Goal: Entertainment & Leisure: Consume media (video, audio)

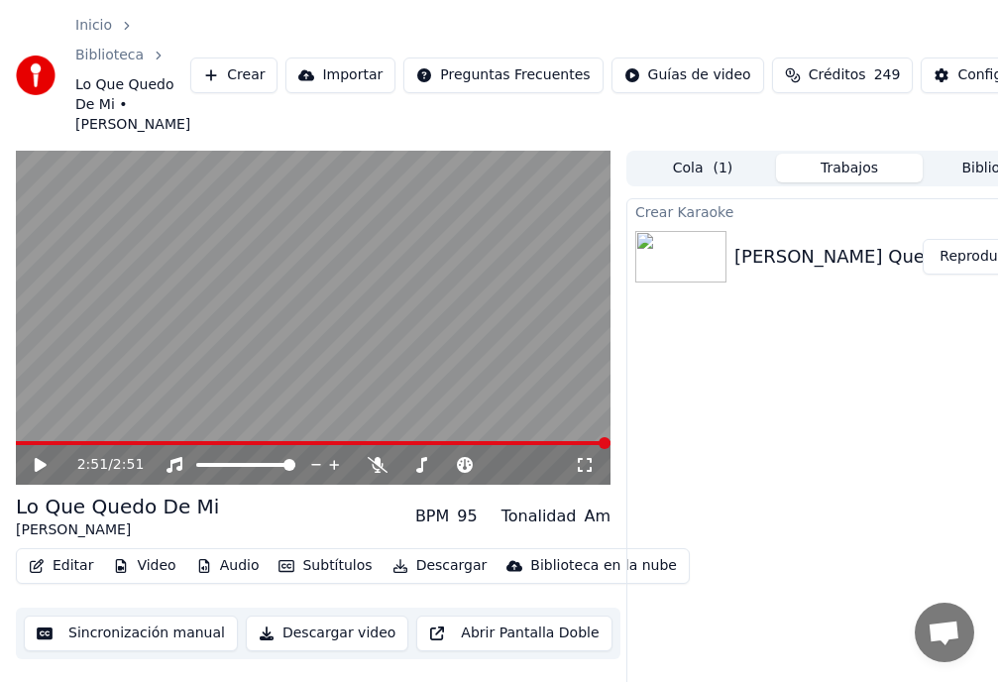
click at [328, 580] on button "Subtítulos" at bounding box center [325, 566] width 109 height 28
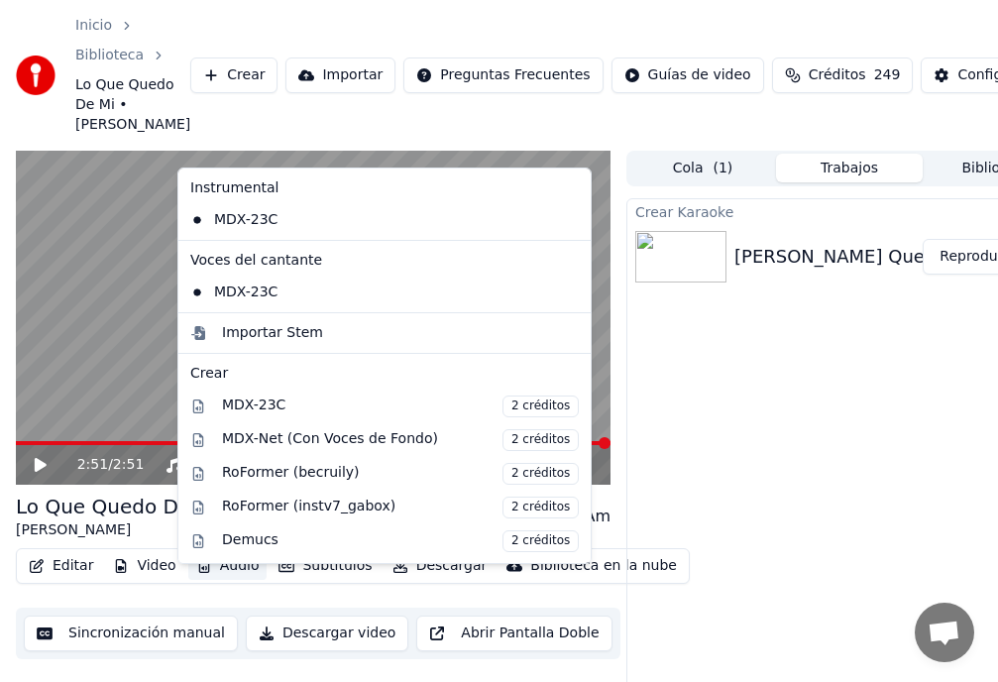
click at [760, 390] on div "Crear Karaoke [PERSON_NAME] Que Quedo De Mi Reproducir" at bounding box center [850, 488] width 446 height 580
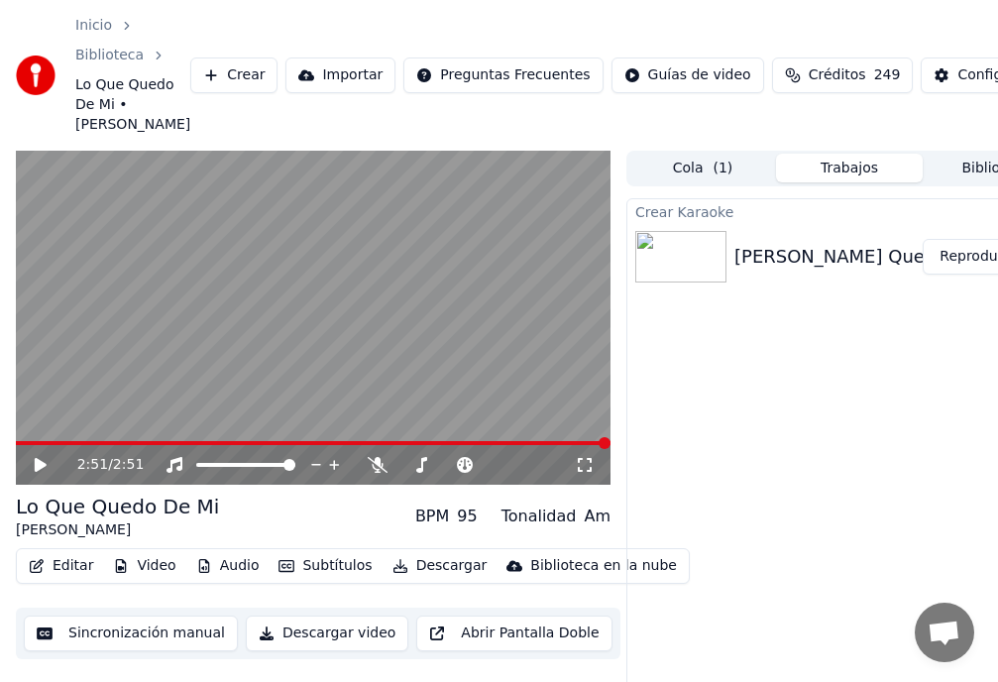
click at [145, 580] on button "Video" at bounding box center [144, 566] width 78 height 28
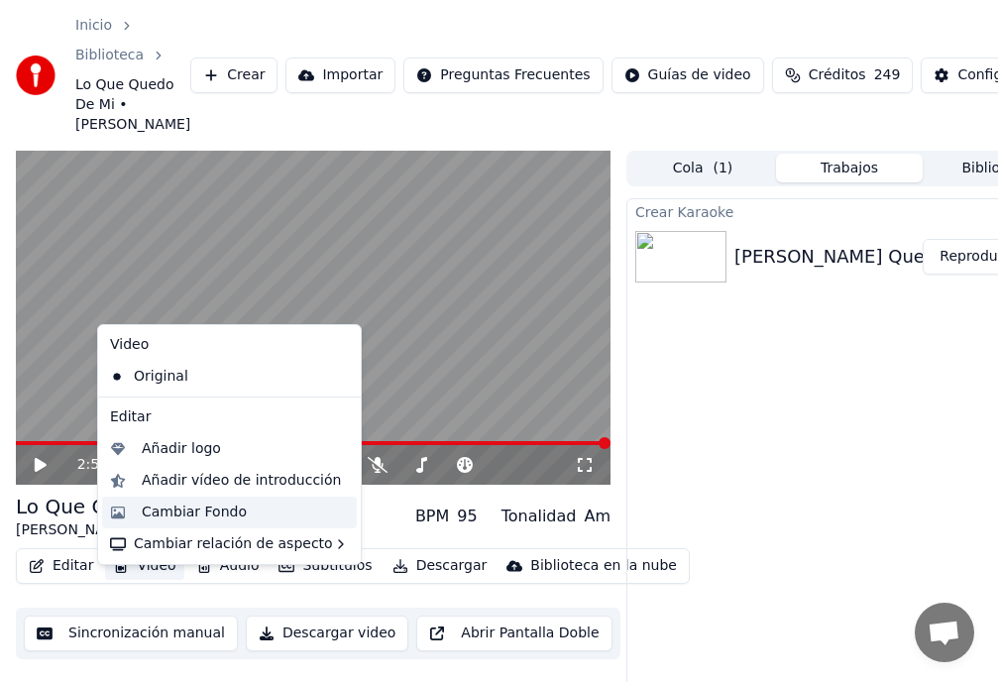
click at [184, 515] on div "Cambiar Fondo" at bounding box center [194, 513] width 105 height 20
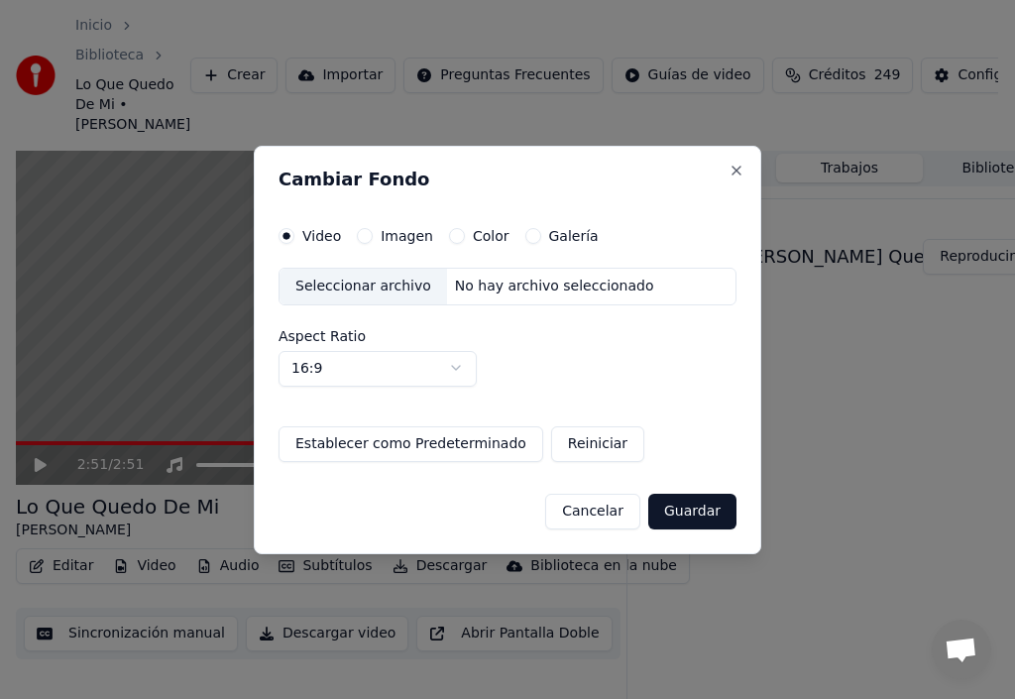
click at [327, 286] on div "Seleccionar archivo" at bounding box center [364, 287] width 168 height 36
click at [737, 172] on button "Close" at bounding box center [737, 171] width 16 height 16
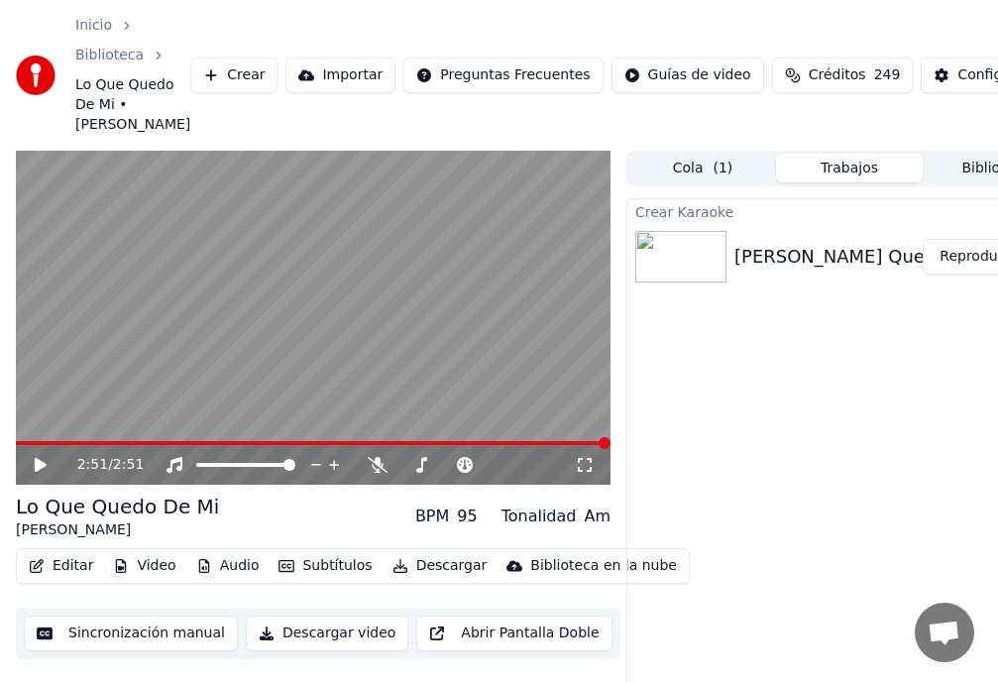
click at [158, 580] on button "Video" at bounding box center [144, 566] width 78 height 28
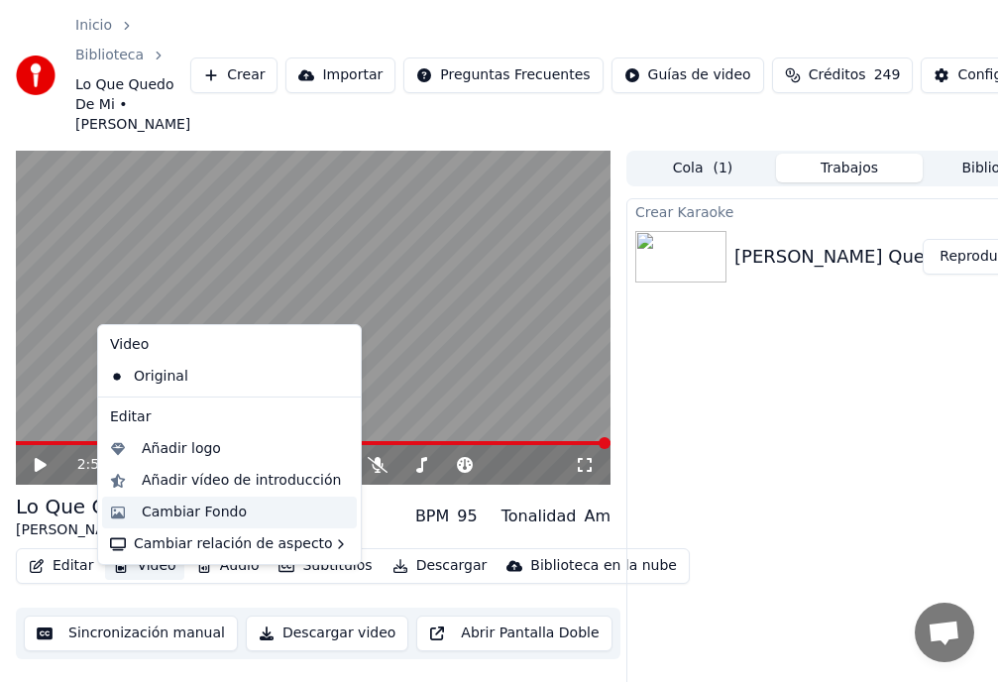
click at [179, 515] on div "Cambiar Fondo" at bounding box center [194, 513] width 105 height 20
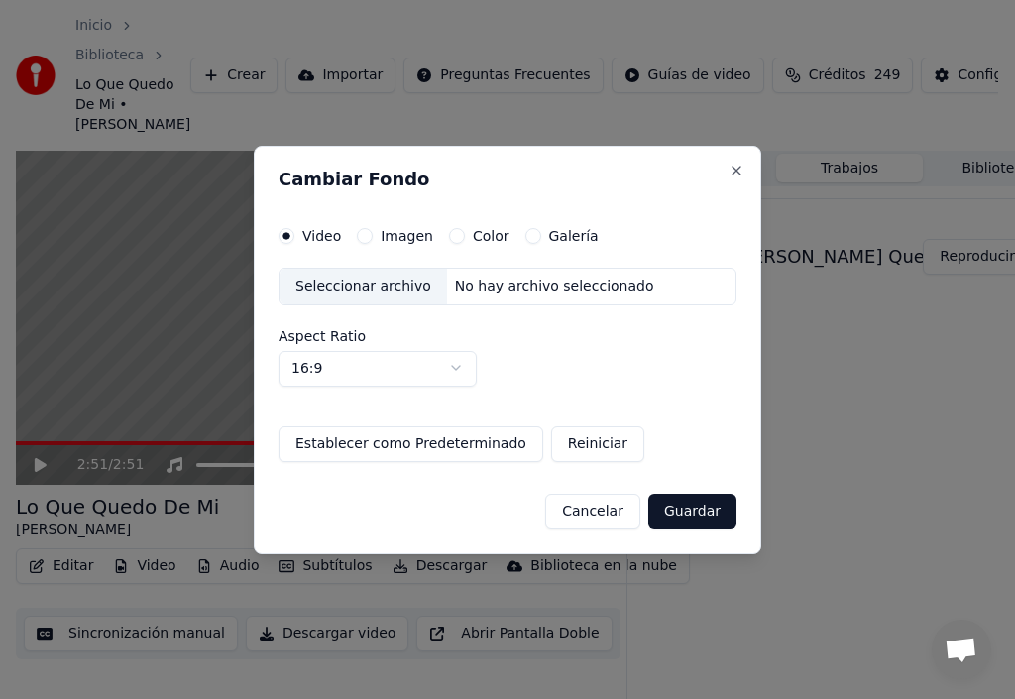
click at [369, 237] on button "Imagen" at bounding box center [365, 236] width 16 height 16
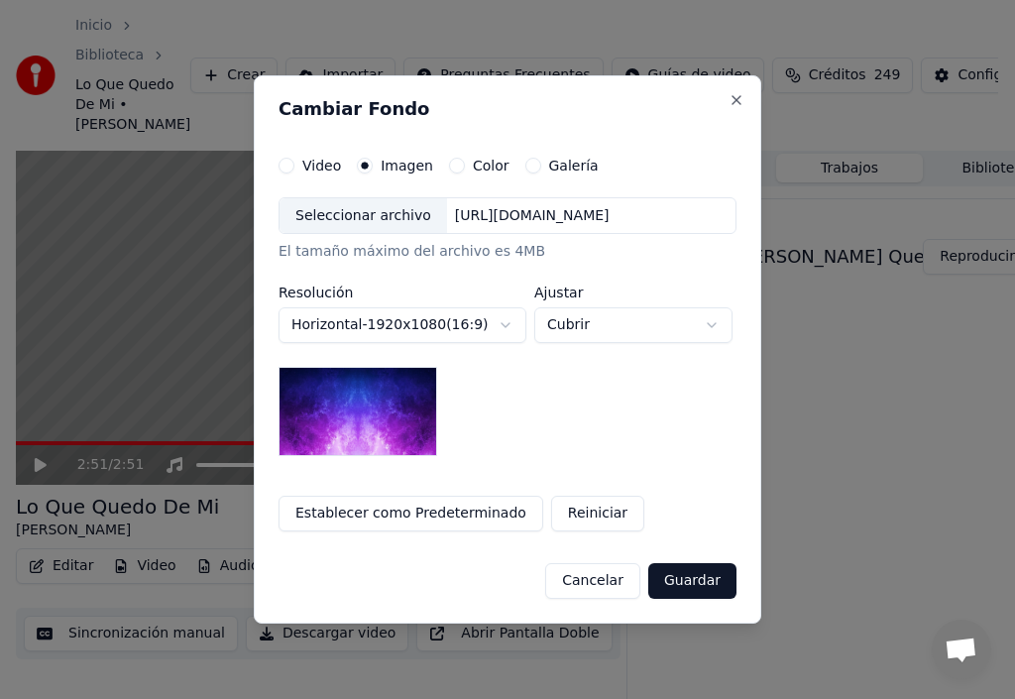
click at [377, 214] on div "Seleccionar archivo" at bounding box center [364, 216] width 168 height 36
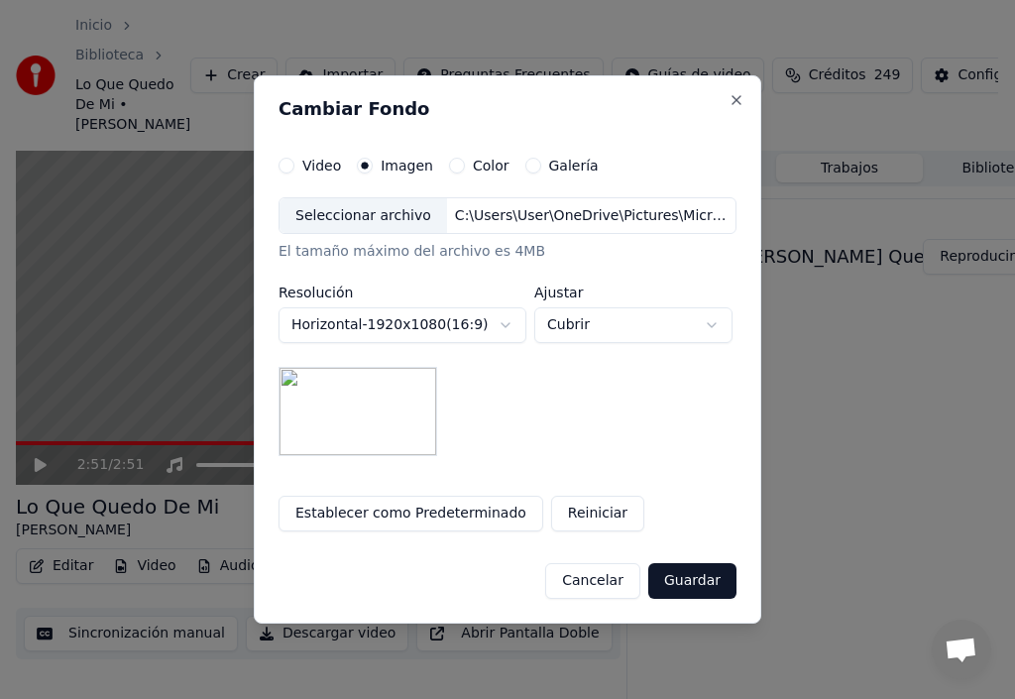
click at [439, 519] on button "Establecer como Predeterminado" at bounding box center [411, 514] width 265 height 36
click at [691, 581] on button "Guardar" at bounding box center [692, 581] width 88 height 36
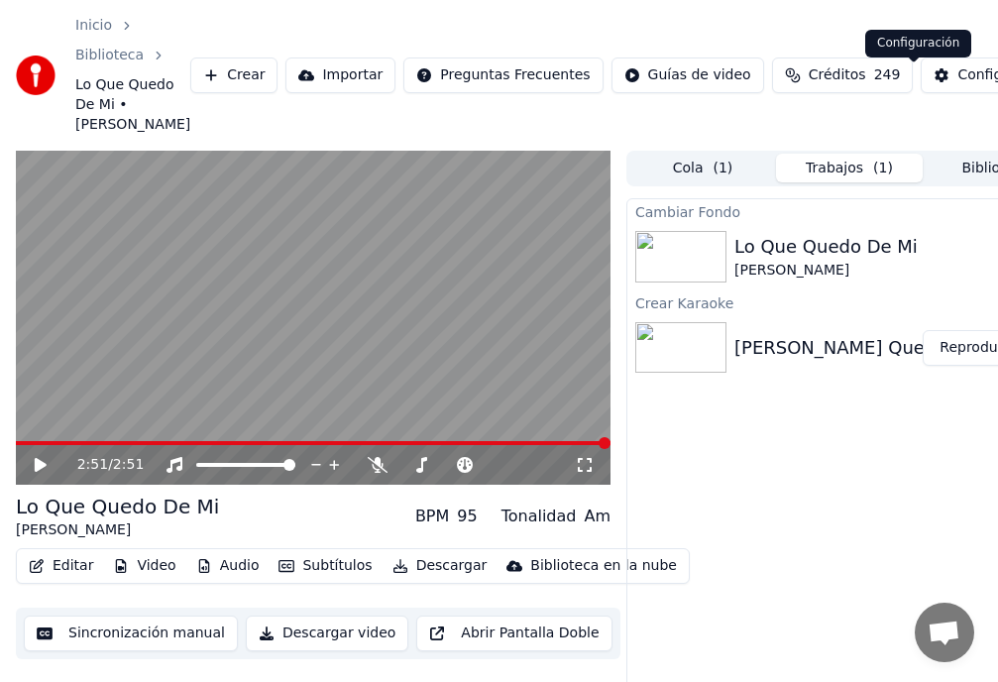
click at [958, 81] on div "Configuración" at bounding box center [1006, 75] width 96 height 20
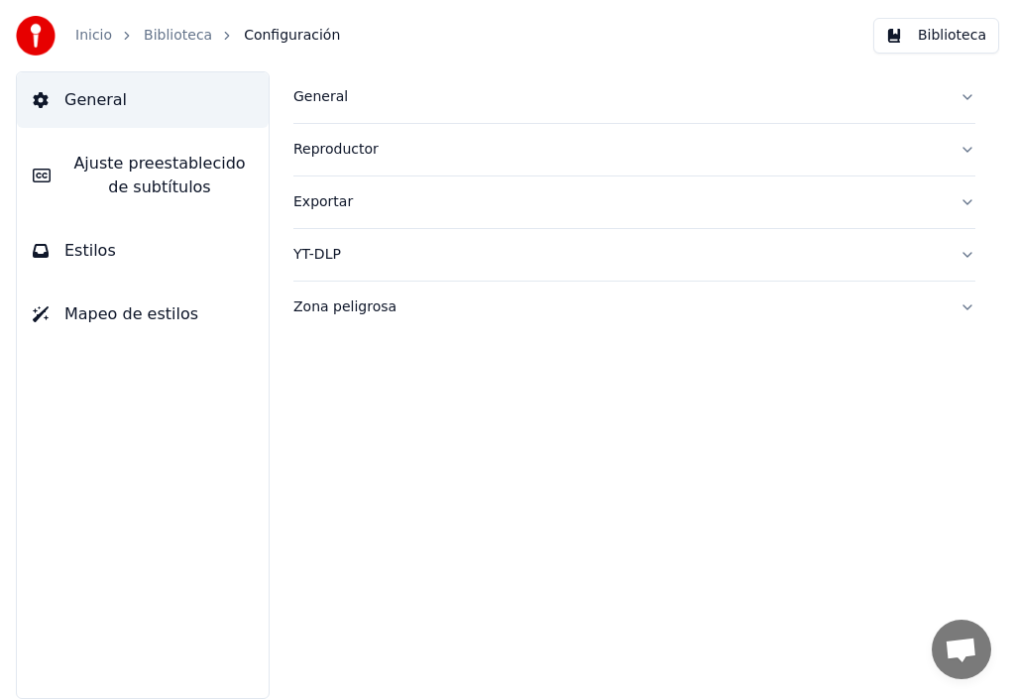
click at [175, 33] on link "Biblioteca" at bounding box center [178, 36] width 68 height 20
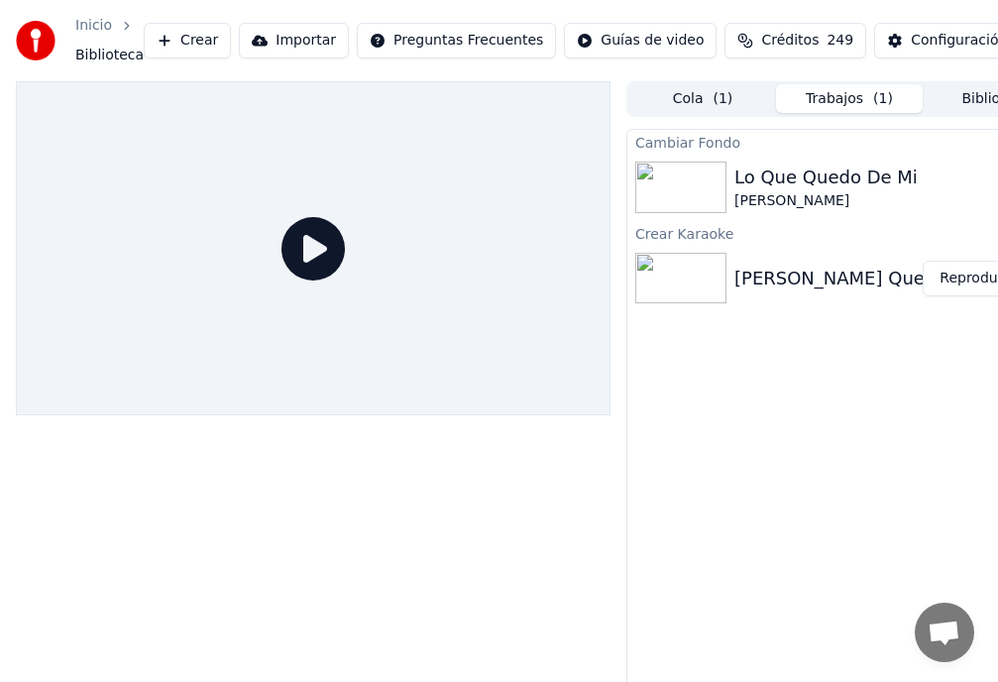
click at [114, 58] on span "Biblioteca" at bounding box center [109, 56] width 68 height 20
click at [97, 58] on span "Biblioteca" at bounding box center [109, 56] width 68 height 20
click at [975, 102] on button "Biblioteca" at bounding box center [996, 98] width 147 height 29
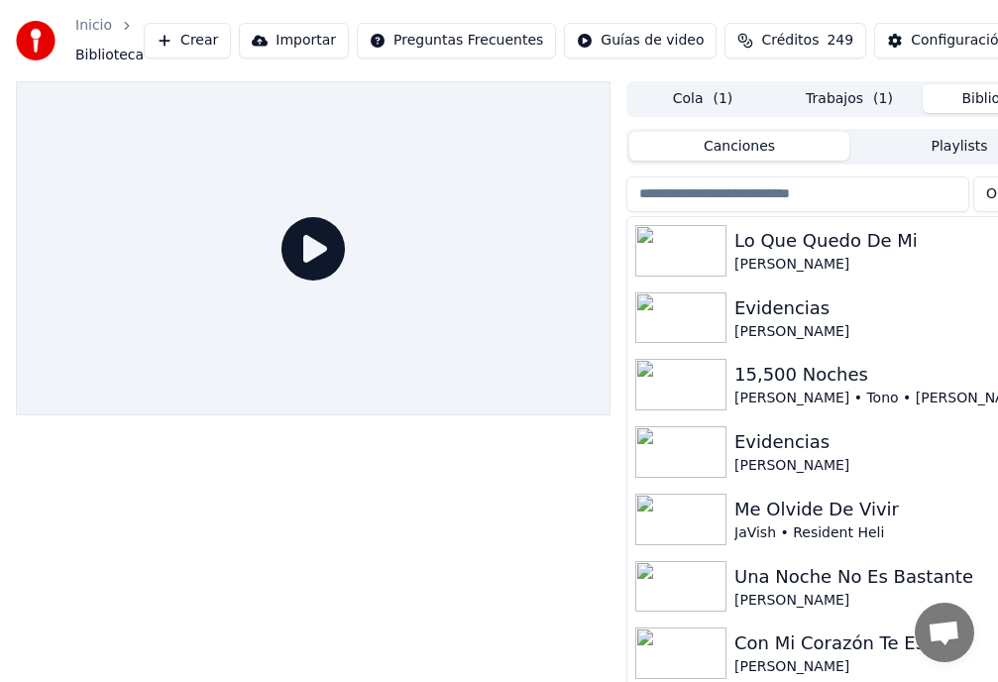
click at [768, 322] on div "[PERSON_NAME]" at bounding box center [889, 332] width 309 height 20
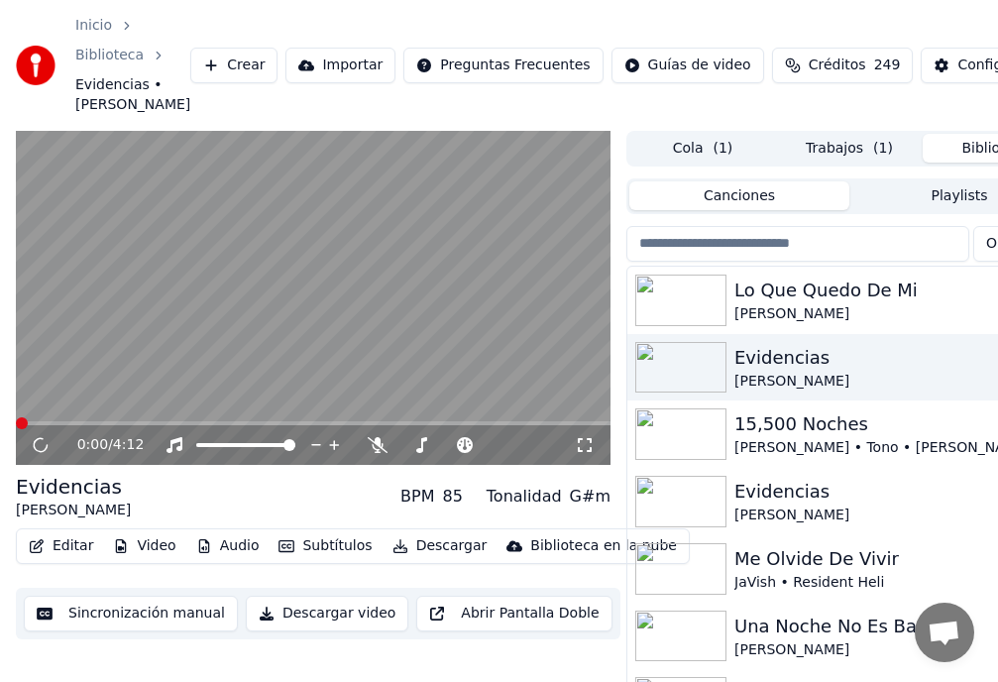
click at [149, 544] on button "Video" at bounding box center [144, 546] width 78 height 28
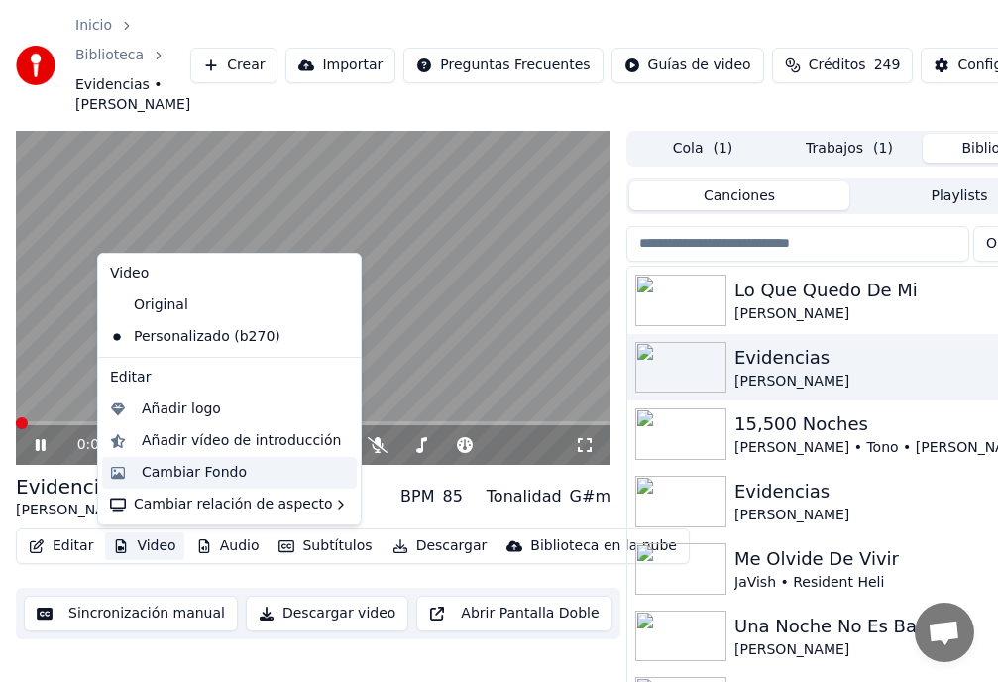
click at [181, 471] on div "Cambiar Fondo" at bounding box center [194, 473] width 105 height 20
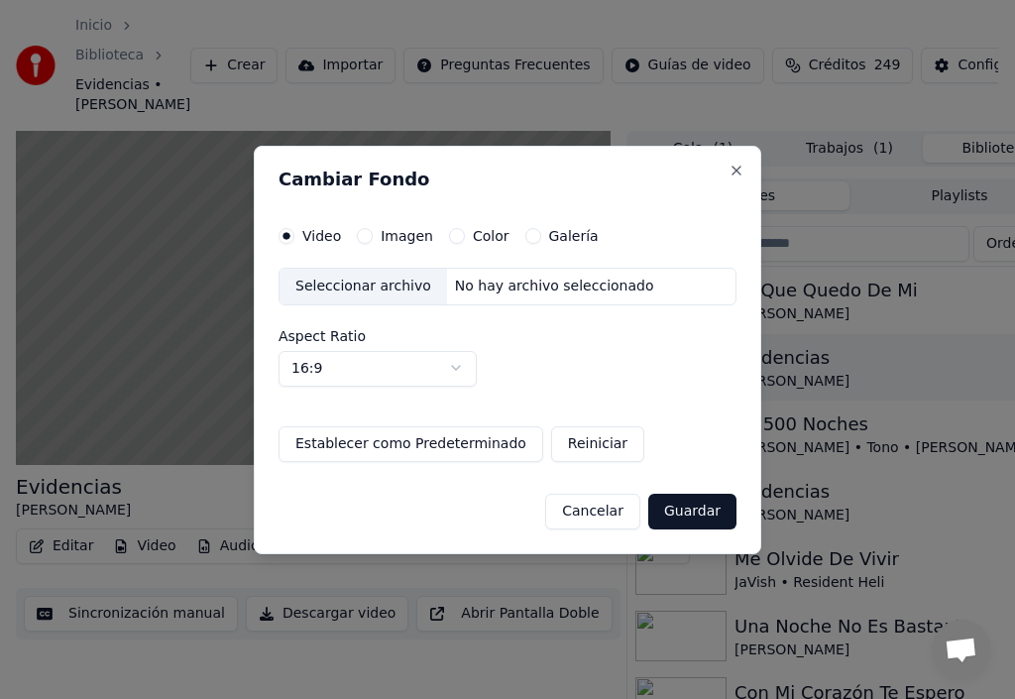
click at [366, 234] on button "Imagen" at bounding box center [365, 236] width 16 height 16
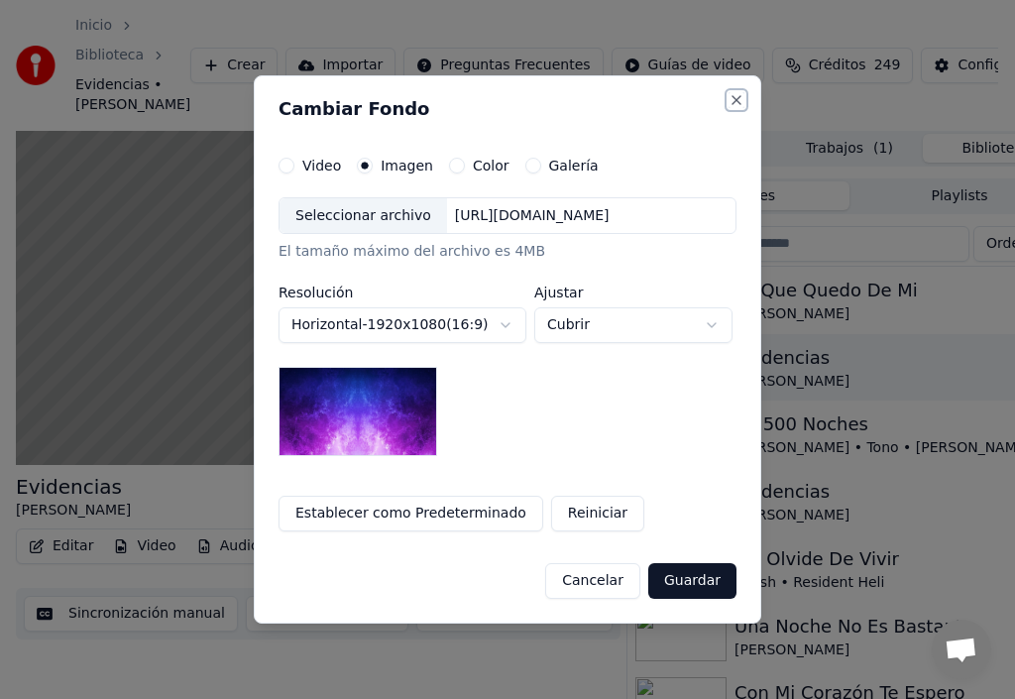
click at [740, 94] on button "Close" at bounding box center [737, 100] width 16 height 16
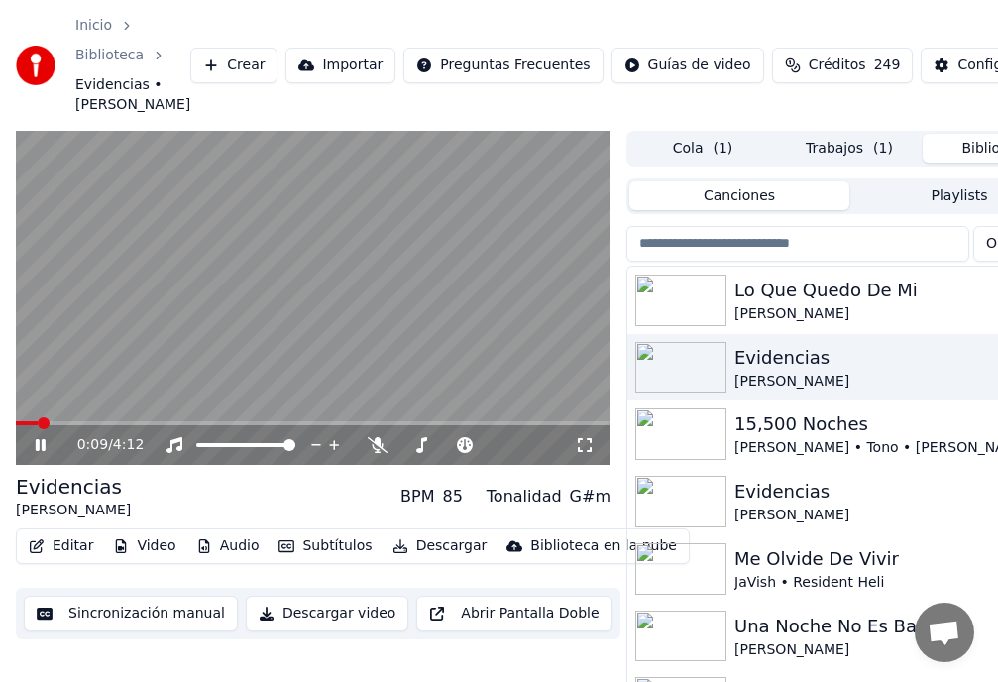
click at [43, 436] on div "0:09 / 4:12" at bounding box center [313, 445] width 579 height 20
click at [42, 443] on icon at bounding box center [55, 445] width 46 height 16
click at [764, 427] on div "15,500 Noches" at bounding box center [889, 424] width 309 height 28
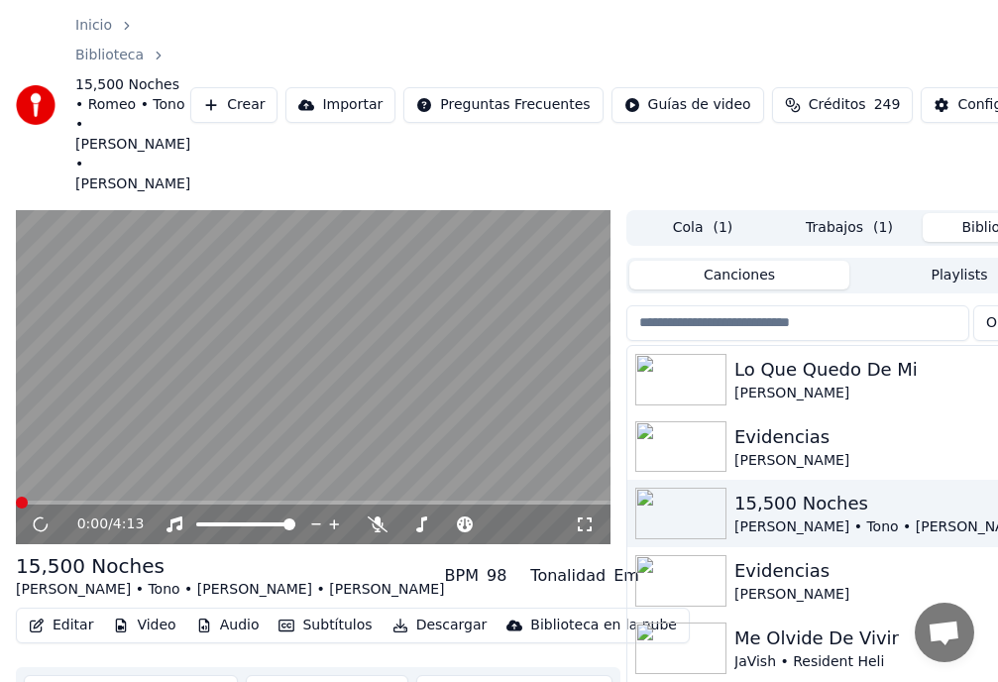
click at [41, 520] on icon at bounding box center [41, 526] width 20 height 22
click at [528, 529] on span at bounding box center [528, 525] width 12 height 12
click at [295, 524] on span at bounding box center [290, 525] width 12 height 12
click at [489, 530] on span at bounding box center [485, 525] width 12 height 12
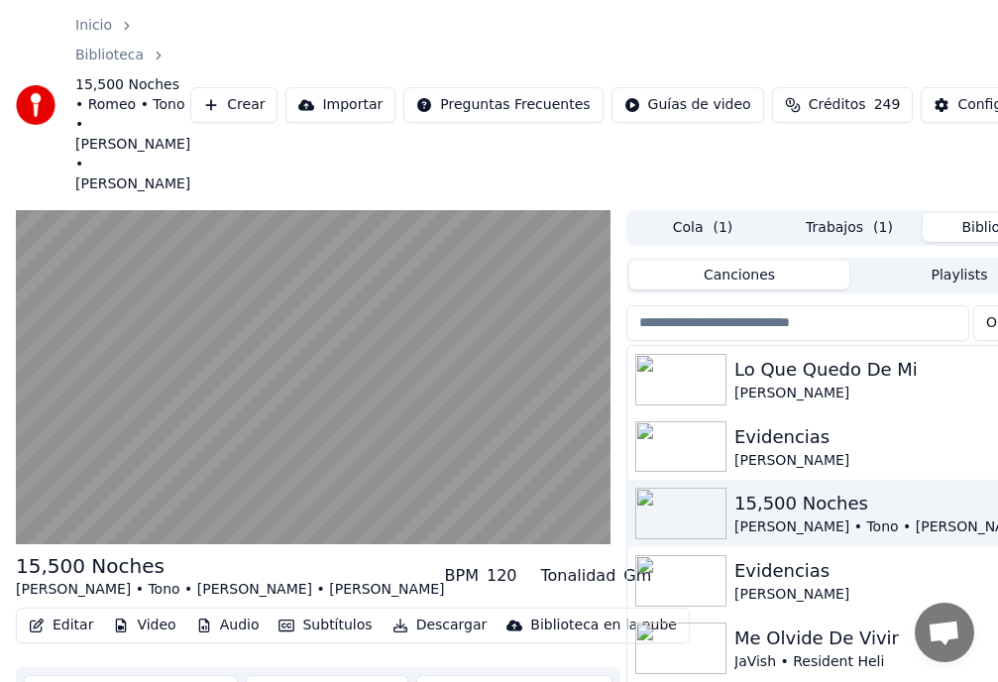
click at [773, 442] on div "Evidencias" at bounding box center [889, 437] width 309 height 28
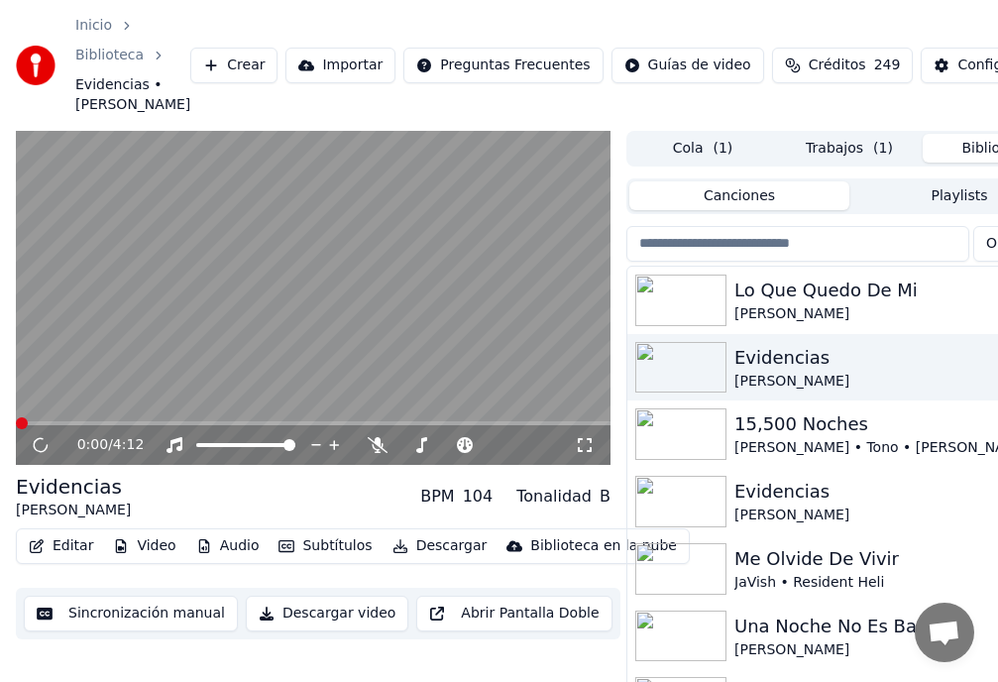
click at [147, 550] on button "Video" at bounding box center [144, 546] width 78 height 28
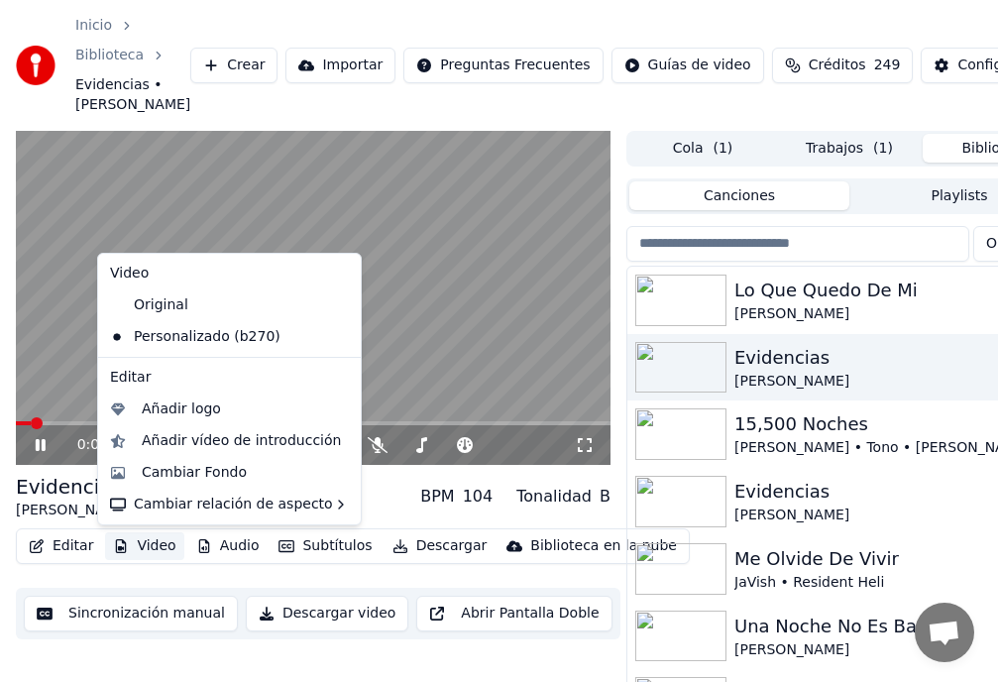
click at [146, 547] on button "Video" at bounding box center [144, 546] width 78 height 28
click at [154, 546] on button "Video" at bounding box center [144, 546] width 78 height 28
click at [176, 476] on div "Cambiar Fondo" at bounding box center [194, 473] width 105 height 20
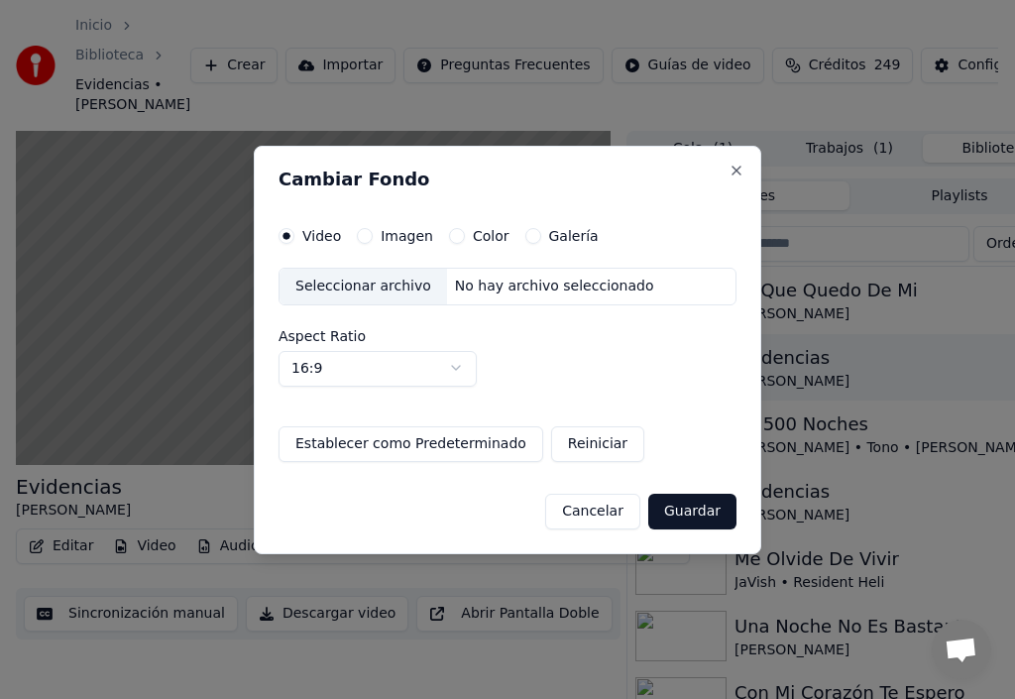
click at [369, 236] on button "Imagen" at bounding box center [365, 236] width 16 height 16
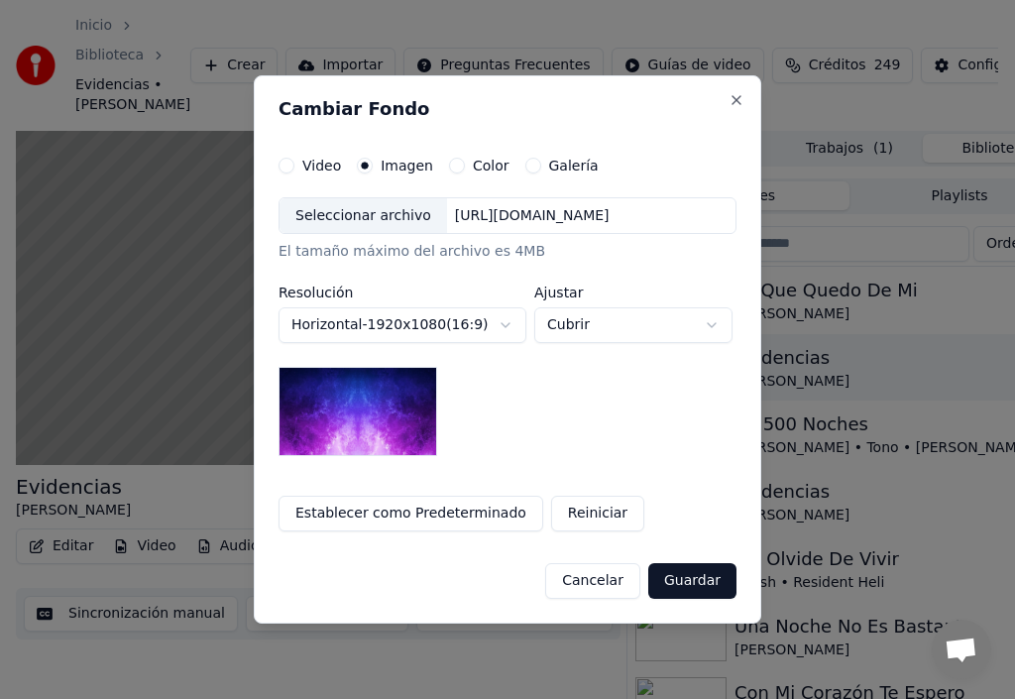
click at [360, 219] on div "Seleccionar archivo" at bounding box center [364, 216] width 168 height 36
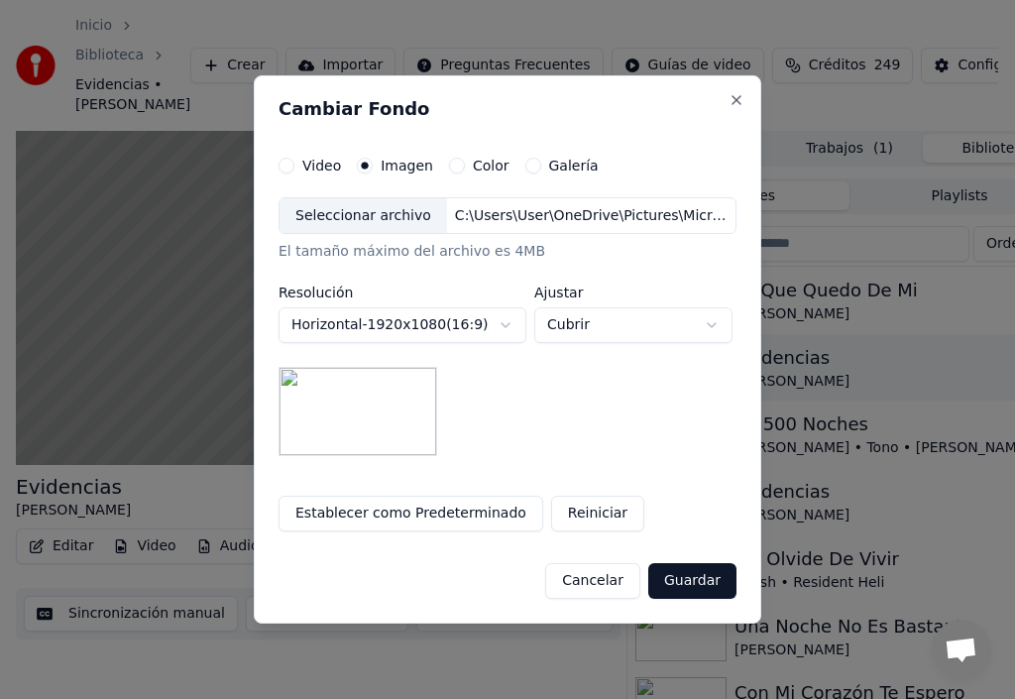
click at [679, 577] on button "Guardar" at bounding box center [692, 581] width 88 height 36
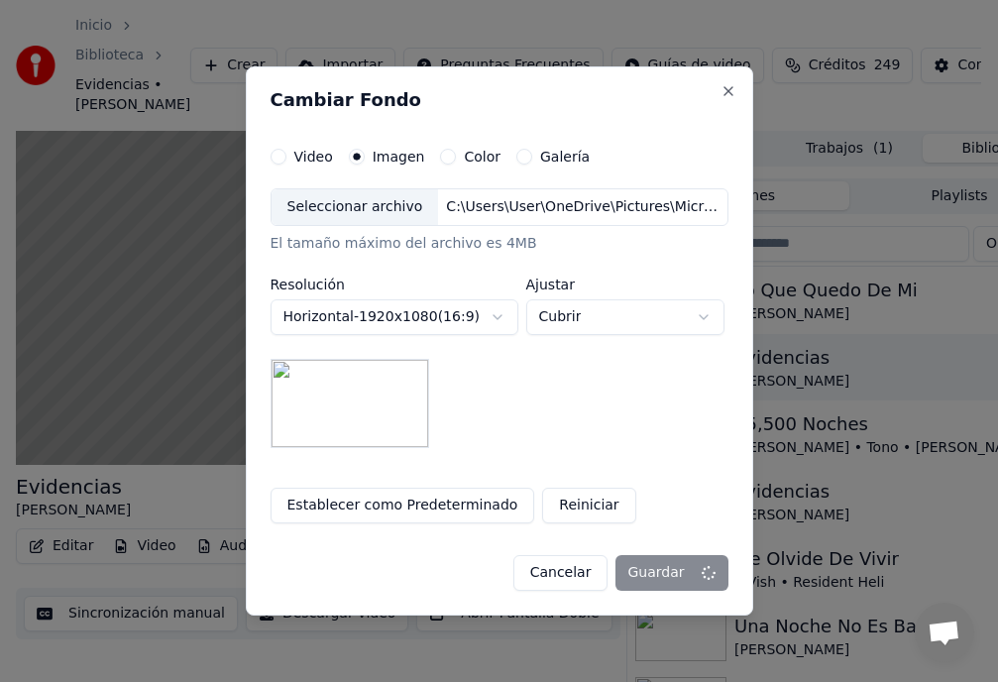
click at [458, 539] on div "Cancelar Guardar" at bounding box center [500, 565] width 458 height 52
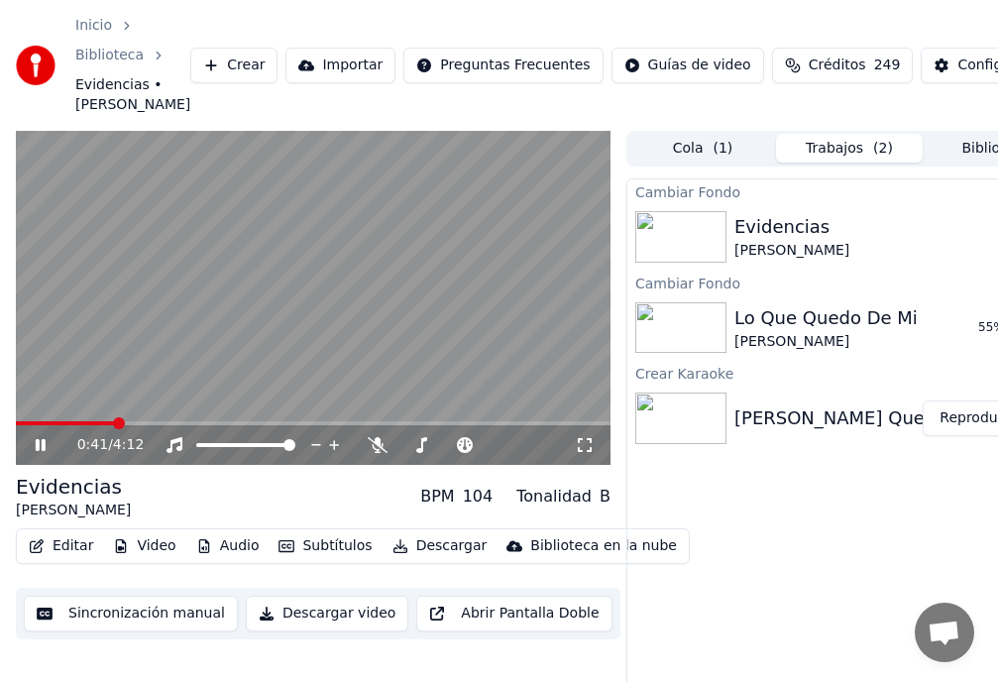
click at [771, 231] on div "Evidencias" at bounding box center [792, 227] width 115 height 28
click at [142, 426] on span at bounding box center [147, 423] width 12 height 12
click at [37, 445] on icon at bounding box center [41, 445] width 10 height 12
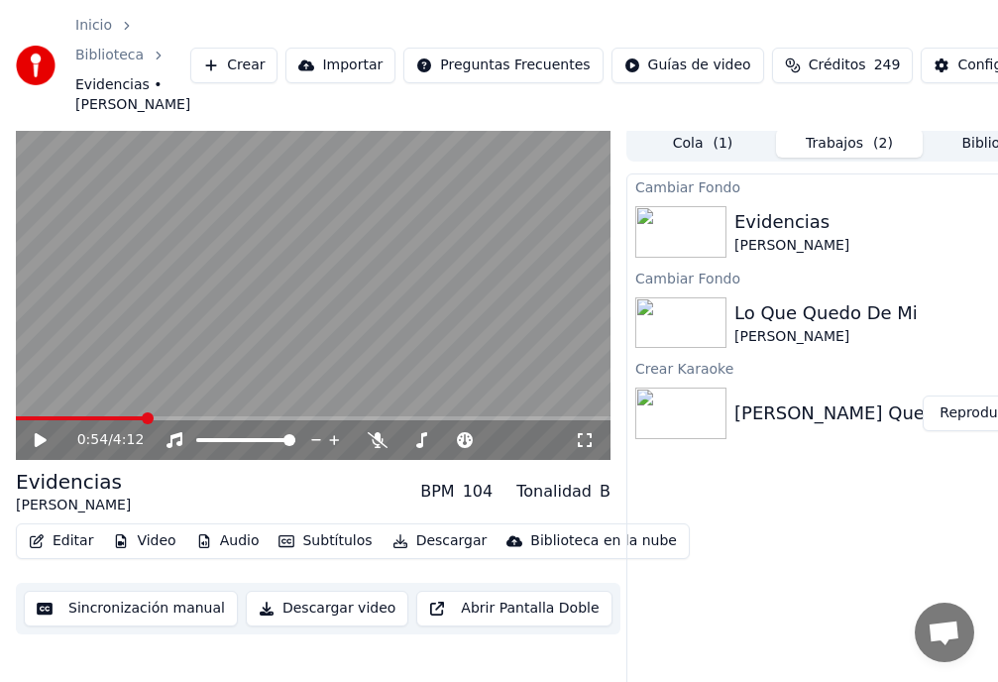
scroll to position [90, 0]
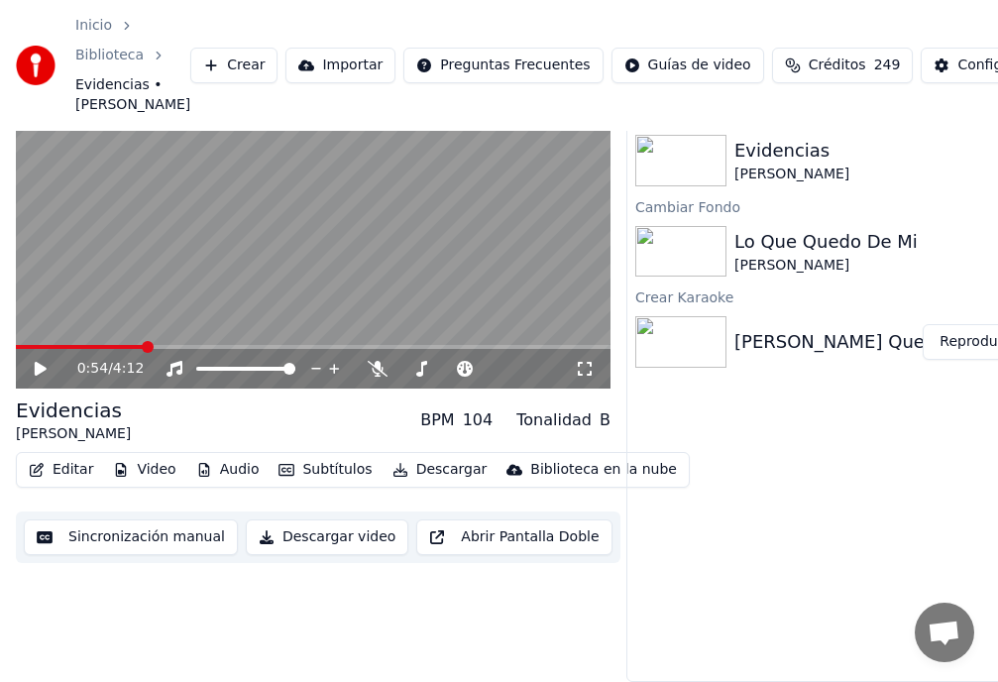
click at [129, 51] on link "Biblioteca" at bounding box center [109, 56] width 68 height 20
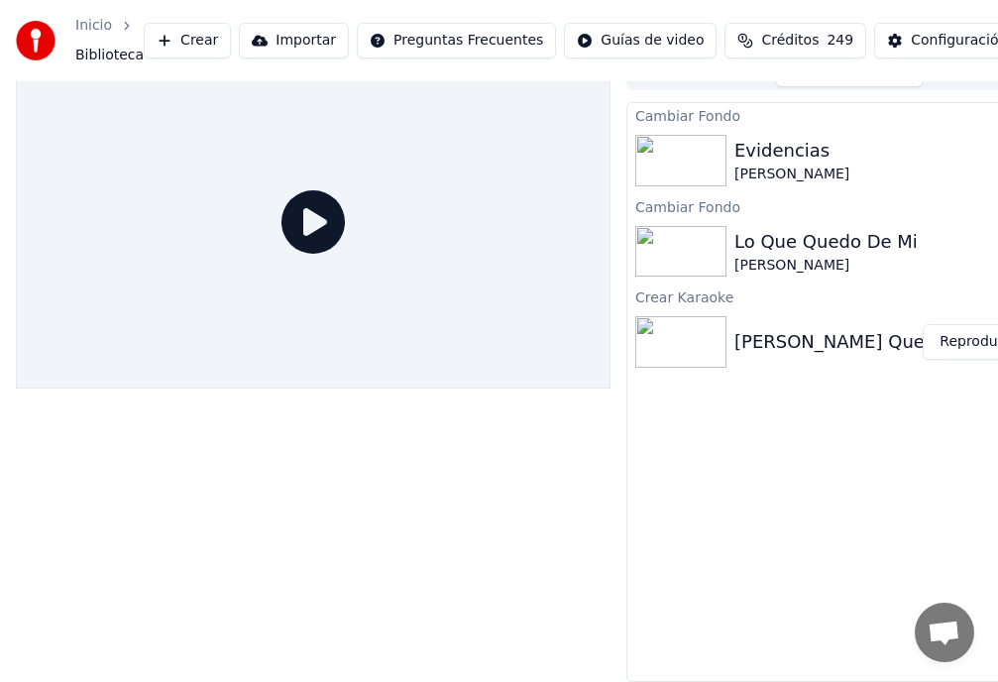
scroll to position [41, 0]
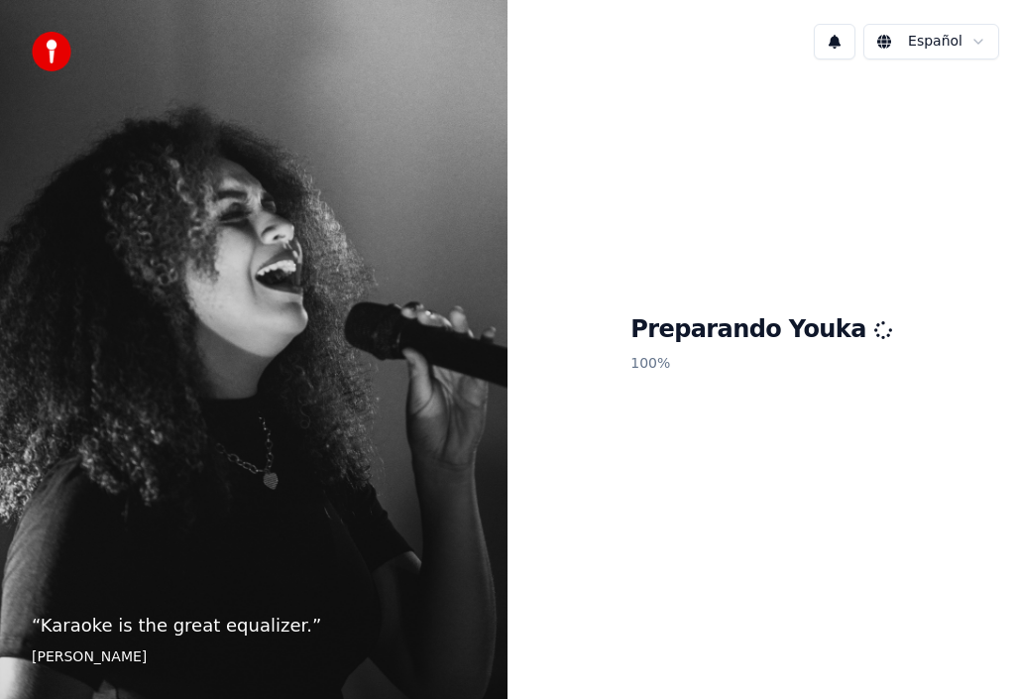
click at [843, 42] on button at bounding box center [835, 42] width 42 height 36
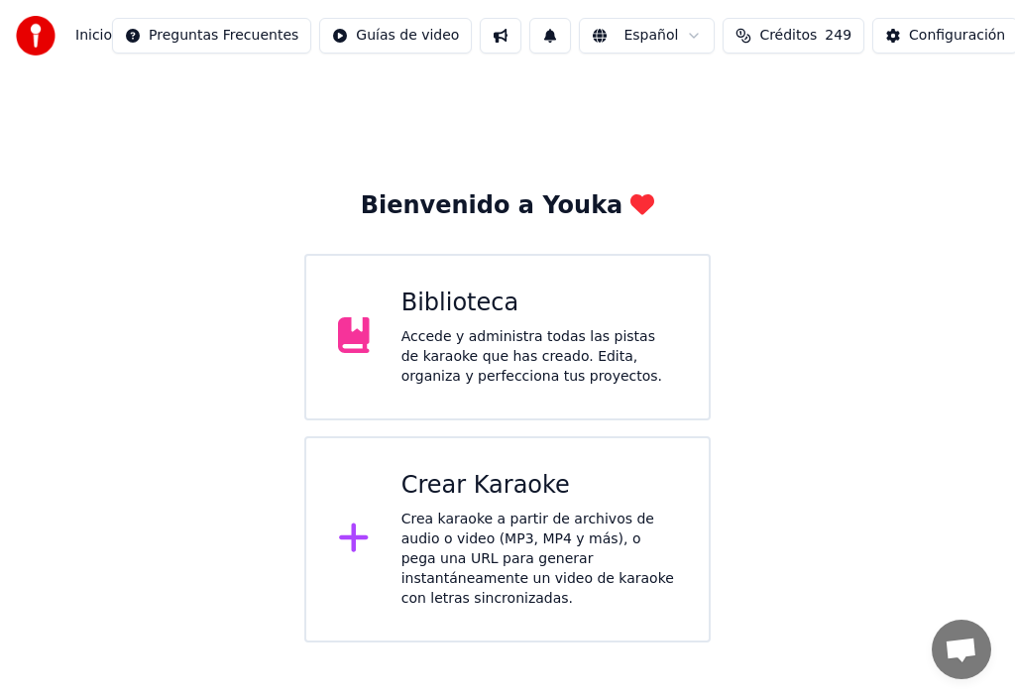
click at [490, 314] on div "Biblioteca" at bounding box center [540, 304] width 276 height 32
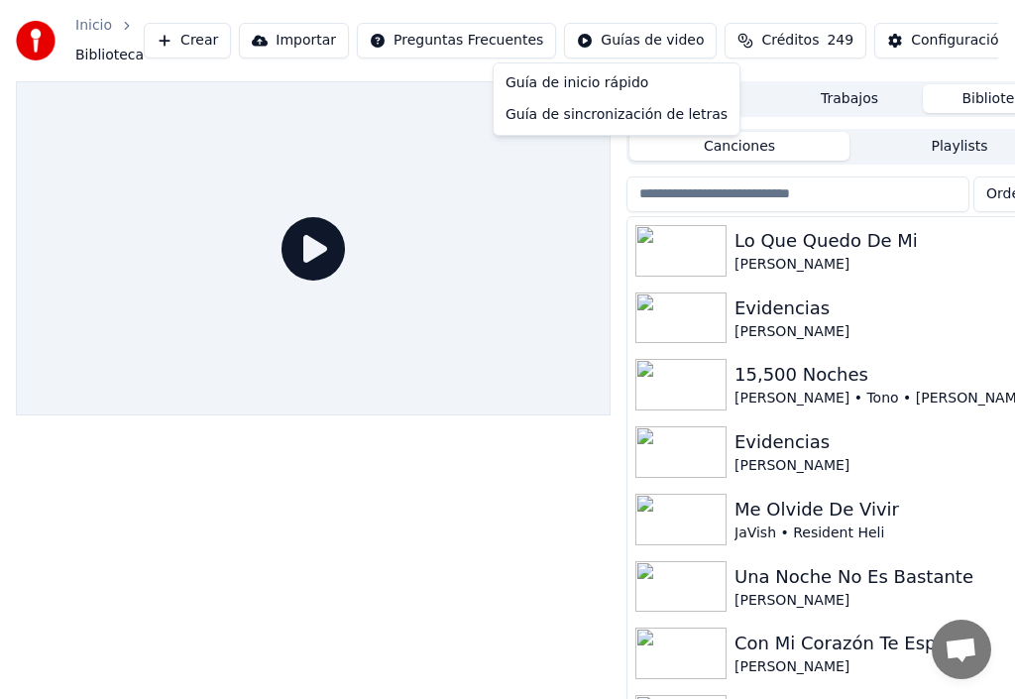
click at [587, 48] on html "Inicio Biblioteca Crear Importar Preguntas Frecuentes Guías de video Créditos 2…" at bounding box center [507, 349] width 1015 height 699
click at [885, 41] on html "Inicio Biblioteca Crear Importar Preguntas Frecuentes Guías de video Créditos 2…" at bounding box center [507, 349] width 1015 height 699
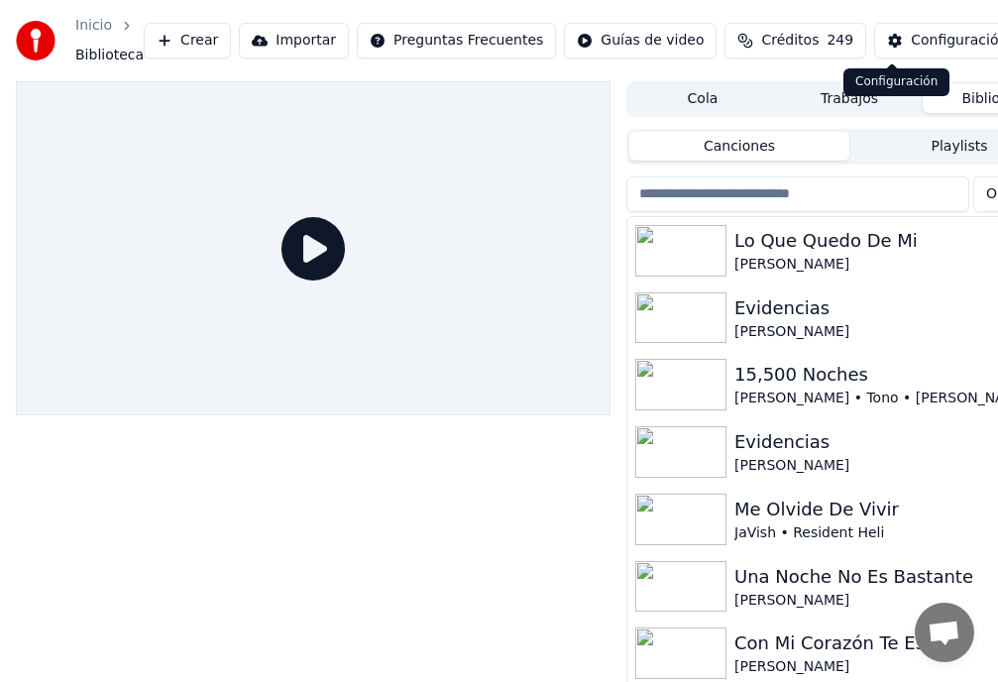
click at [911, 36] on div "Configuración" at bounding box center [959, 41] width 96 height 20
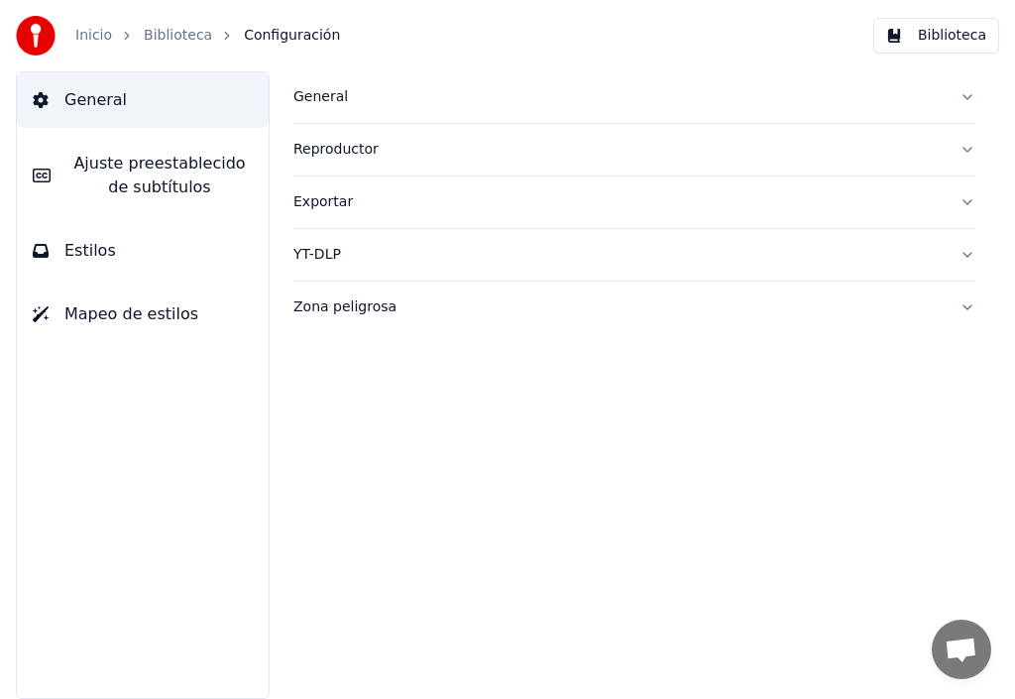
click at [94, 99] on span "General" at bounding box center [95, 100] width 62 height 24
click at [336, 152] on div "Reproductor" at bounding box center [618, 150] width 650 height 20
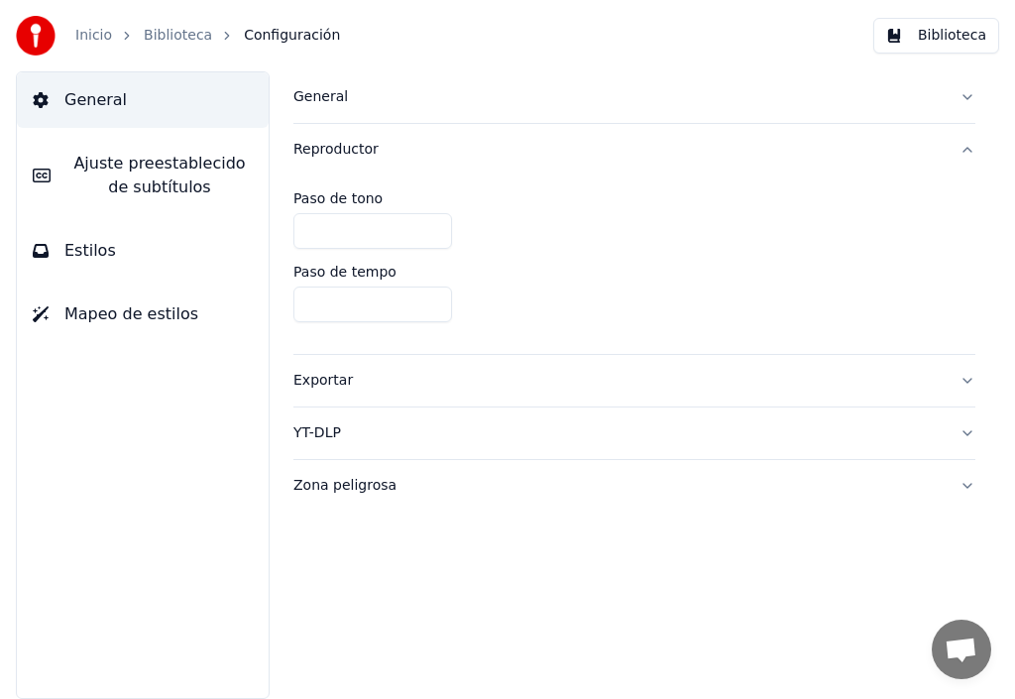
click at [326, 96] on div "General" at bounding box center [618, 97] width 650 height 20
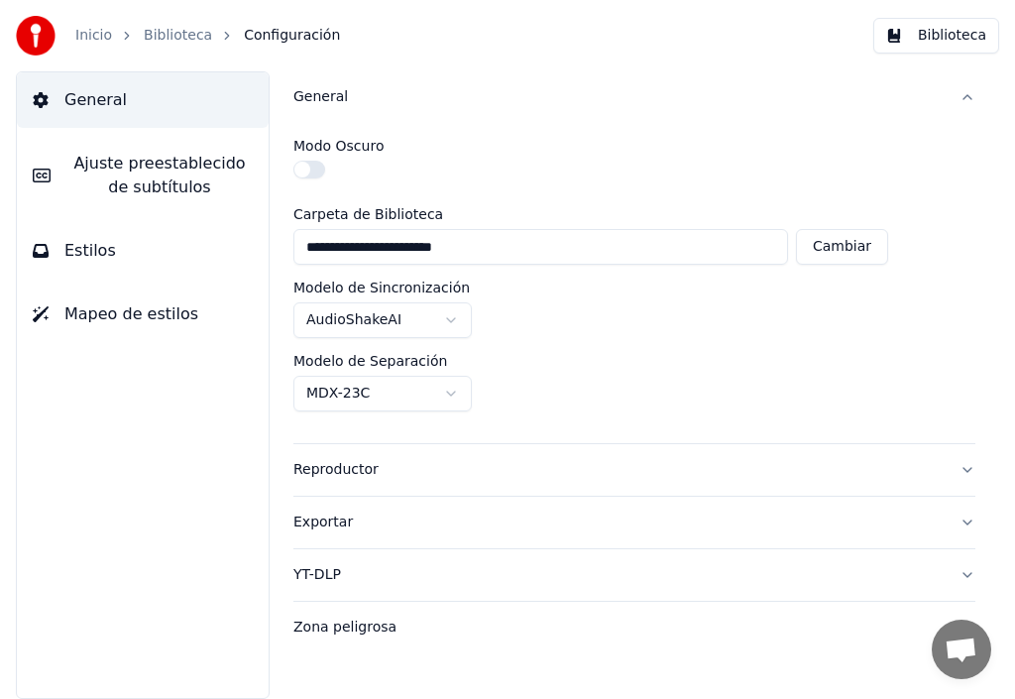
click at [130, 171] on span "Ajuste preestablecido de subtítulos" at bounding box center [159, 176] width 186 height 48
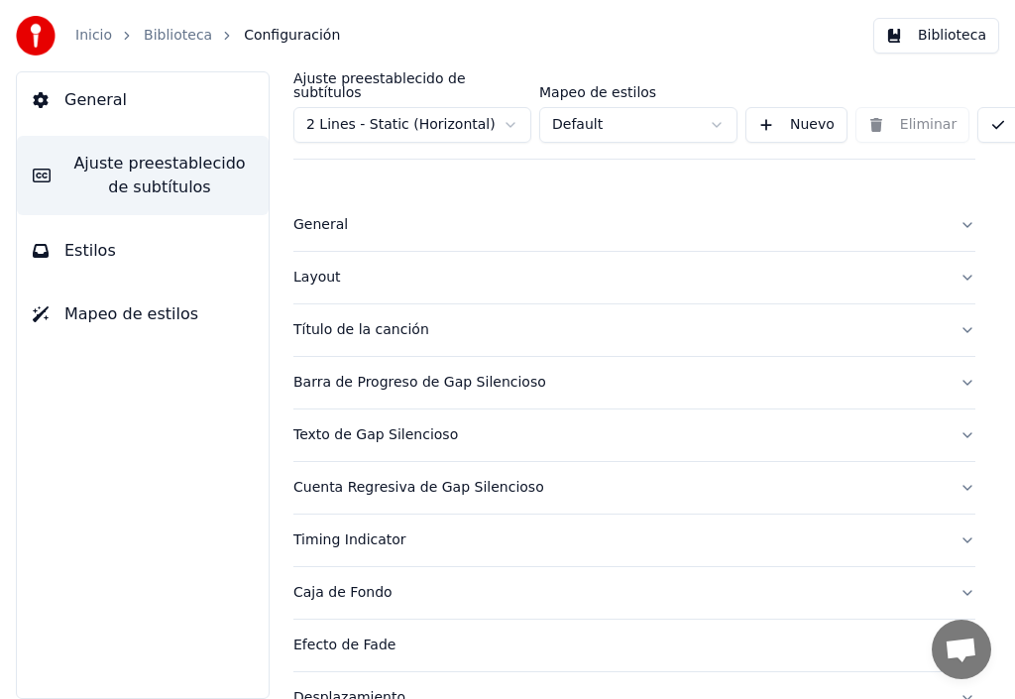
click at [512, 111] on html "Inicio Biblioteca Configuración Biblioteca General Ajuste preestablecido de sub…" at bounding box center [507, 349] width 1015 height 699
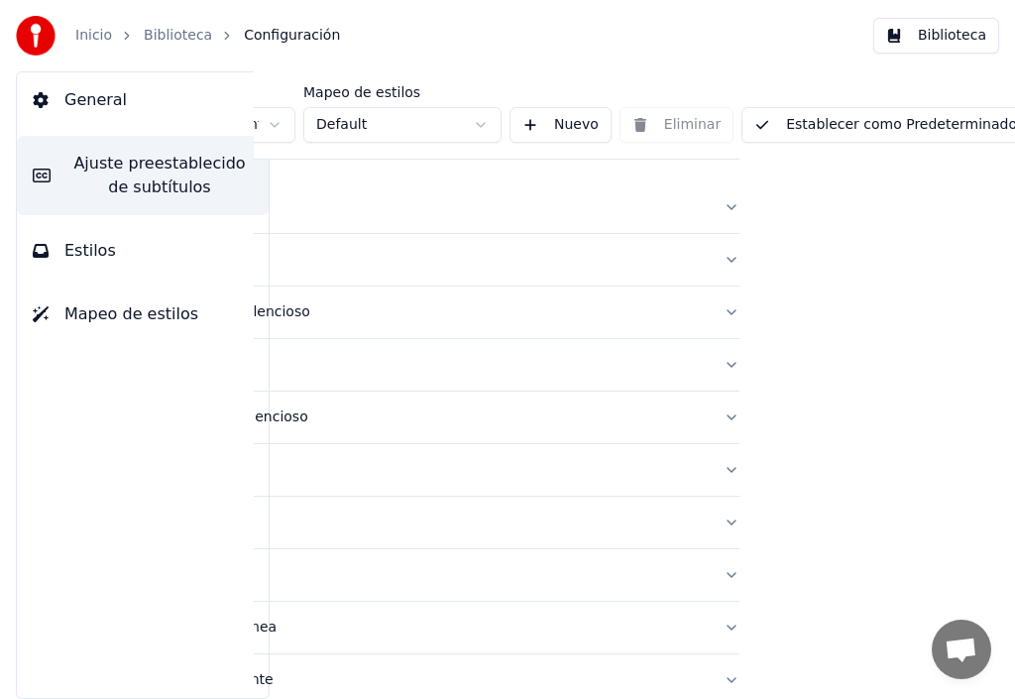
scroll to position [0, 236]
click at [923, 111] on button "Establecer como Predeterminado" at bounding box center [886, 125] width 289 height 36
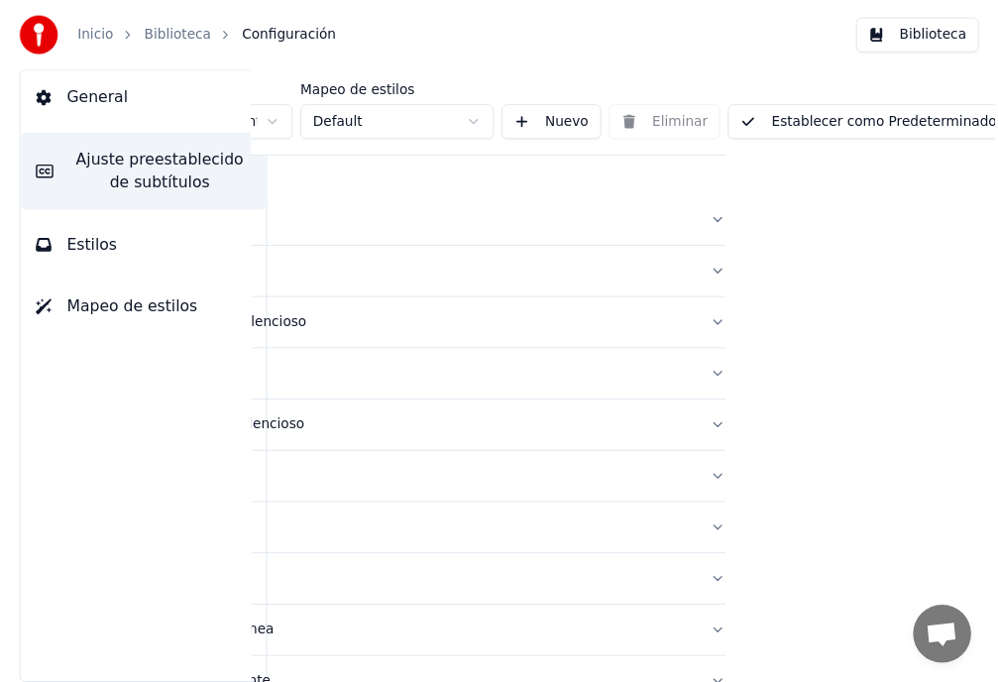
scroll to position [0, 68]
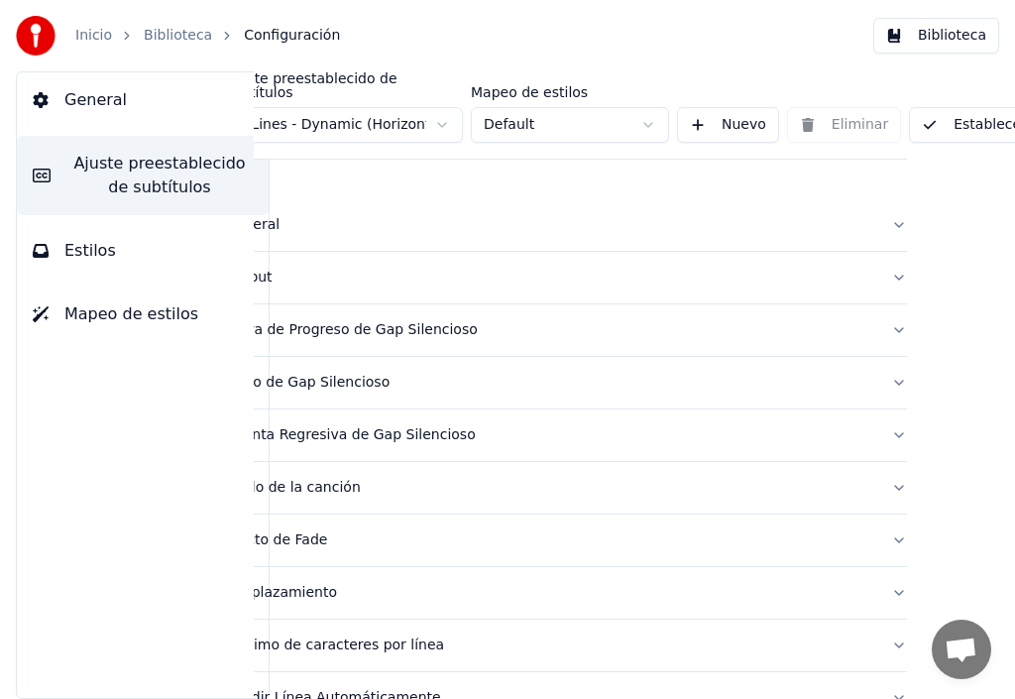
click at [439, 110] on html "Inicio Biblioteca Configuración Biblioteca General Ajuste preestablecido de sub…" at bounding box center [507, 349] width 1015 height 699
click at [168, 29] on link "Biblioteca" at bounding box center [178, 36] width 68 height 20
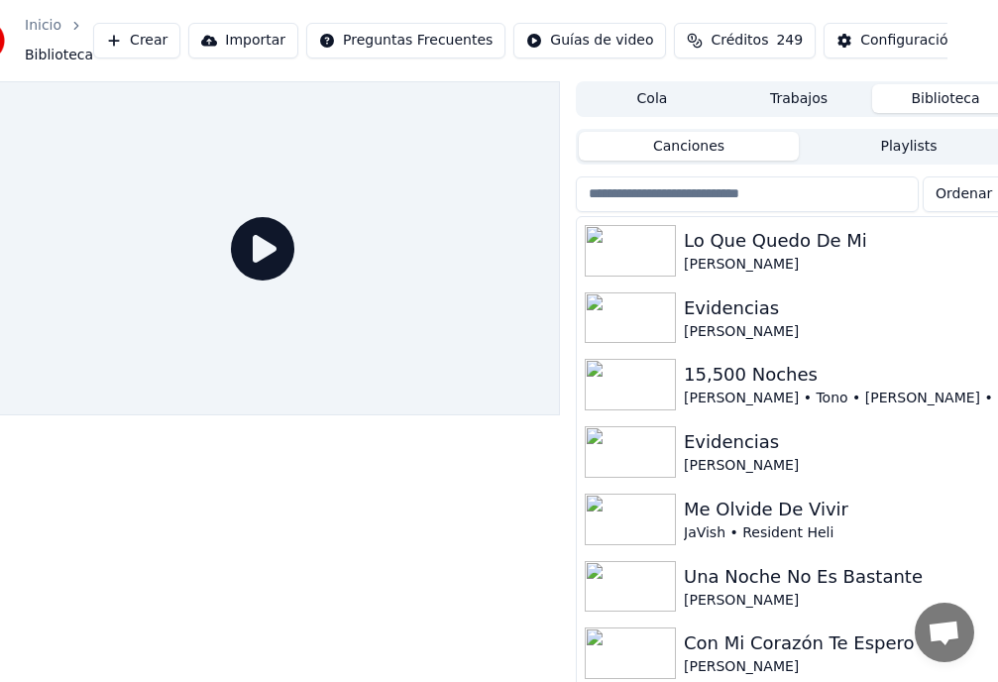
scroll to position [0, 74]
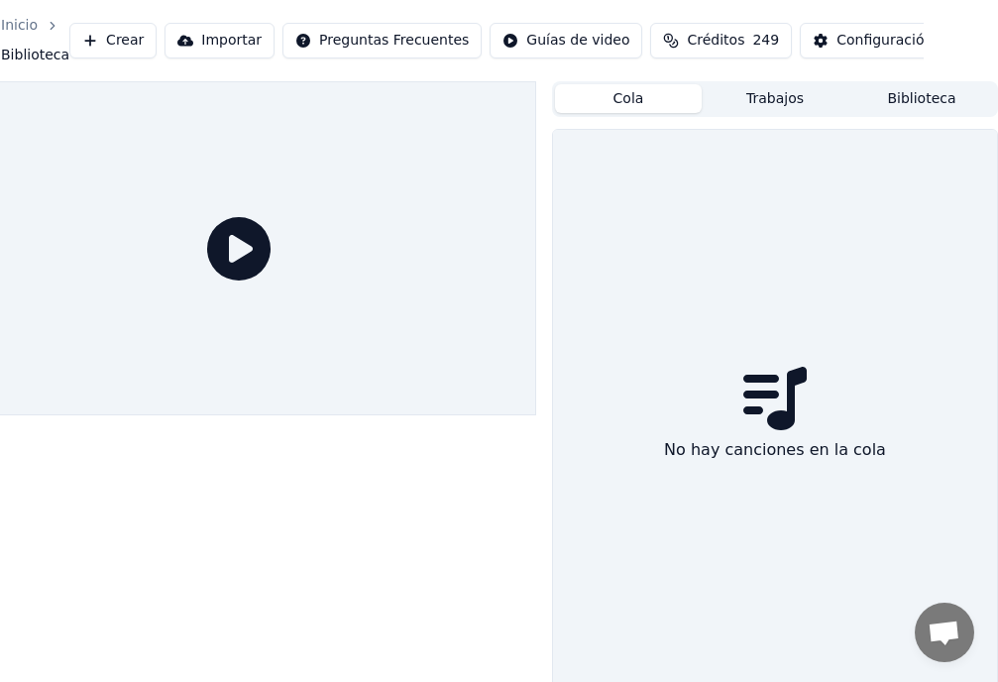
click at [643, 100] on button "Cola" at bounding box center [628, 98] width 147 height 29
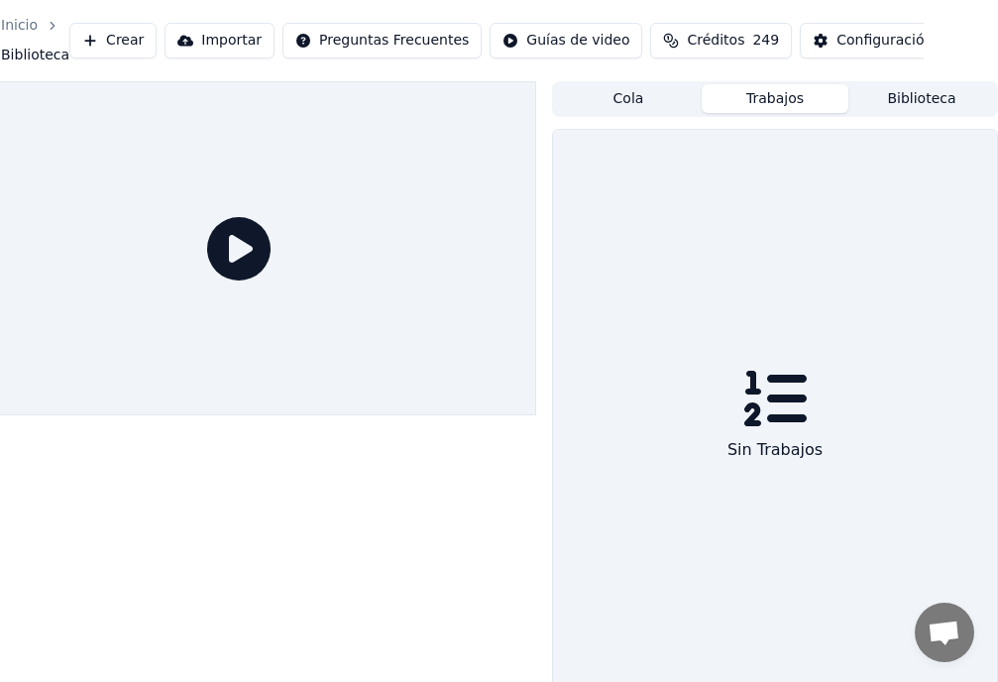
click at [769, 98] on button "Trabajos" at bounding box center [775, 98] width 147 height 29
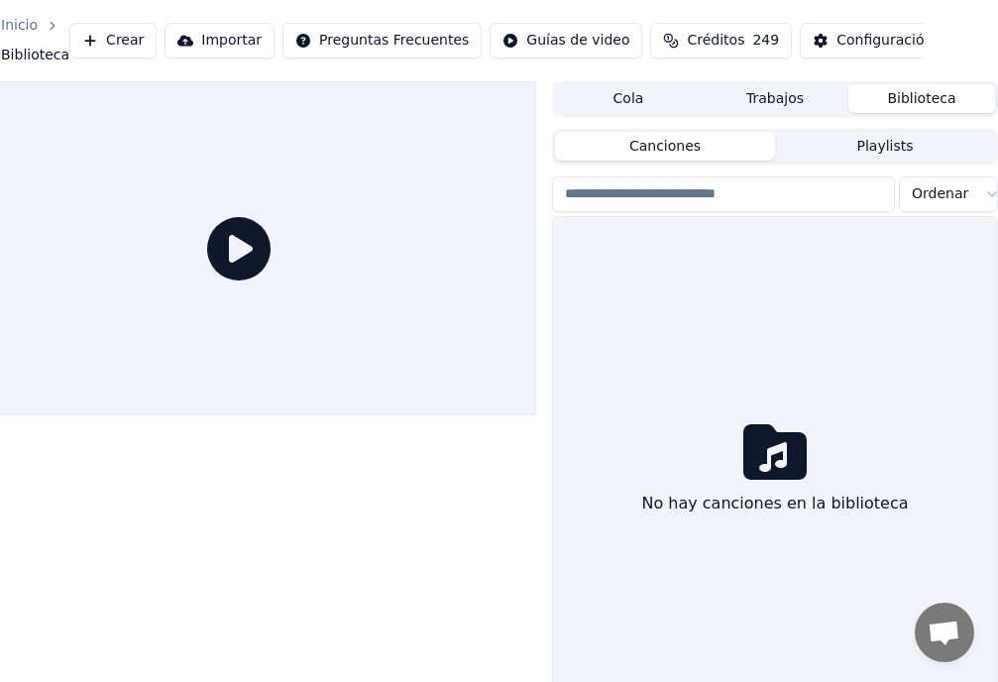
click at [904, 101] on button "Biblioteca" at bounding box center [922, 98] width 147 height 29
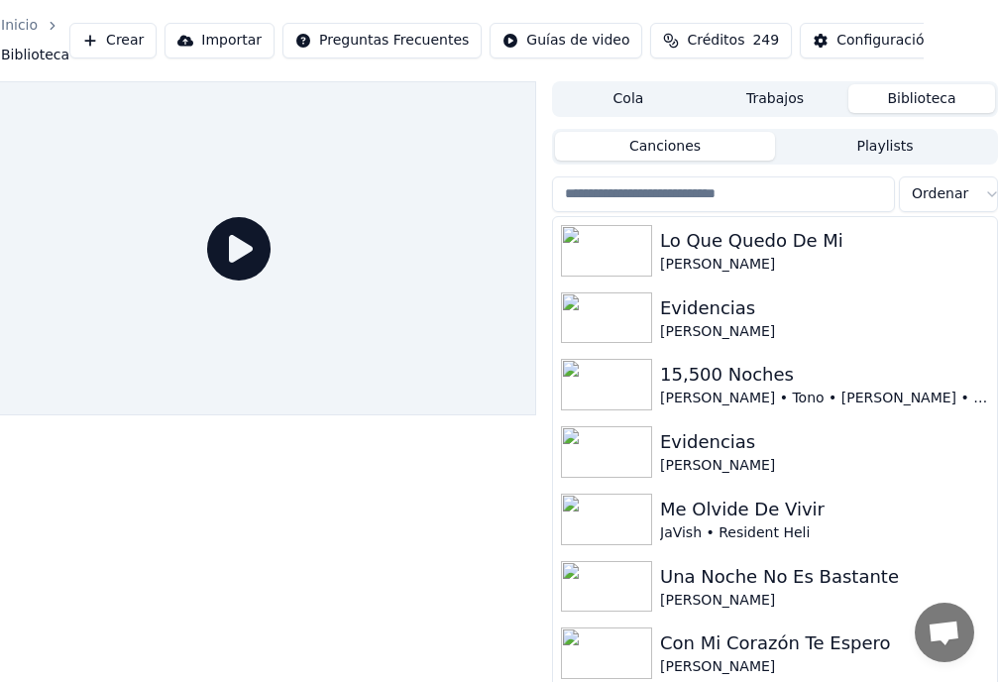
scroll to position [0, 58]
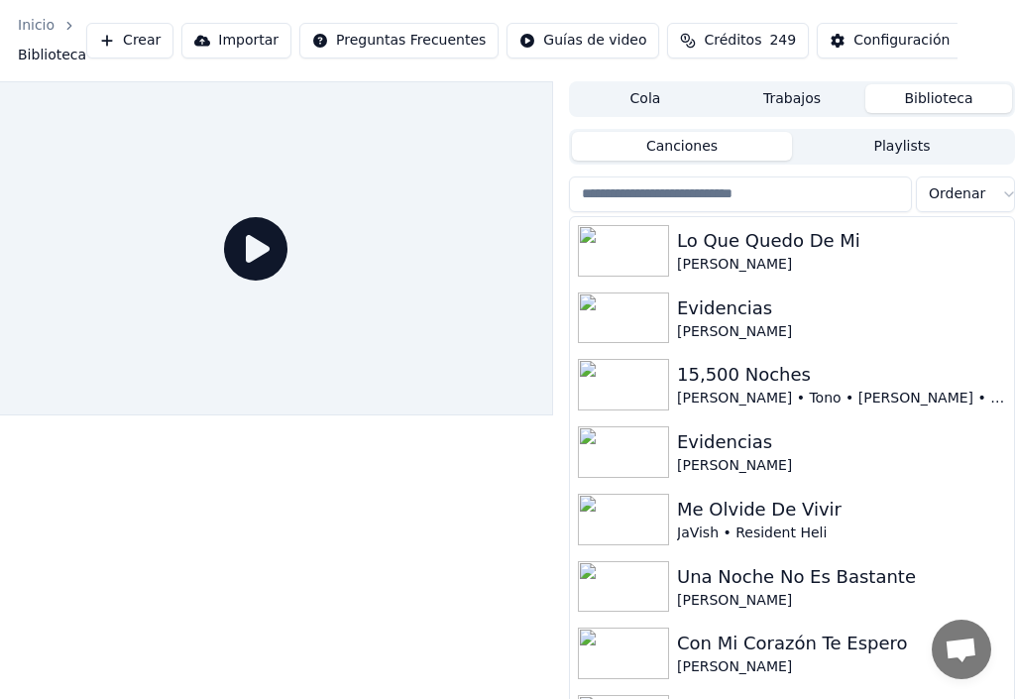
click at [534, 43] on html "Inicio Biblioteca Crear Importar Preguntas Frecuentes Guías de video Créditos 2…" at bounding box center [449, 349] width 1015 height 699
click at [522, 114] on div "Guía de sincronización de letras" at bounding box center [559, 115] width 238 height 32
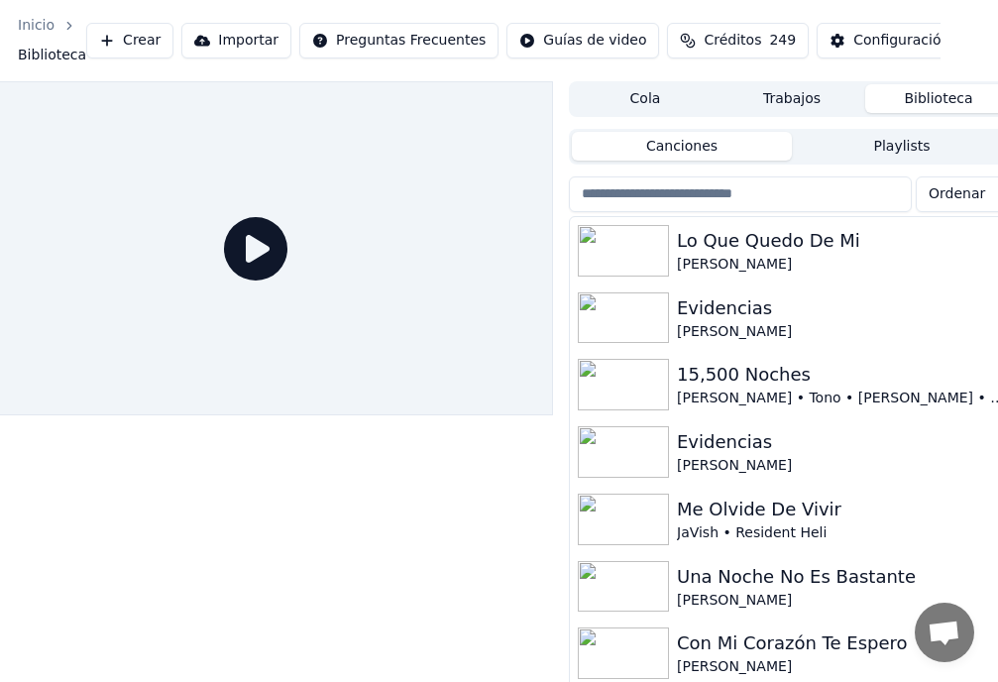
click at [698, 148] on button "Canciones" at bounding box center [682, 146] width 220 height 29
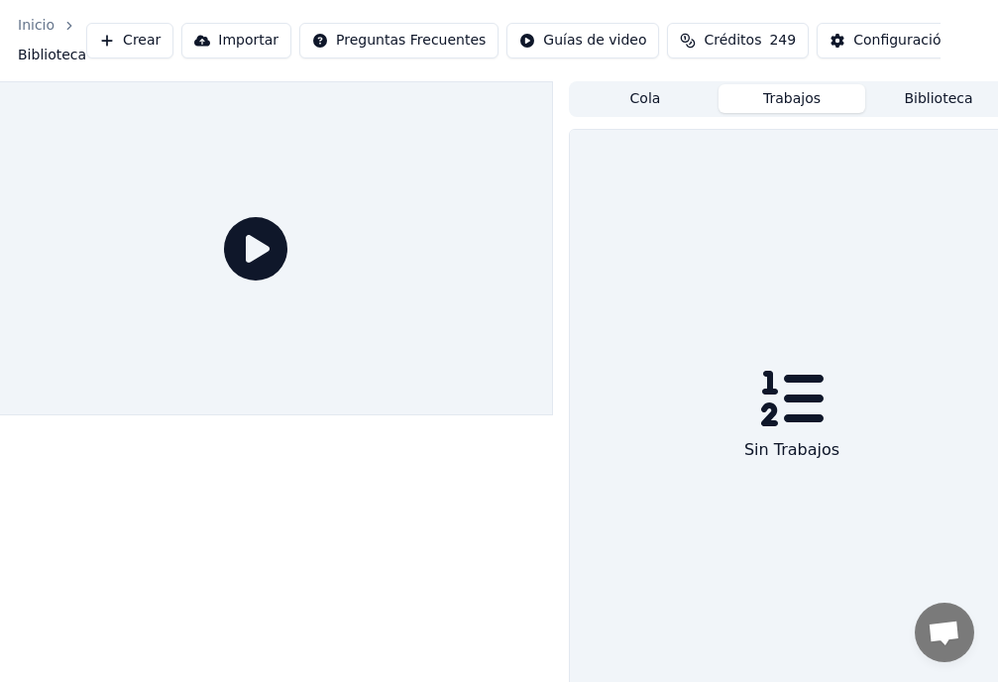
click at [795, 89] on button "Trabajos" at bounding box center [792, 98] width 147 height 29
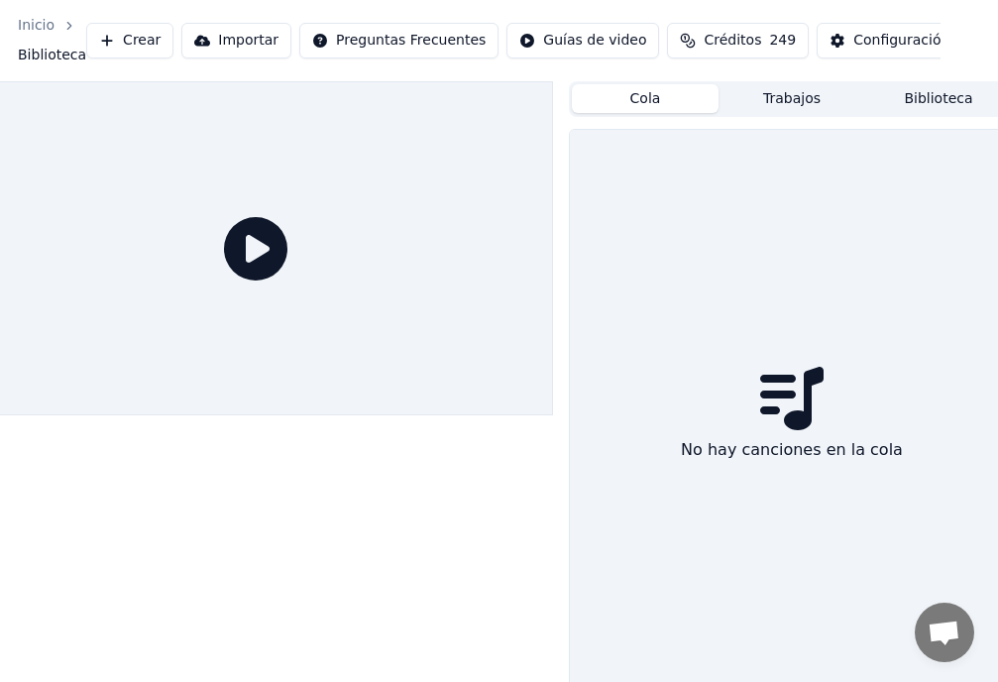
click at [643, 104] on button "Cola" at bounding box center [645, 98] width 147 height 29
click at [935, 100] on button "Biblioteca" at bounding box center [939, 98] width 147 height 29
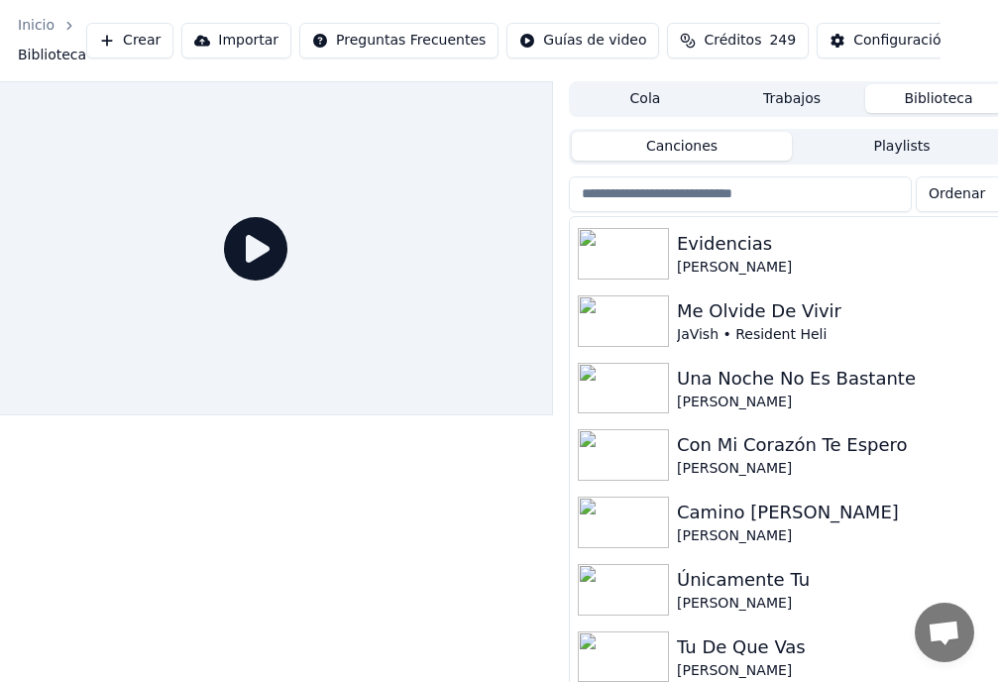
scroll to position [0, 0]
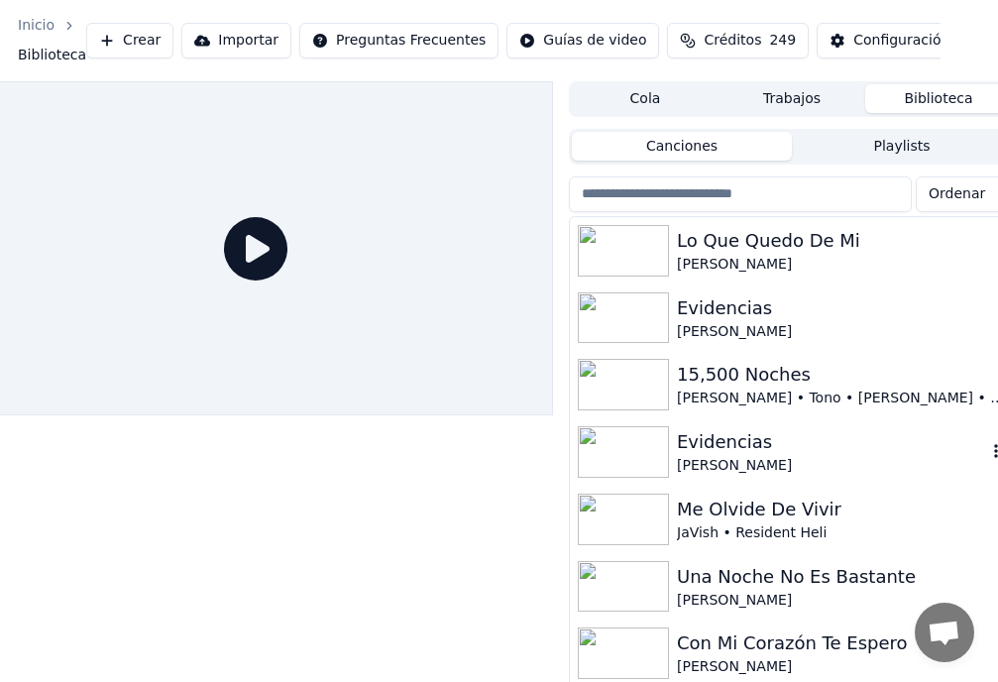
click at [688, 449] on div "Evidencias" at bounding box center [831, 442] width 309 height 28
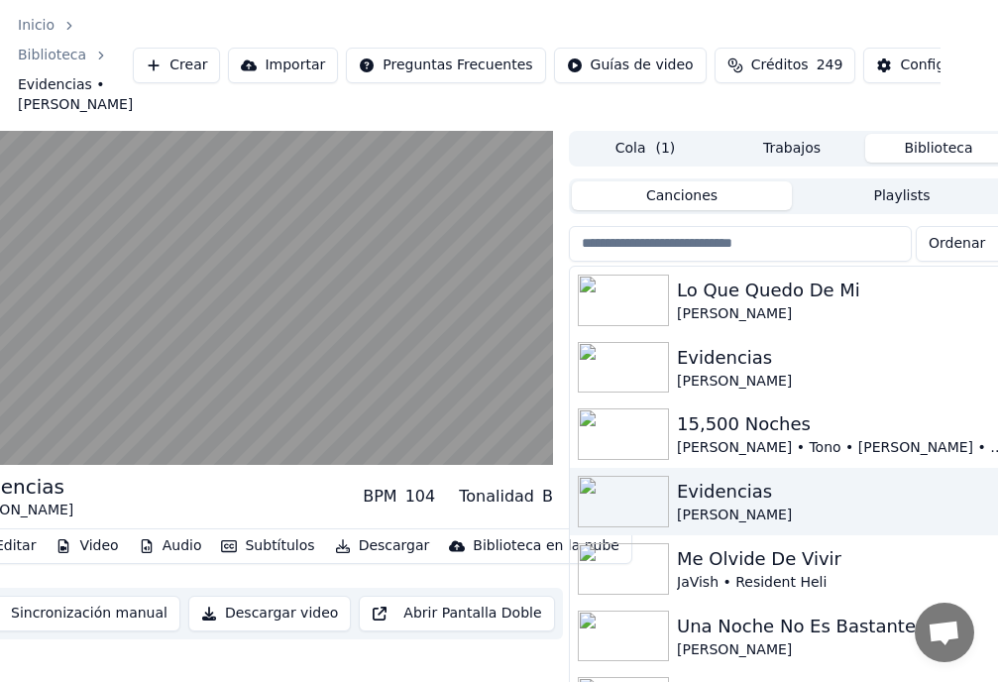
click at [96, 544] on button "Video" at bounding box center [87, 546] width 78 height 28
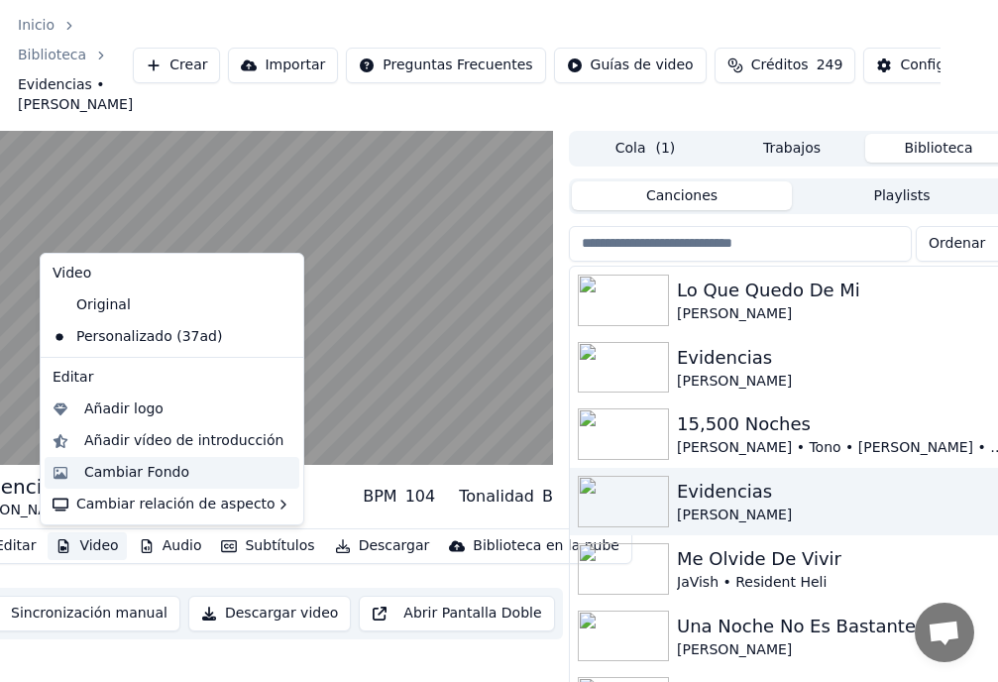
click at [123, 476] on div "Cambiar Fondo" at bounding box center [136, 473] width 105 height 20
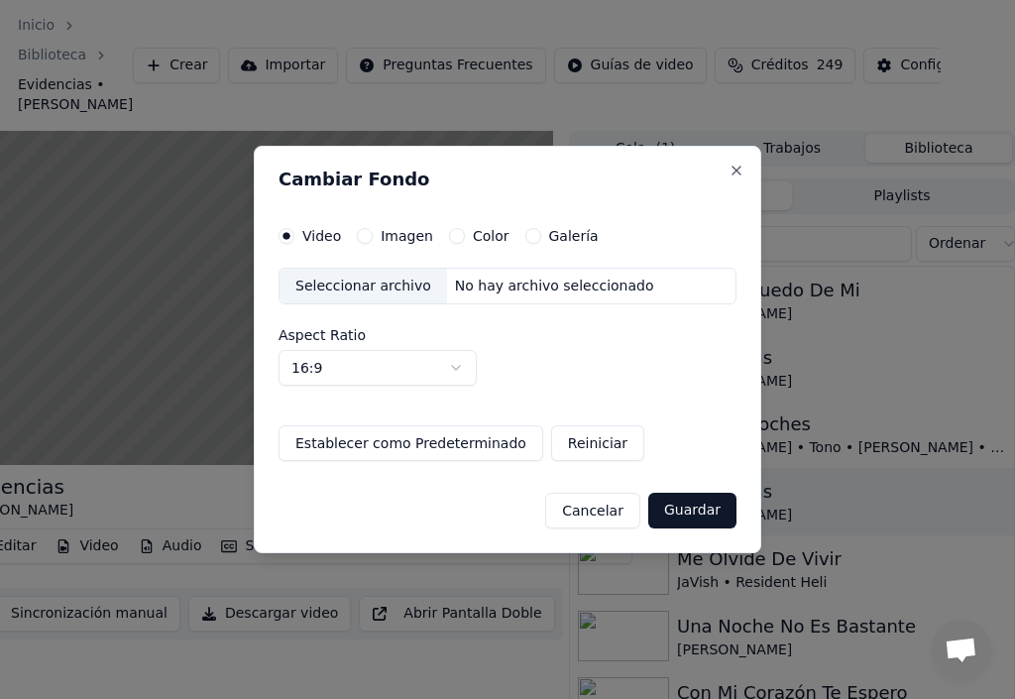
click at [403, 440] on button "Establecer como Predeterminado" at bounding box center [411, 443] width 265 height 36
click at [368, 238] on button "Imagen" at bounding box center [365, 236] width 16 height 16
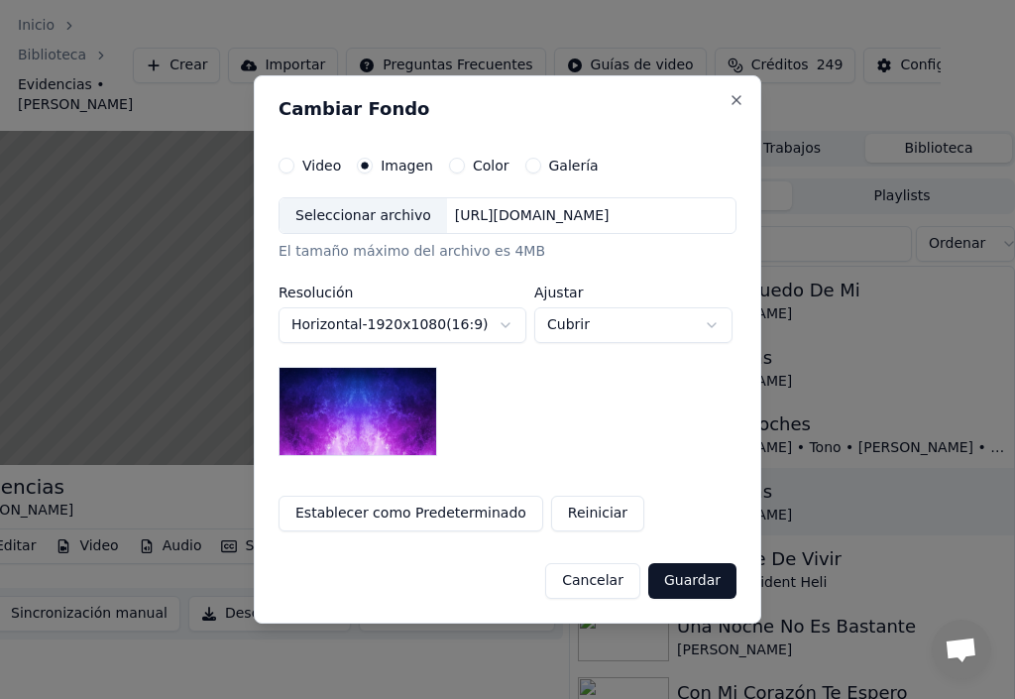
click at [354, 216] on div "Seleccionar archivo" at bounding box center [364, 216] width 168 height 36
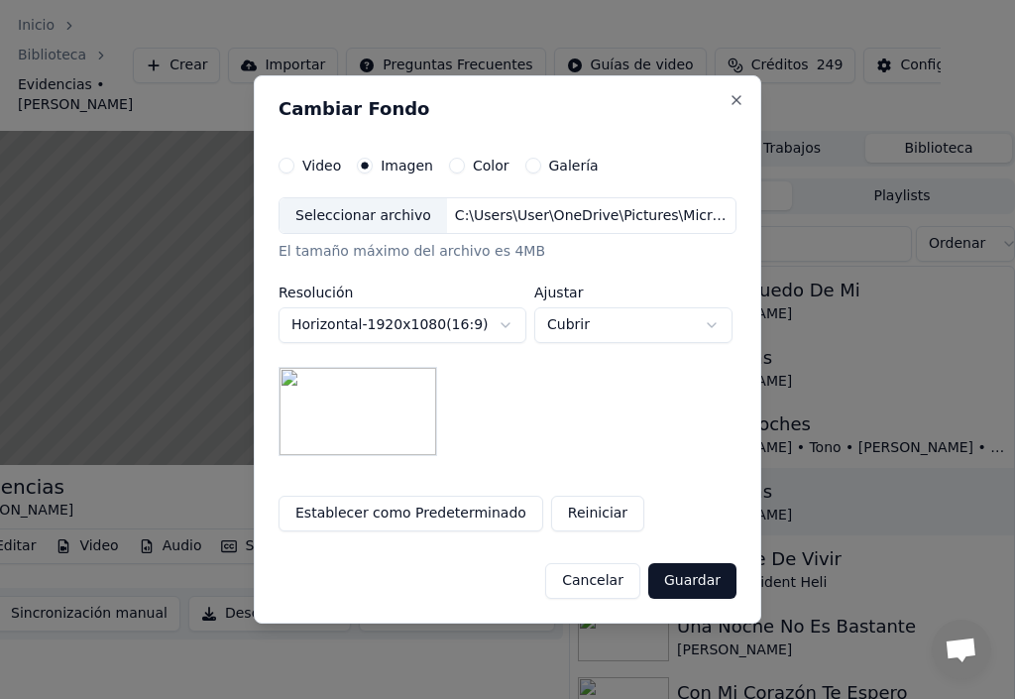
click at [687, 584] on button "Guardar" at bounding box center [692, 581] width 88 height 36
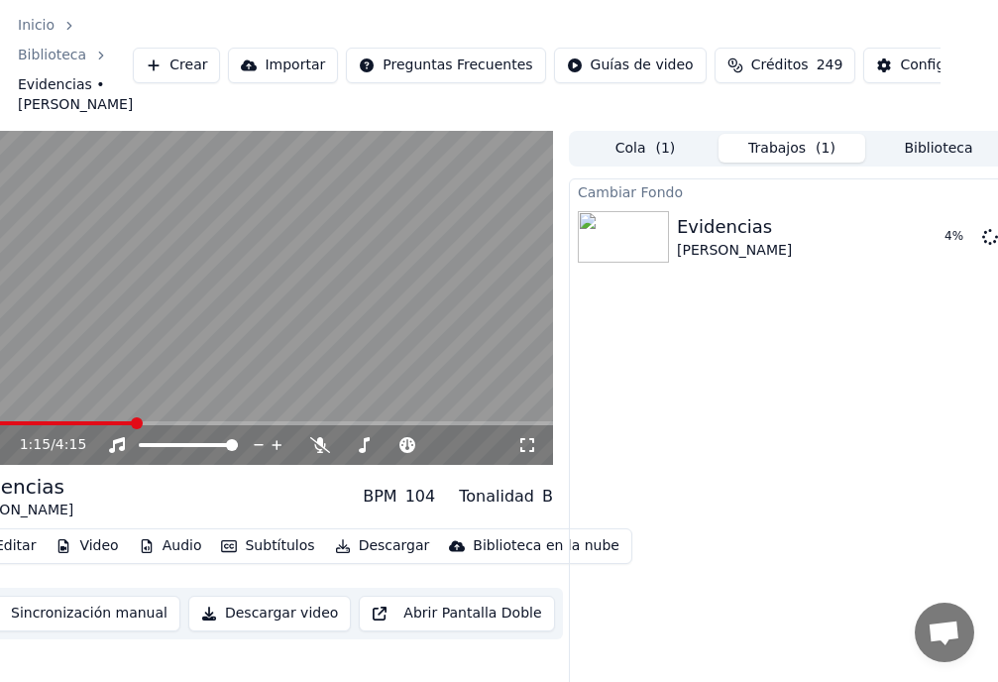
click at [107, 611] on button "Sincronización manual" at bounding box center [73, 614] width 214 height 36
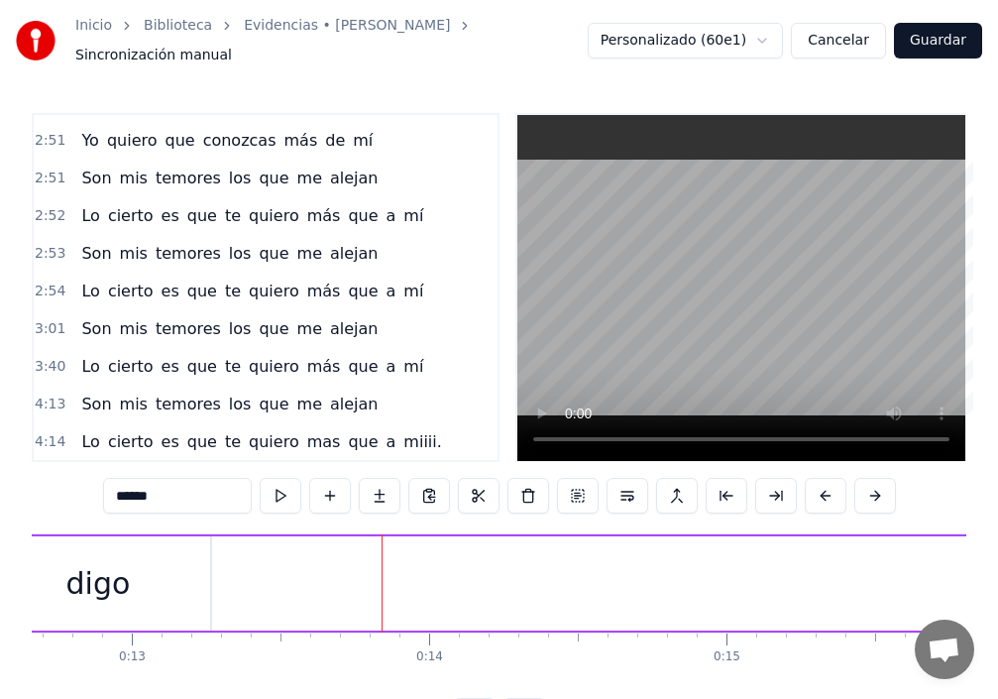
click at [232, 46] on span "Sincronización manual" at bounding box center [153, 56] width 157 height 20
click at [179, 34] on link "Biblioteca" at bounding box center [178, 26] width 68 height 20
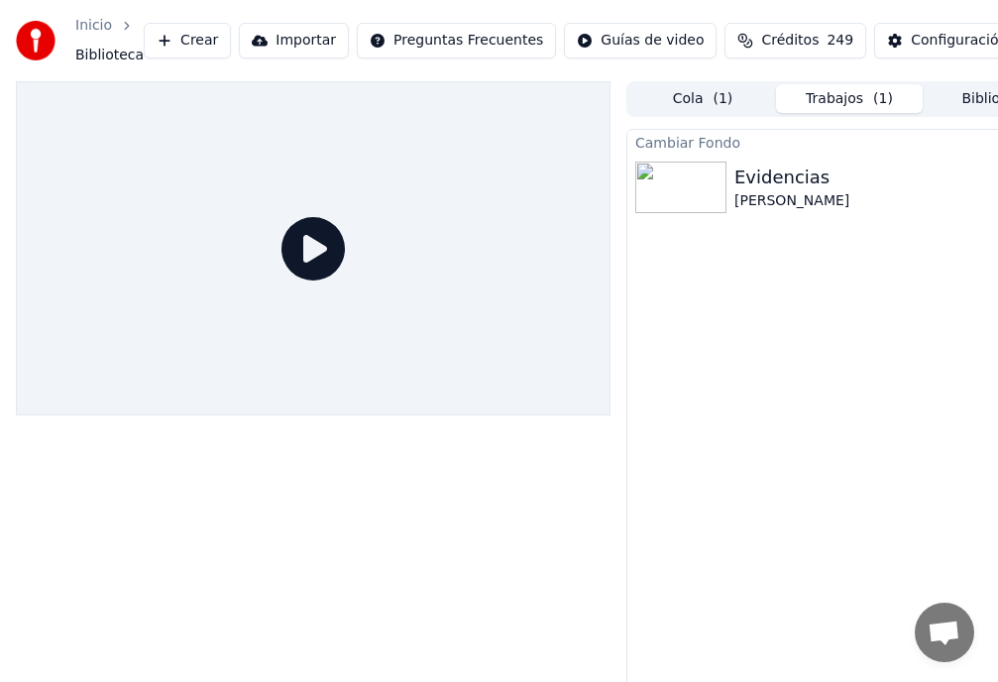
click at [987, 97] on button "Biblioteca" at bounding box center [996, 98] width 147 height 29
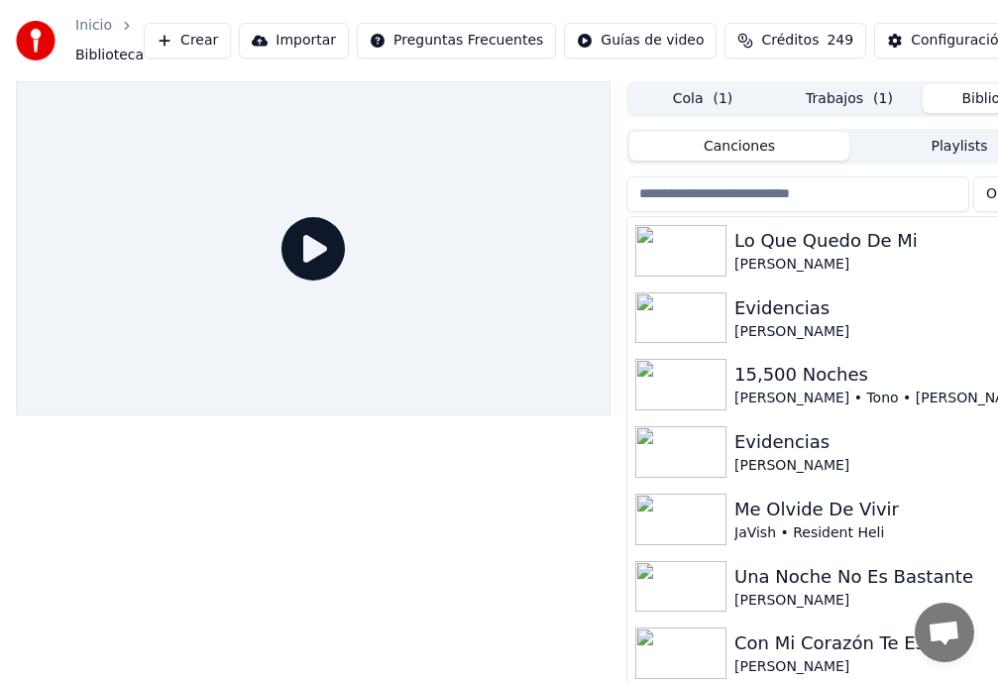
click at [766, 448] on div "Evidencias" at bounding box center [889, 442] width 309 height 28
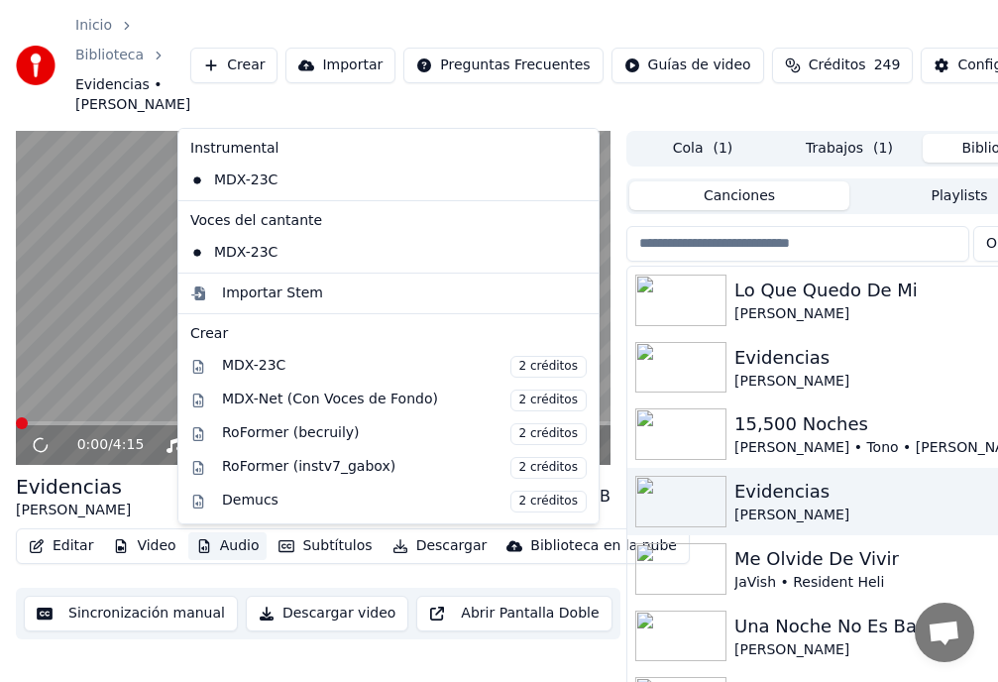
click at [232, 549] on button "Audio" at bounding box center [227, 546] width 79 height 28
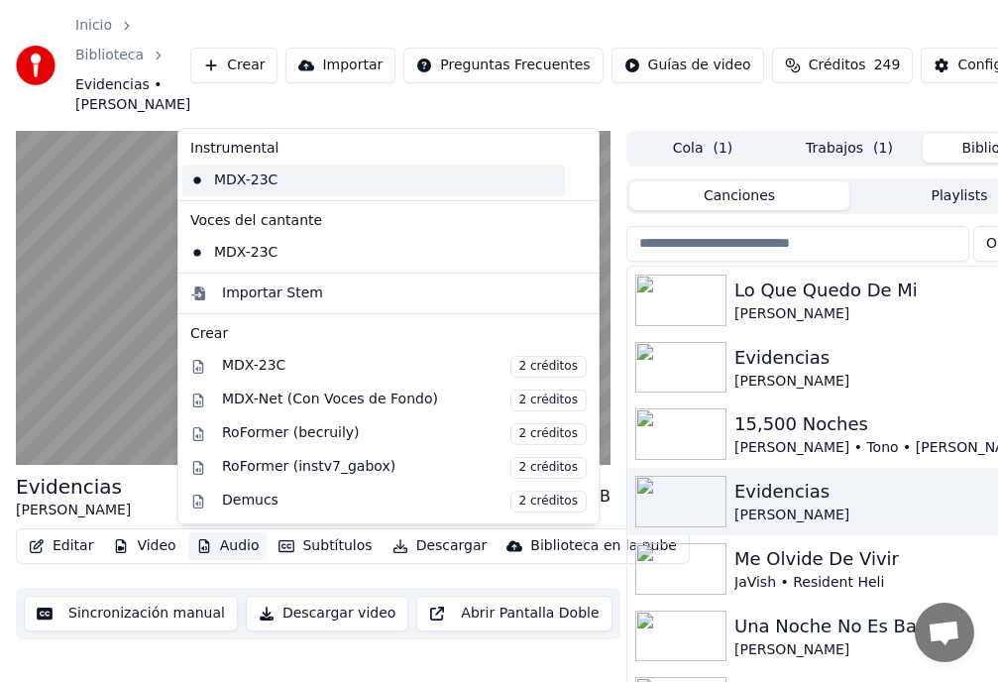
click at [314, 179] on div "MDX-23C" at bounding box center [373, 181] width 383 height 32
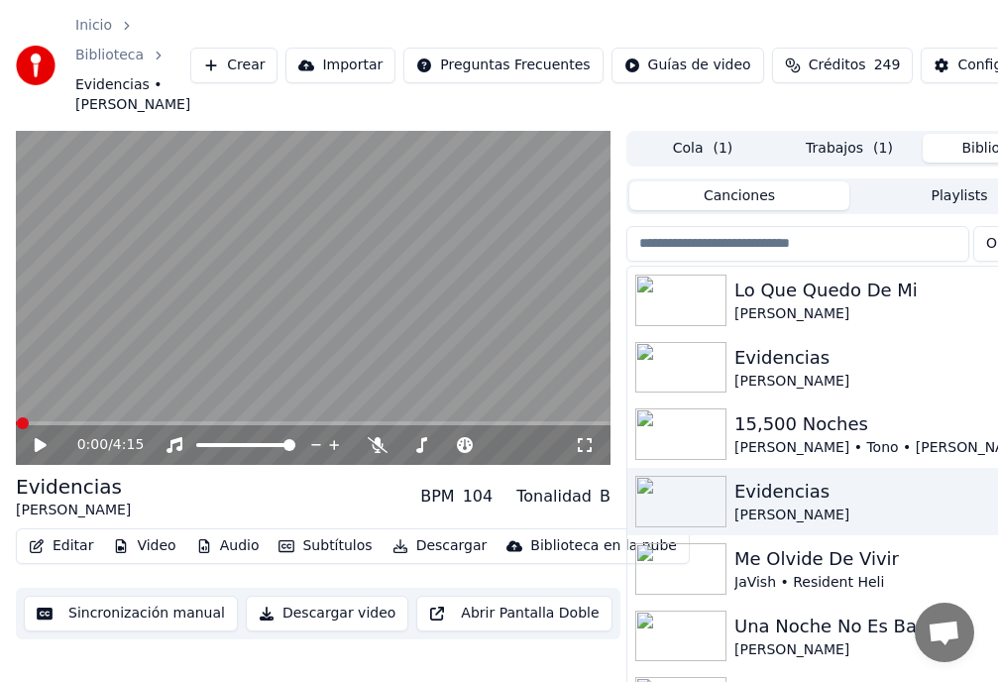
click at [37, 444] on icon at bounding box center [41, 445] width 12 height 14
click at [47, 441] on icon at bounding box center [55, 445] width 46 height 16
click at [287, 444] on span at bounding box center [282, 445] width 12 height 12
click at [286, 446] on span at bounding box center [281, 445] width 12 height 12
click at [282, 447] on span at bounding box center [277, 445] width 12 height 12
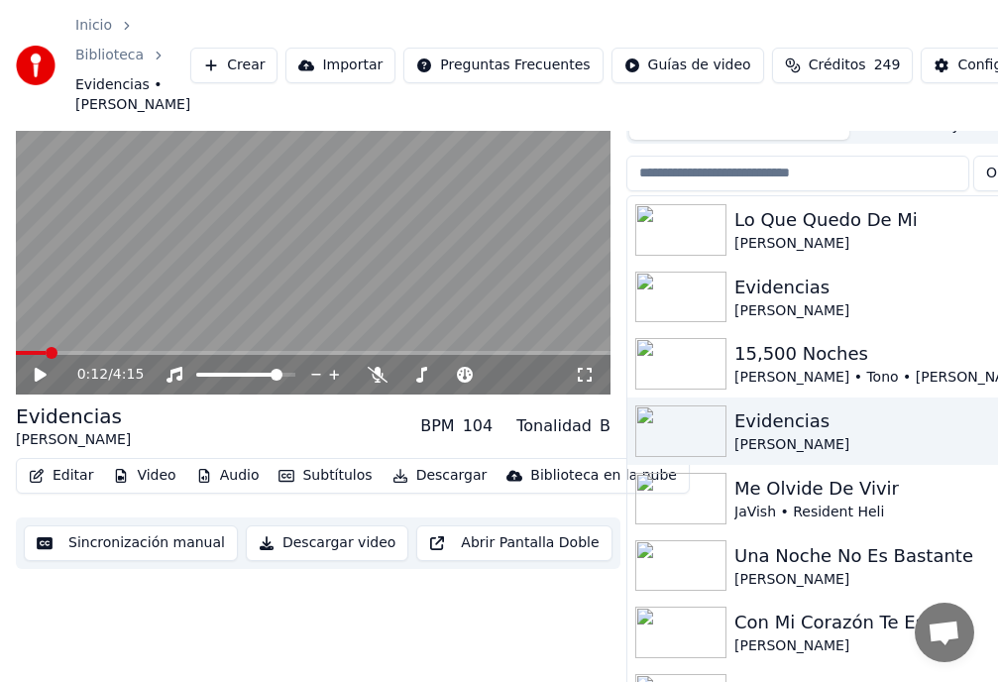
scroll to position [108, 0]
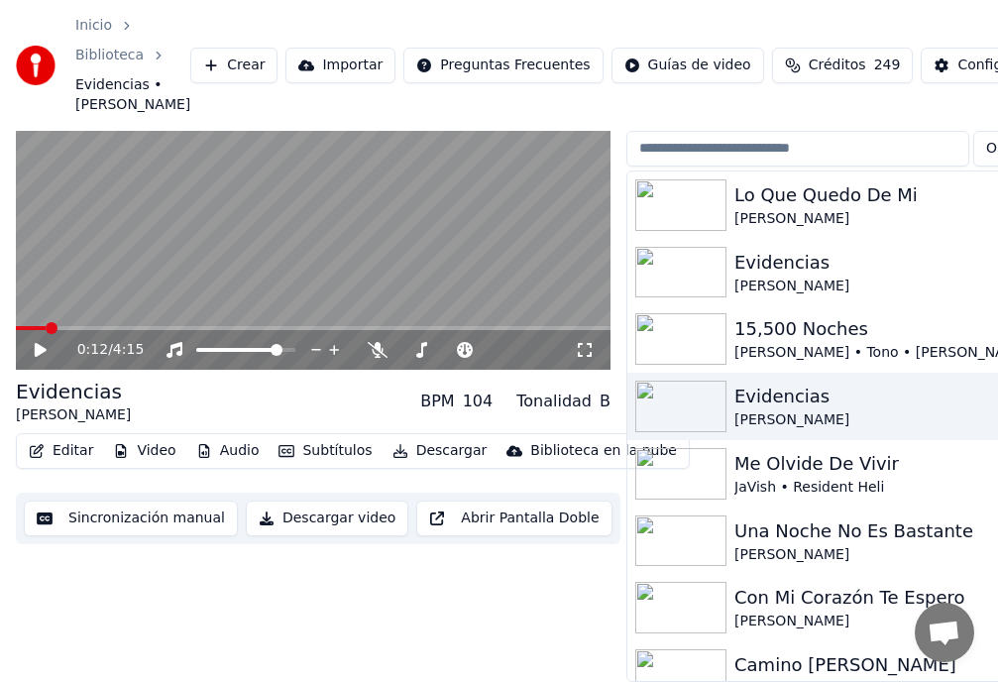
click at [221, 447] on button "Audio" at bounding box center [227, 451] width 79 height 28
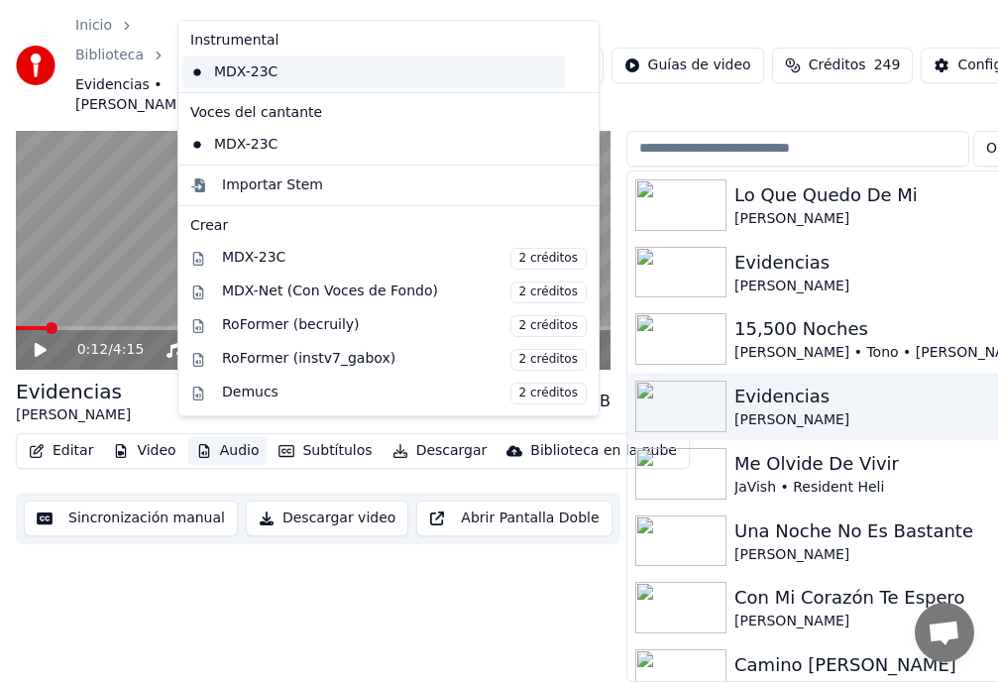
click at [408, 75] on div "MDX-23C" at bounding box center [373, 73] width 383 height 32
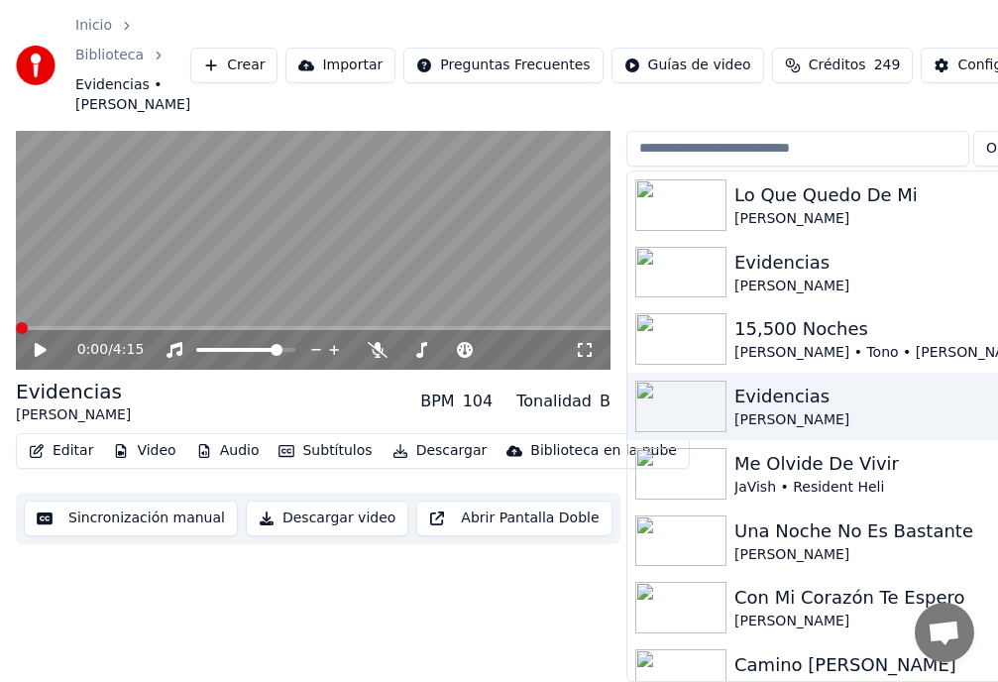
click at [152, 437] on button "Video" at bounding box center [144, 451] width 78 height 28
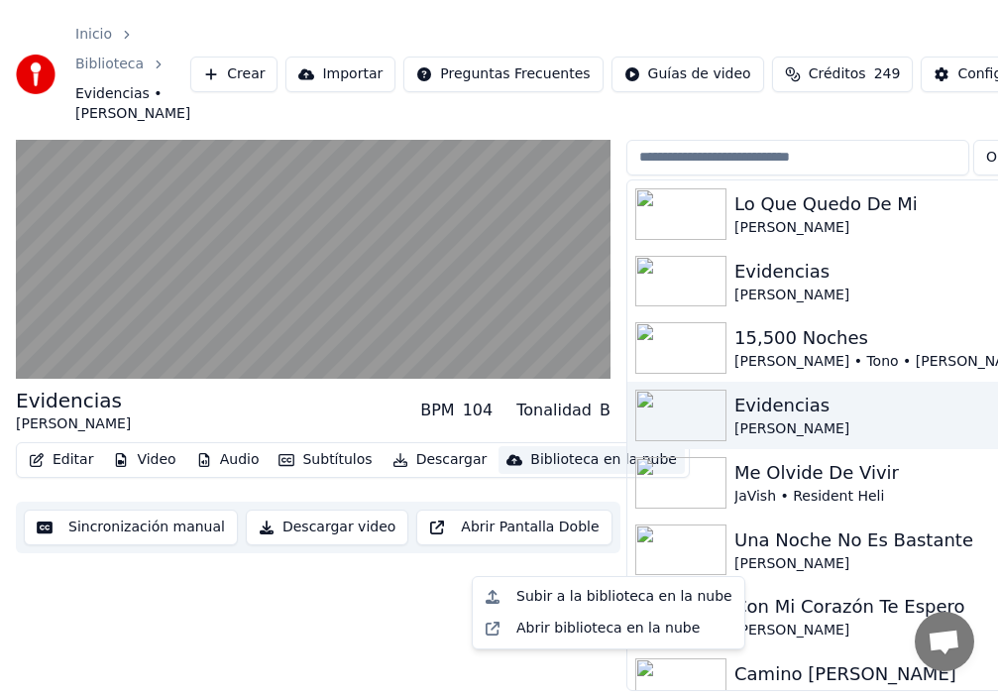
scroll to position [0, 0]
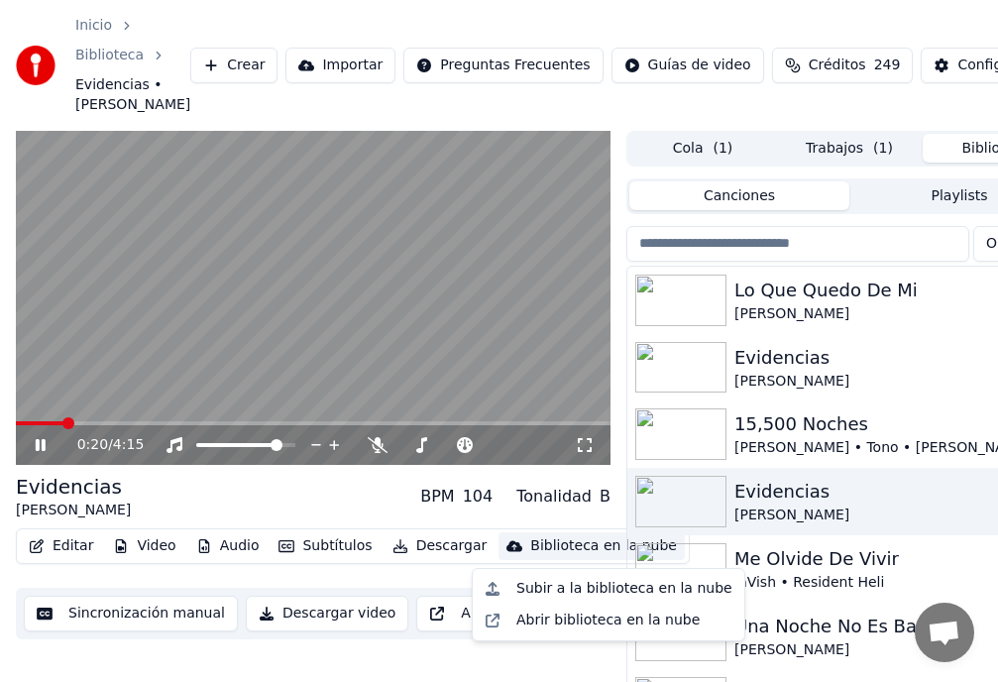
click at [773, 500] on div "Evidencias" at bounding box center [889, 492] width 309 height 28
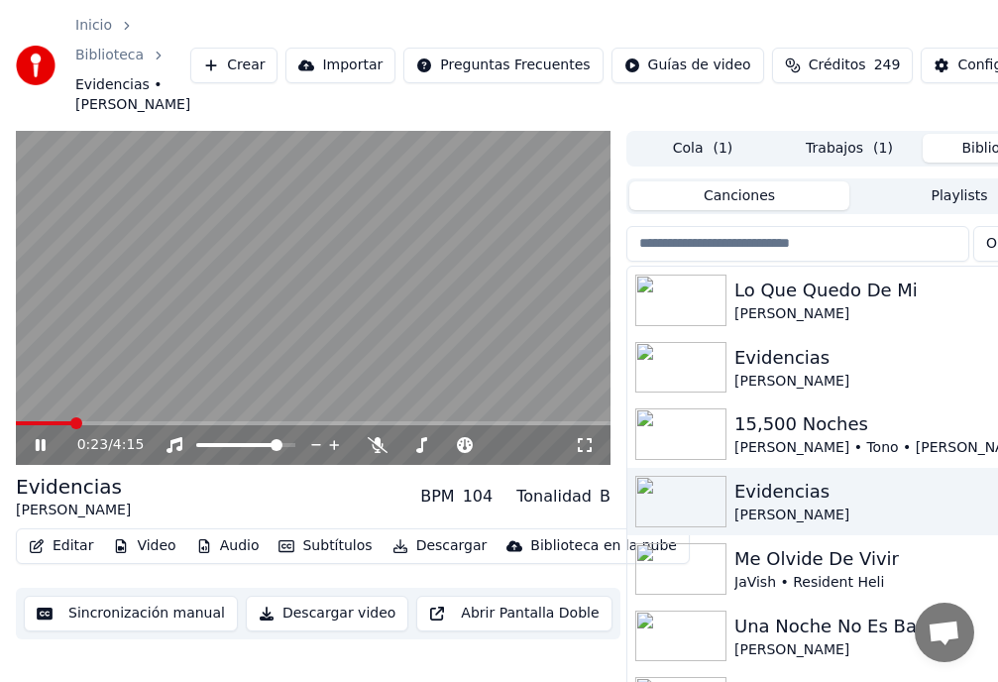
click at [42, 439] on icon at bounding box center [55, 445] width 46 height 16
click at [174, 611] on button "Sincronización manual" at bounding box center [131, 614] width 214 height 36
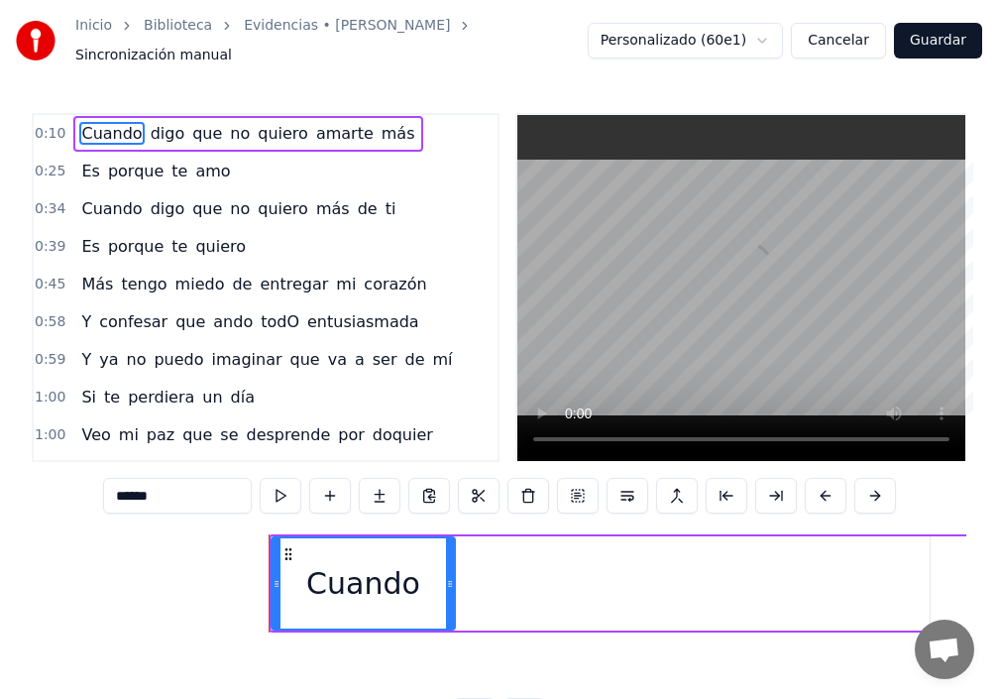
scroll to position [0, 2959]
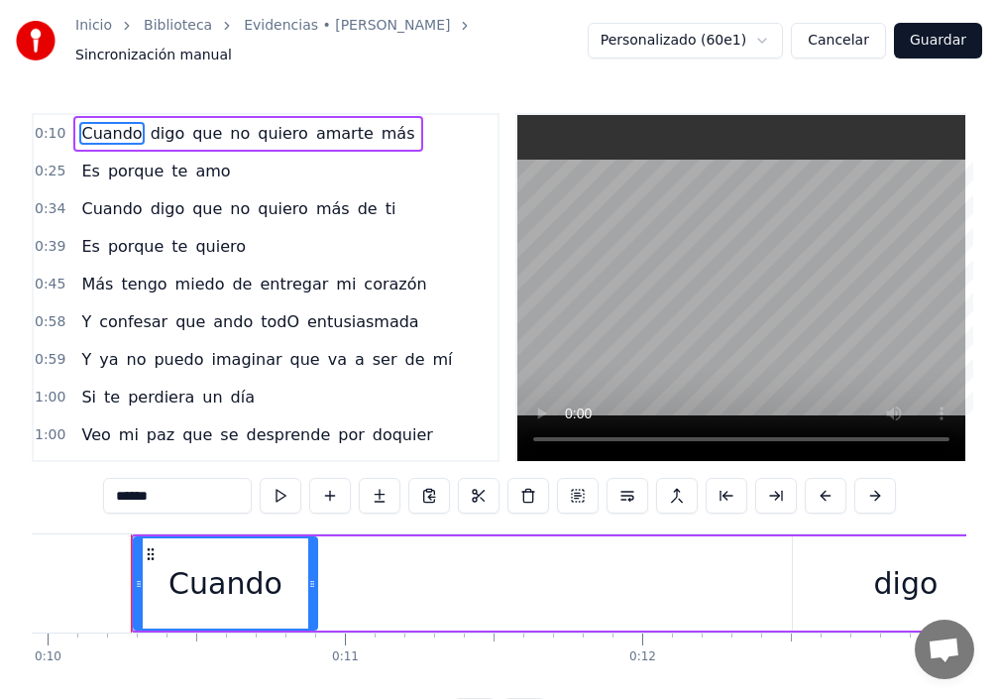
click at [851, 45] on button "Cancelar" at bounding box center [838, 41] width 95 height 36
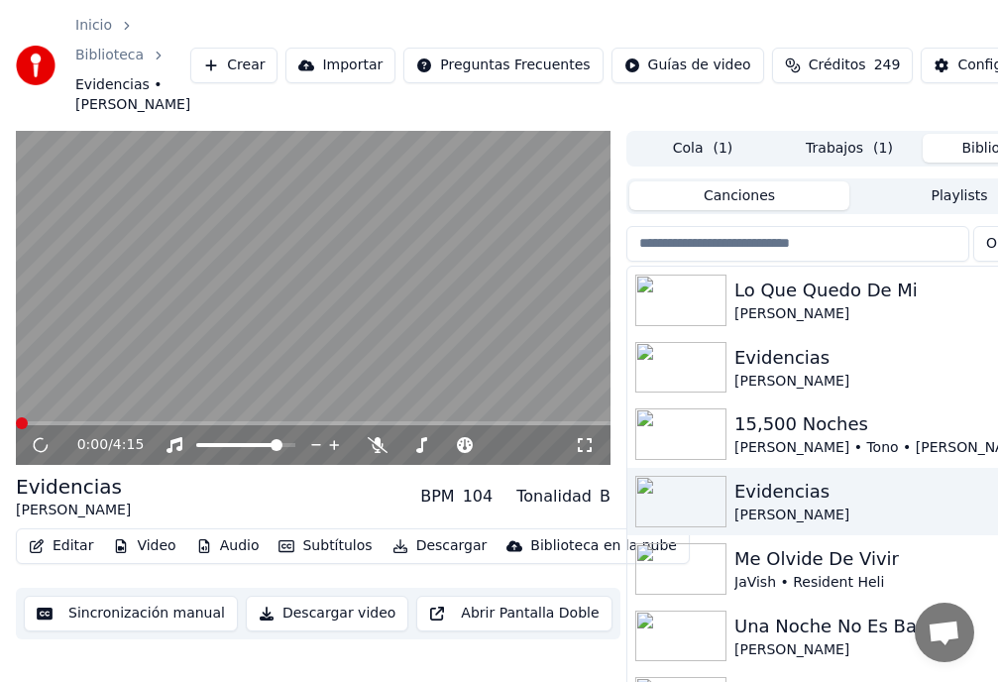
click at [223, 548] on button "Audio" at bounding box center [227, 546] width 79 height 28
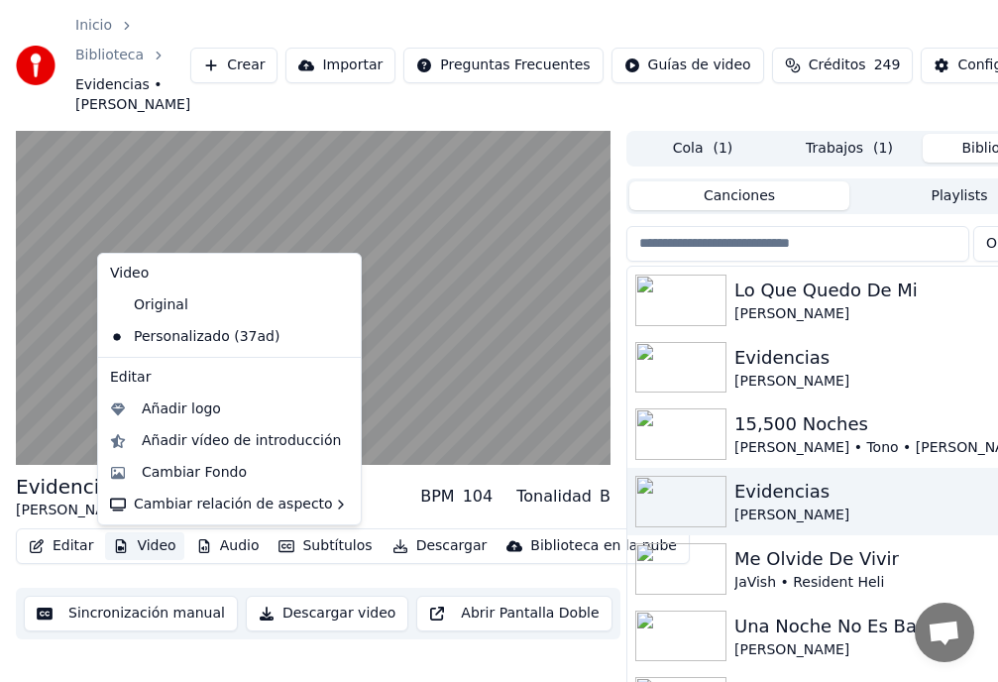
click at [155, 547] on button "Video" at bounding box center [144, 546] width 78 height 28
click at [153, 541] on button "Video" at bounding box center [144, 546] width 78 height 28
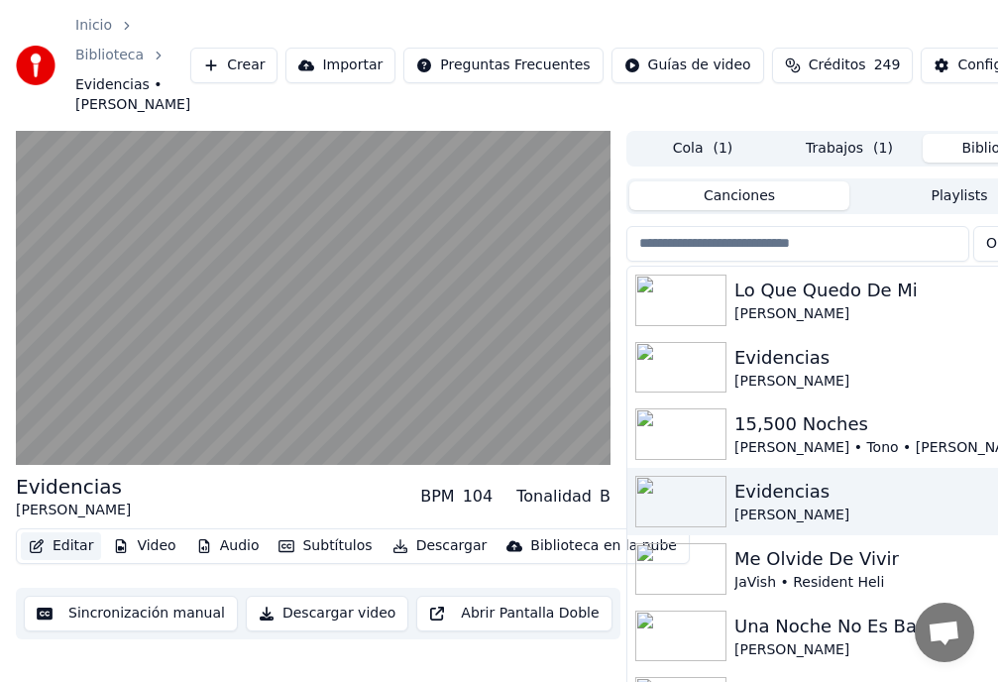
click at [63, 540] on button "Editar" at bounding box center [61, 546] width 80 height 28
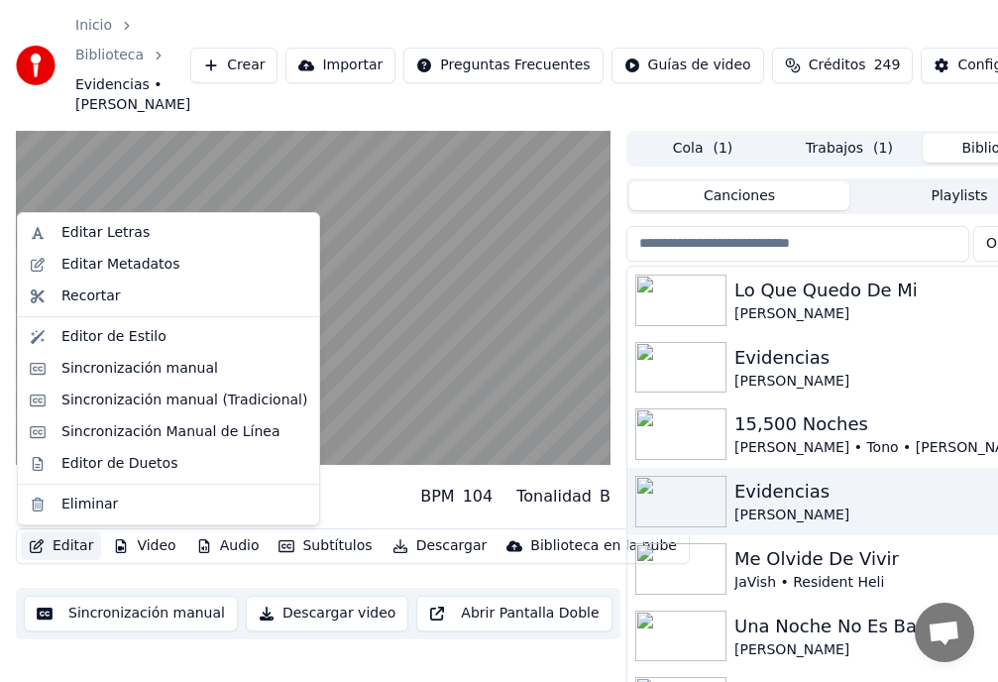
click at [74, 546] on button "Editar" at bounding box center [61, 546] width 80 height 28
click at [122, 370] on div "Sincronización manual" at bounding box center [139, 369] width 157 height 20
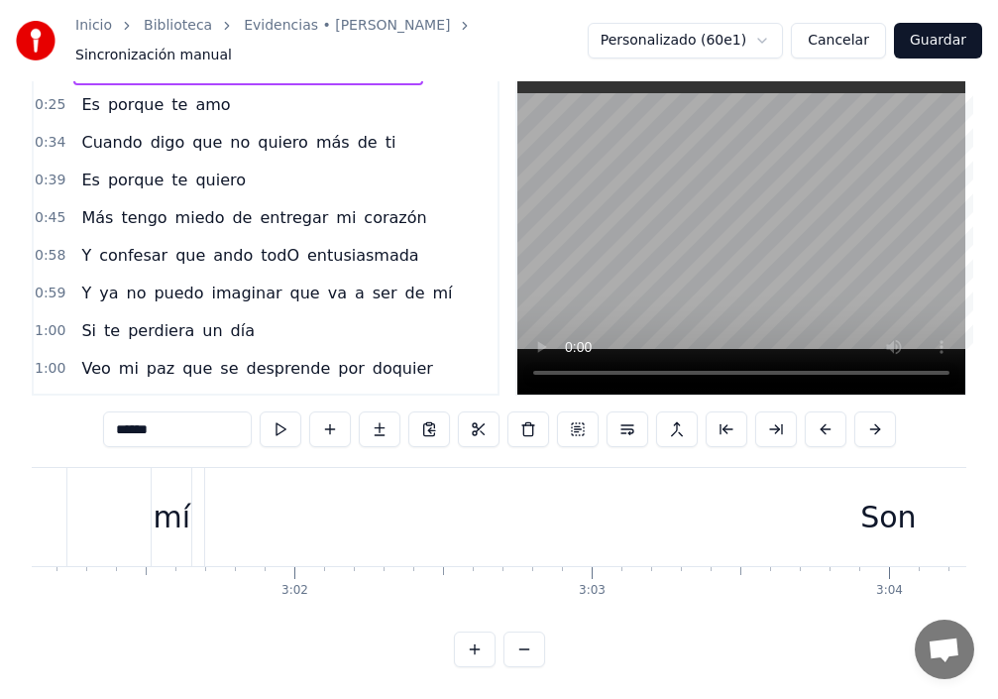
scroll to position [0, 74947]
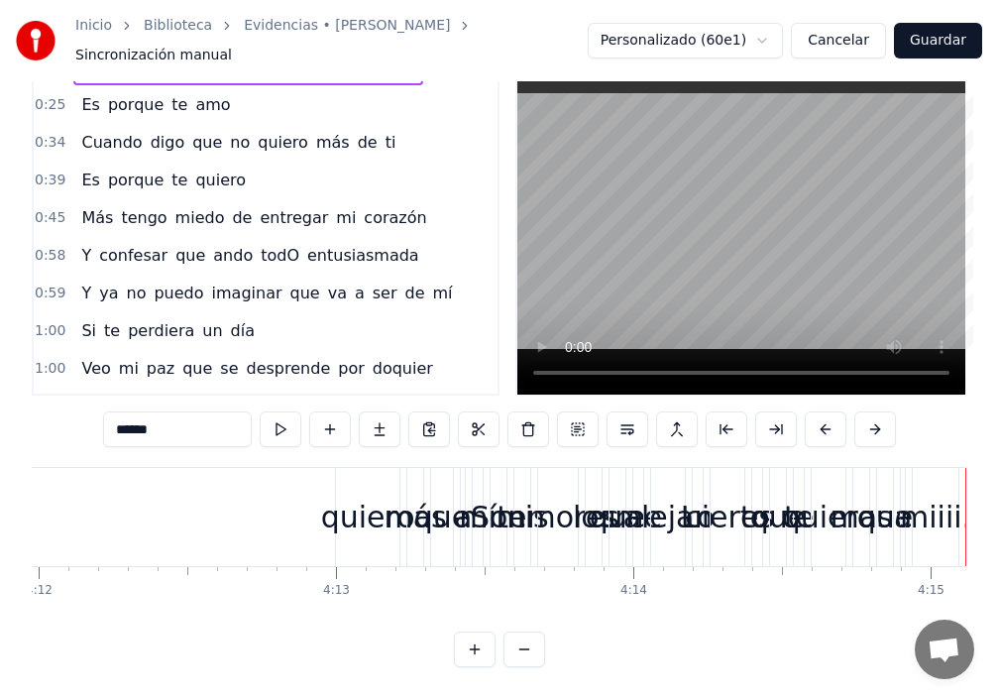
click at [232, 46] on span "Sincronización manual" at bounding box center [153, 56] width 157 height 20
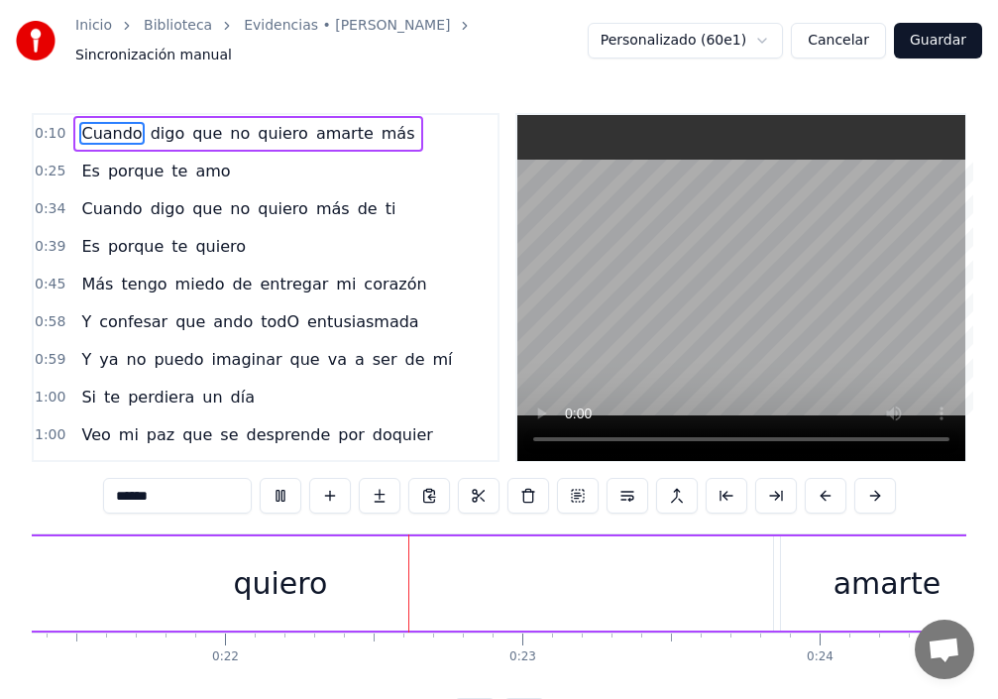
scroll to position [0, 6497]
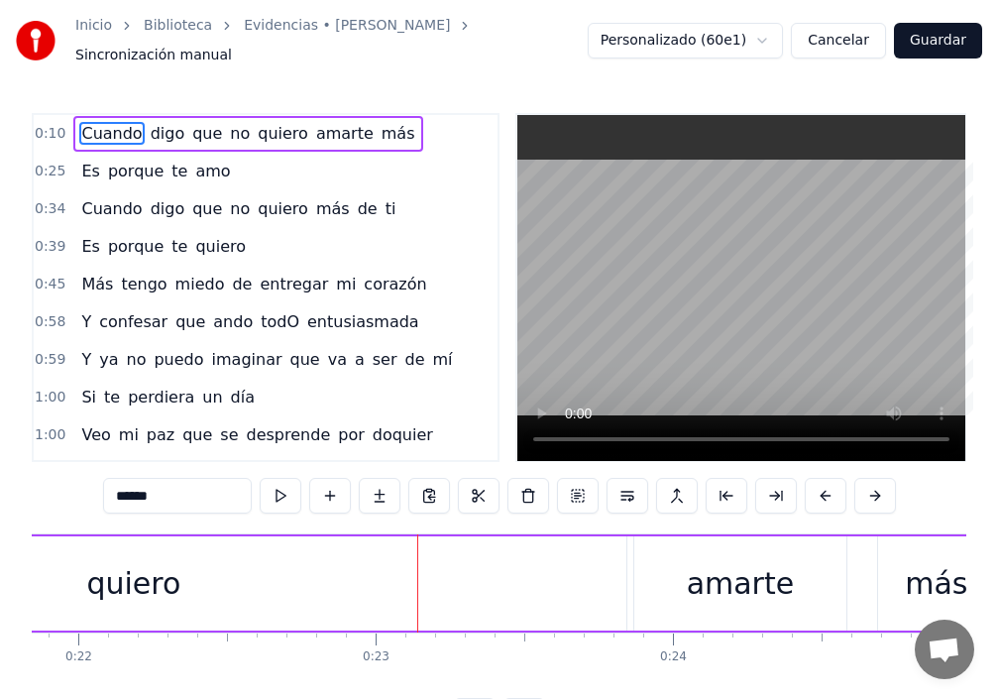
click at [97, 122] on span "Cuando" at bounding box center [111, 133] width 64 height 23
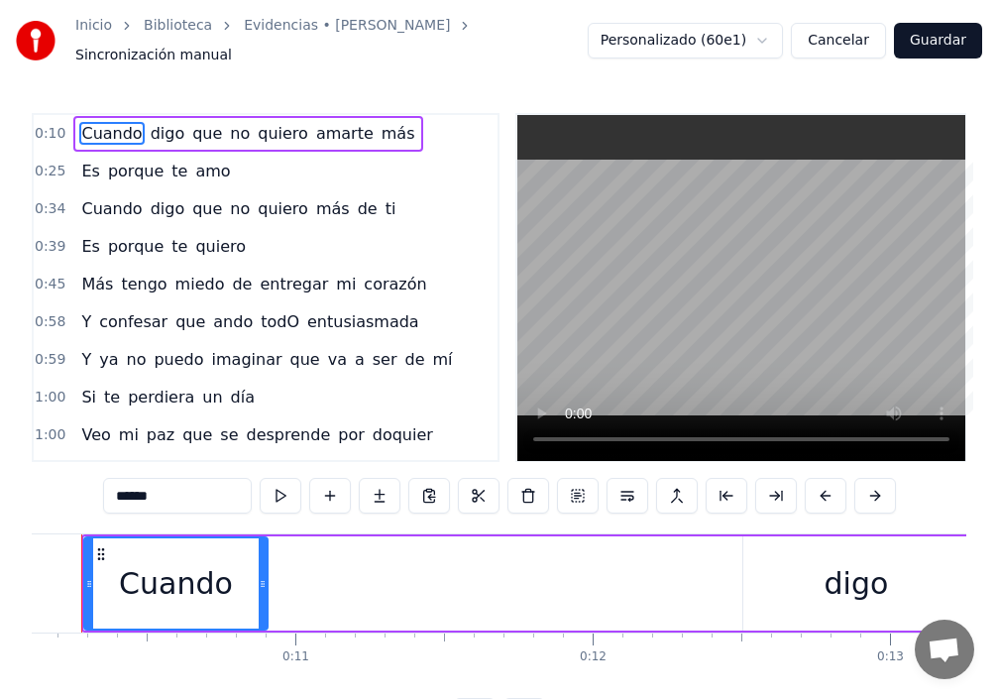
scroll to position [0, 2959]
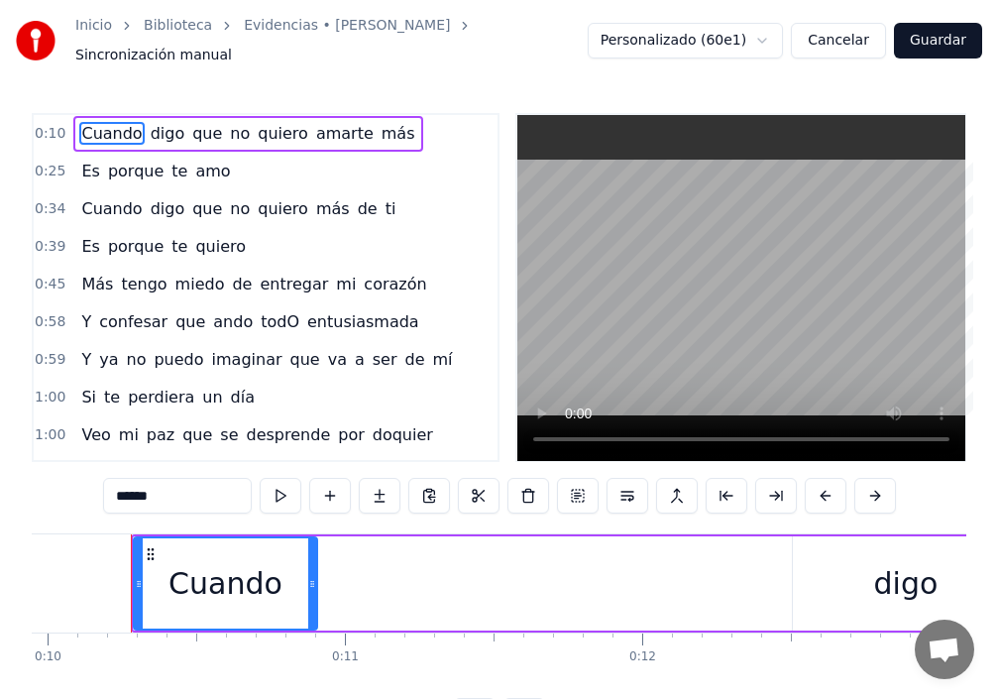
drag, startPoint x: 280, startPoint y: 557, endPoint x: 379, endPoint y: 556, distance: 99.2
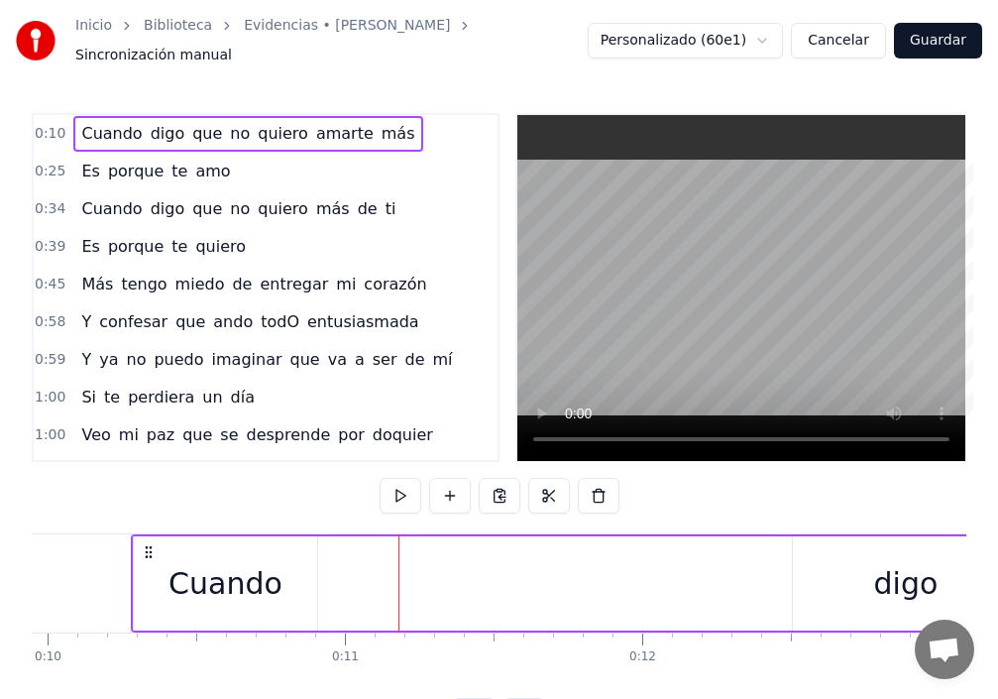
click at [317, 562] on div "Cuando" at bounding box center [225, 583] width 185 height 94
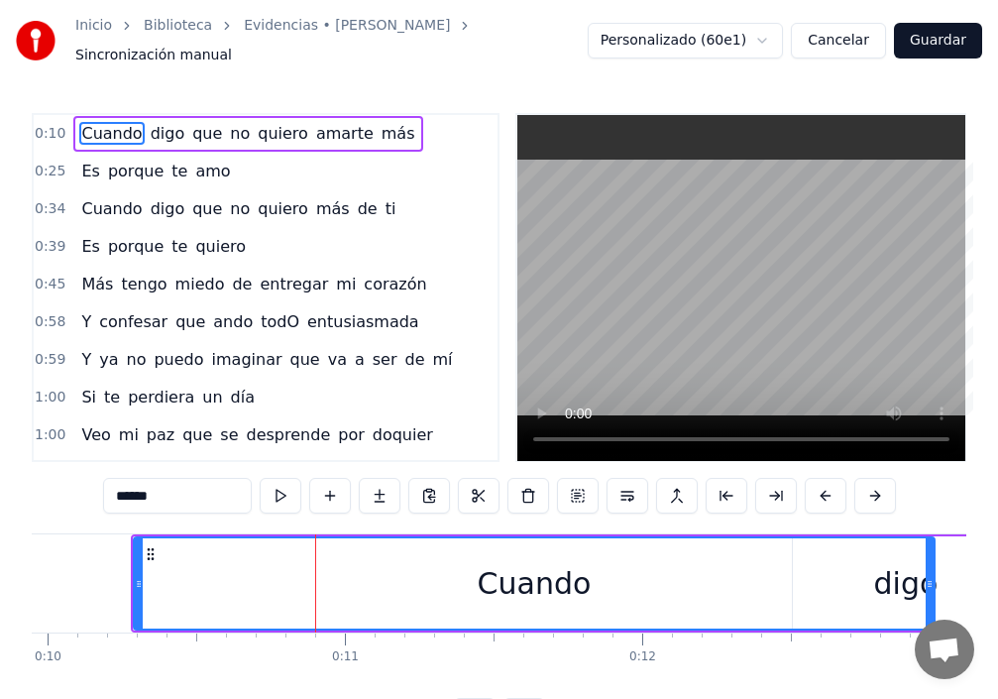
drag, startPoint x: 313, startPoint y: 575, endPoint x: 384, endPoint y: 555, distance: 73.1
click at [729, 573] on div "Cuando" at bounding box center [534, 583] width 799 height 90
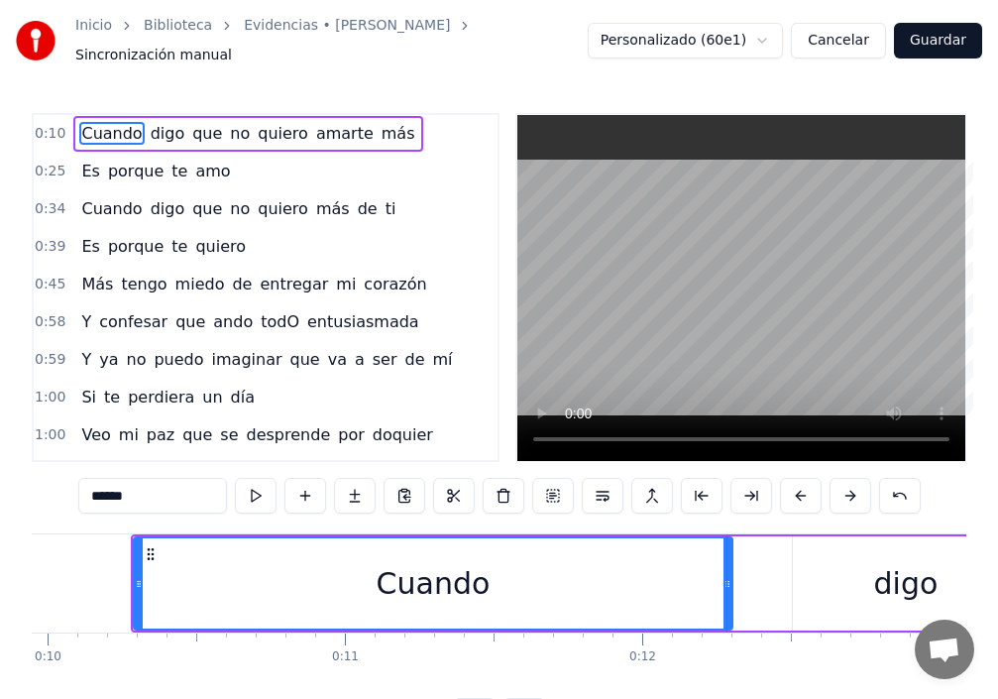
click at [776, 34] on html "Inicio Biblioteca Evidencias • José Augusto Sincronización manual Personalizad…" at bounding box center [499, 382] width 998 height 765
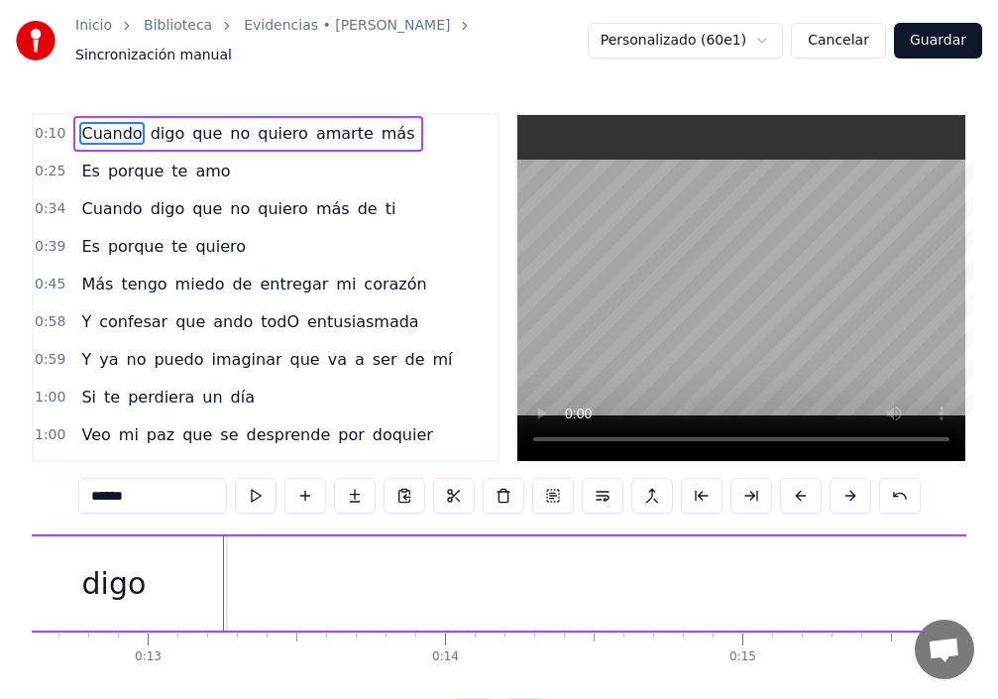
scroll to position [0, 3760]
click at [232, 46] on span "Sincronización manual" at bounding box center [153, 56] width 157 height 20
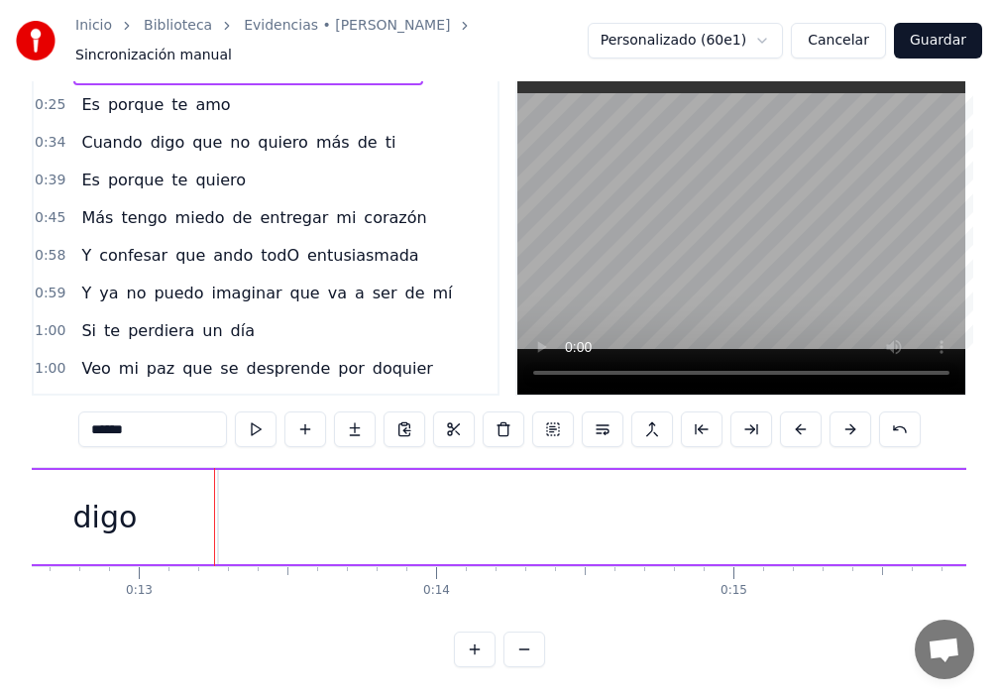
click at [842, 36] on button "Cancelar" at bounding box center [838, 41] width 95 height 36
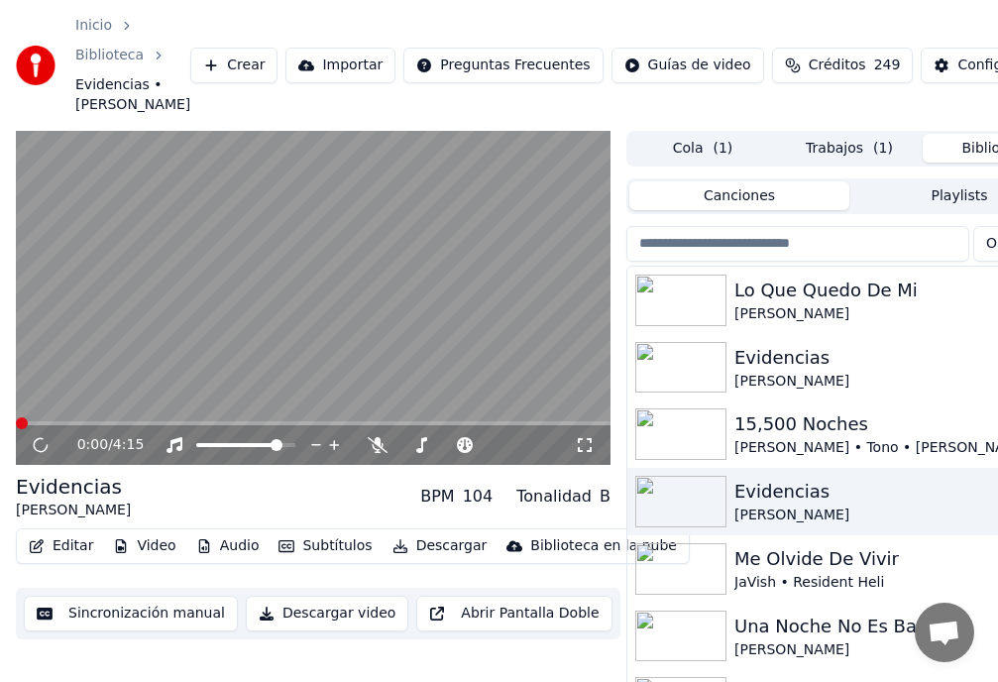
click at [149, 551] on button "Video" at bounding box center [144, 546] width 78 height 28
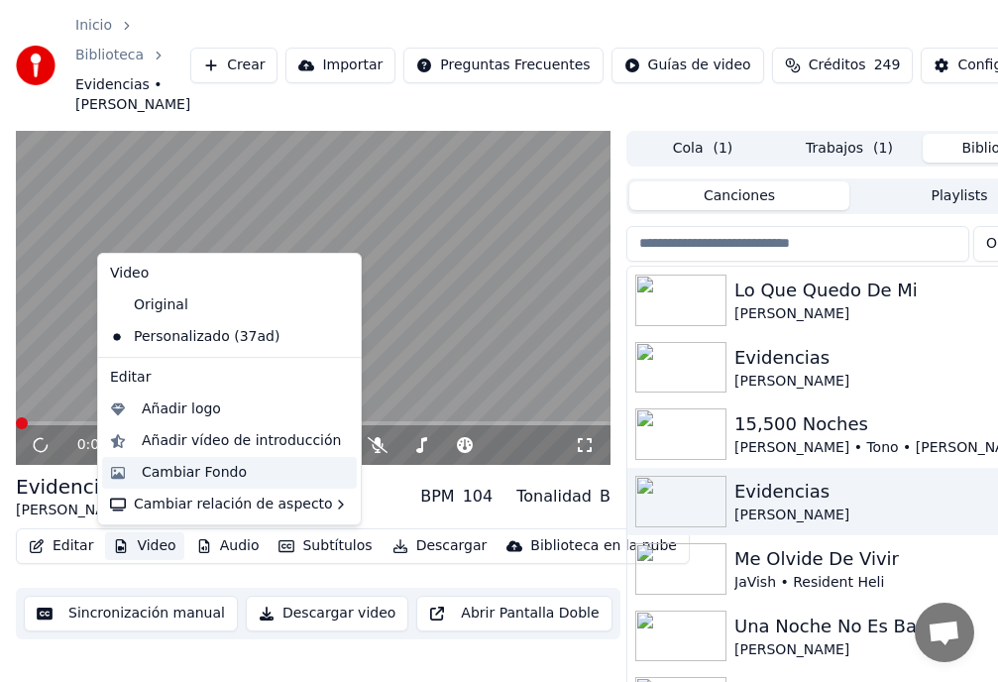
click at [174, 472] on div "Cambiar Fondo" at bounding box center [194, 473] width 105 height 20
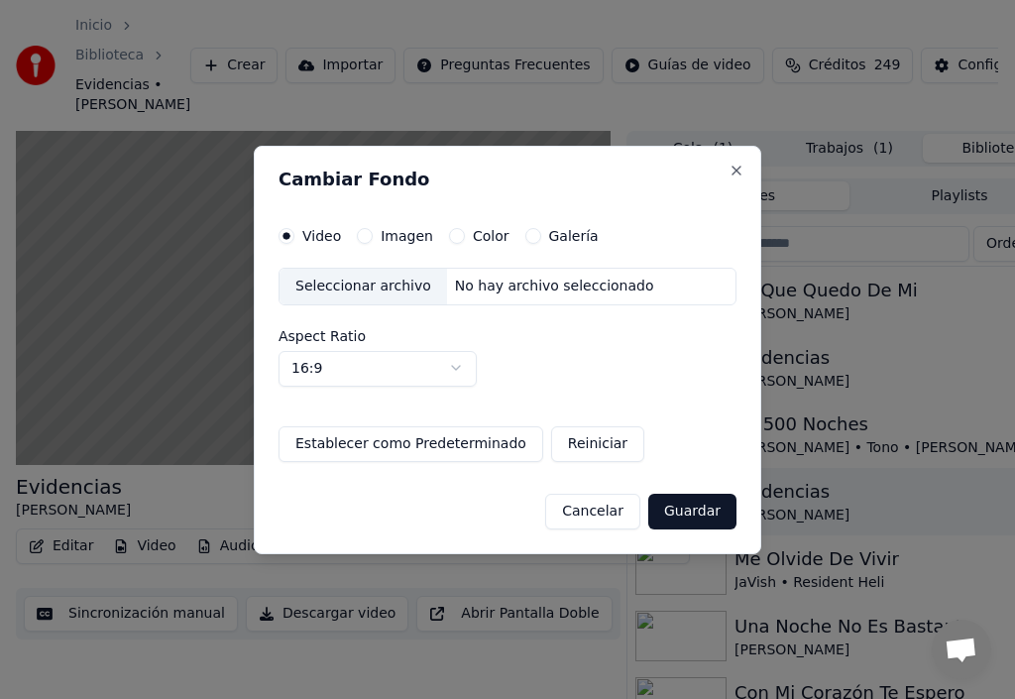
click at [358, 234] on button "Imagen" at bounding box center [365, 236] width 16 height 16
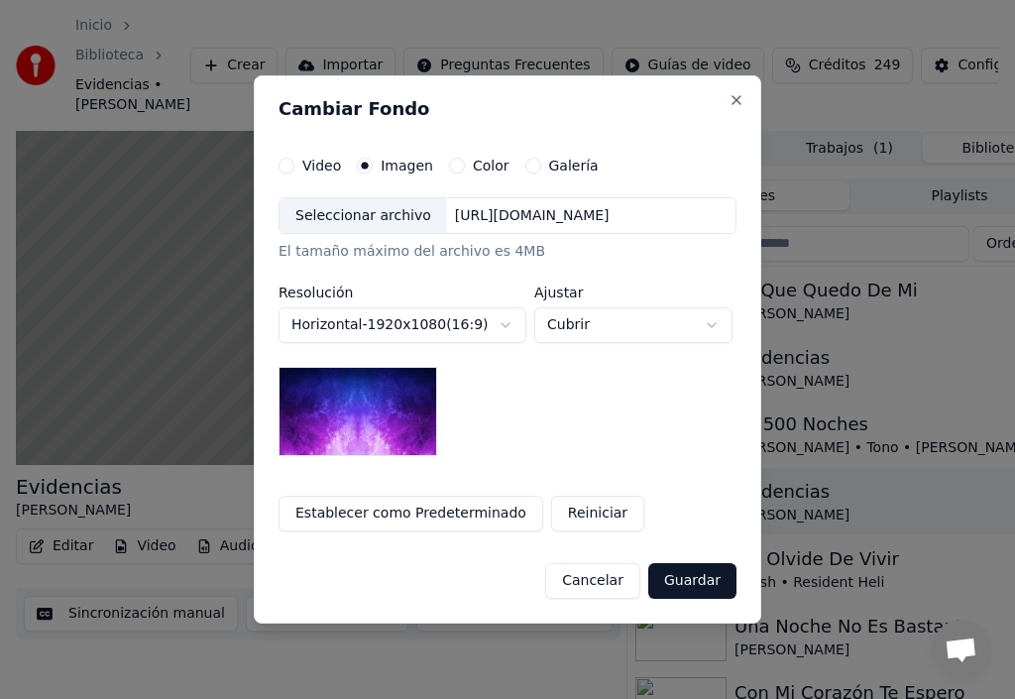
click at [383, 219] on div "Seleccionar archivo" at bounding box center [364, 216] width 168 height 36
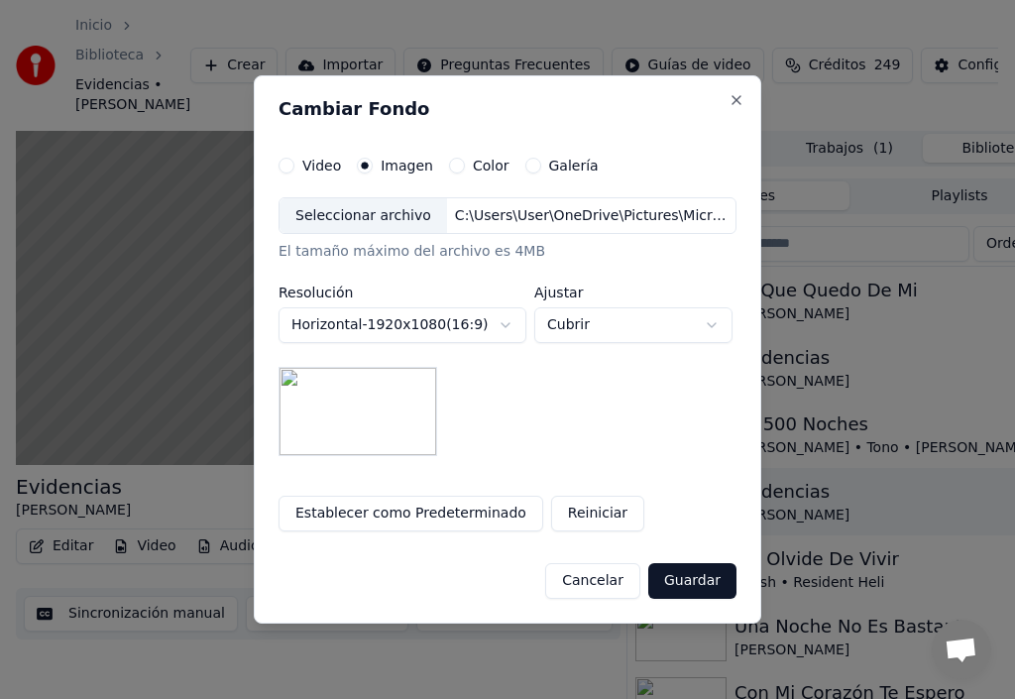
click at [713, 324] on body "**********" at bounding box center [499, 349] width 998 height 699
click at [430, 515] on body "**********" at bounding box center [499, 349] width 998 height 699
click at [702, 588] on button "Guardar" at bounding box center [692, 581] width 88 height 36
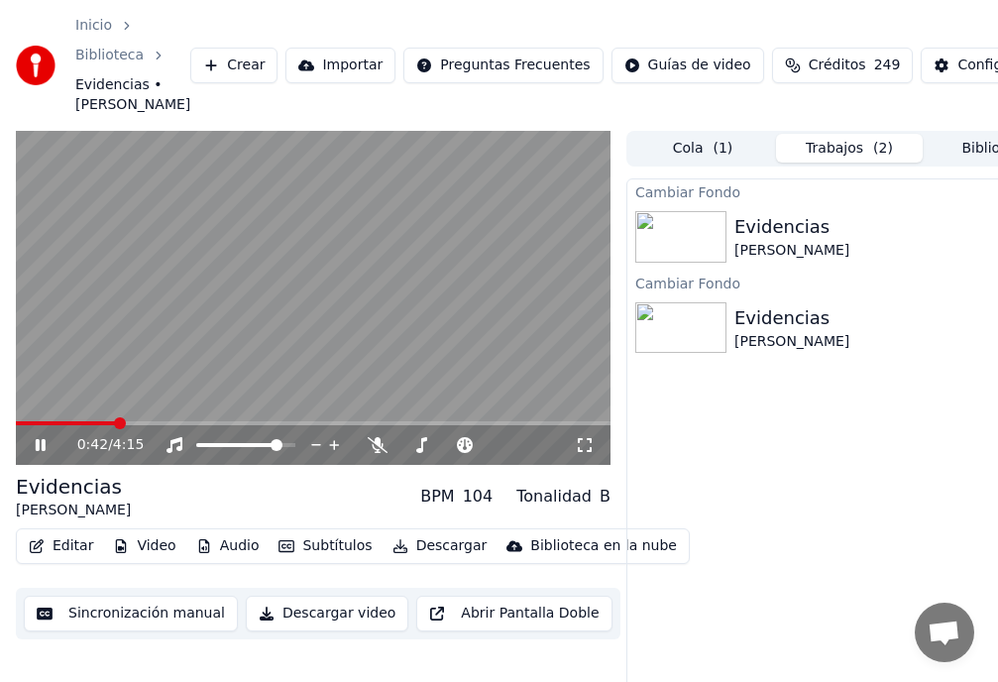
click at [582, 449] on icon at bounding box center [585, 445] width 20 height 16
click at [39, 448] on icon at bounding box center [41, 445] width 10 height 12
click at [971, 237] on button "Reproducir" at bounding box center [977, 237] width 109 height 36
click at [154, 551] on button "Video" at bounding box center [144, 546] width 78 height 28
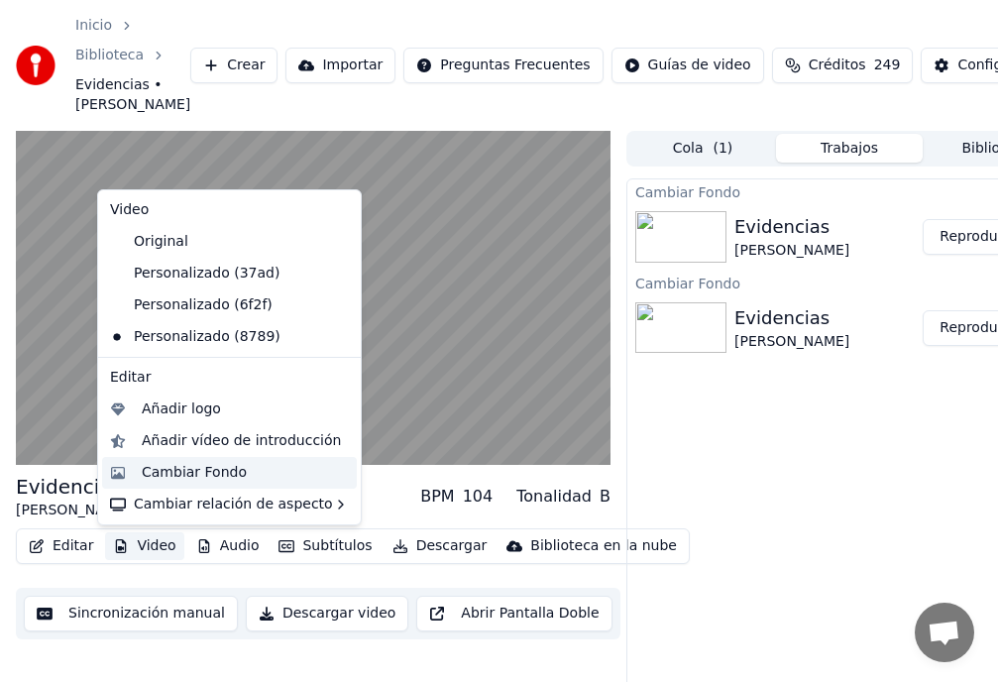
click at [169, 476] on div "Cambiar Fondo" at bounding box center [194, 473] width 105 height 20
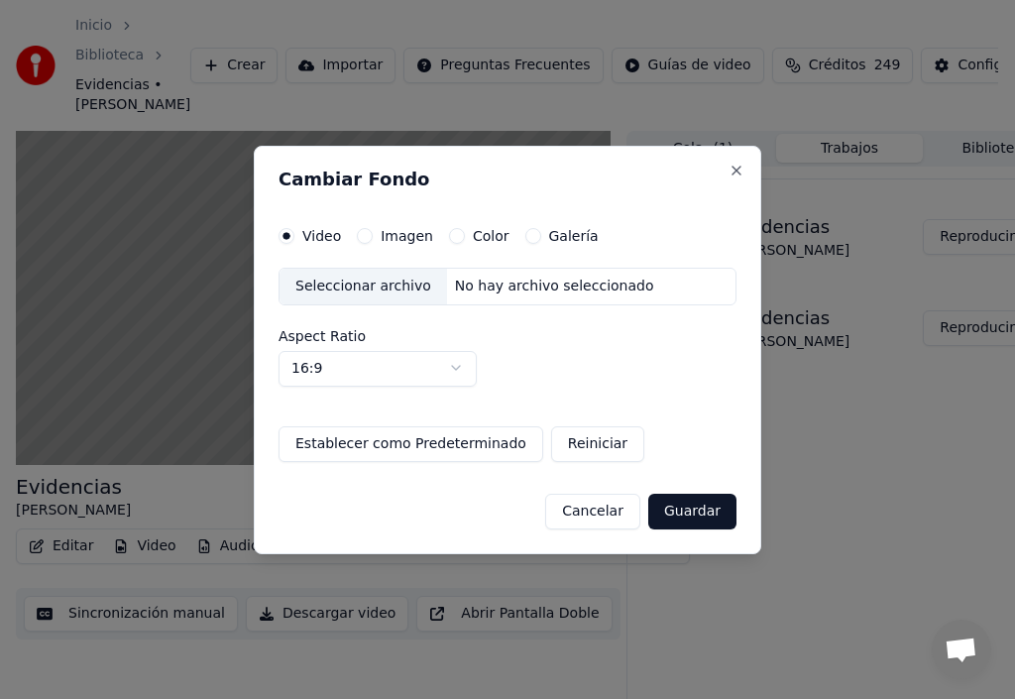
click at [525, 236] on button "Galería" at bounding box center [533, 236] width 16 height 16
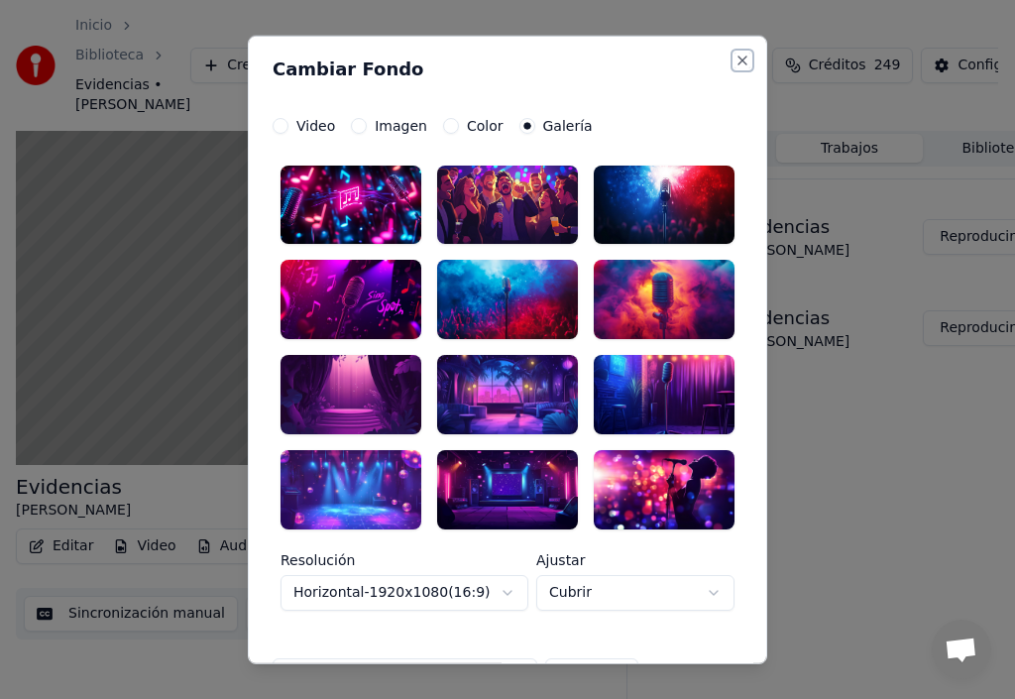
click at [736, 58] on button "Close" at bounding box center [743, 60] width 16 height 16
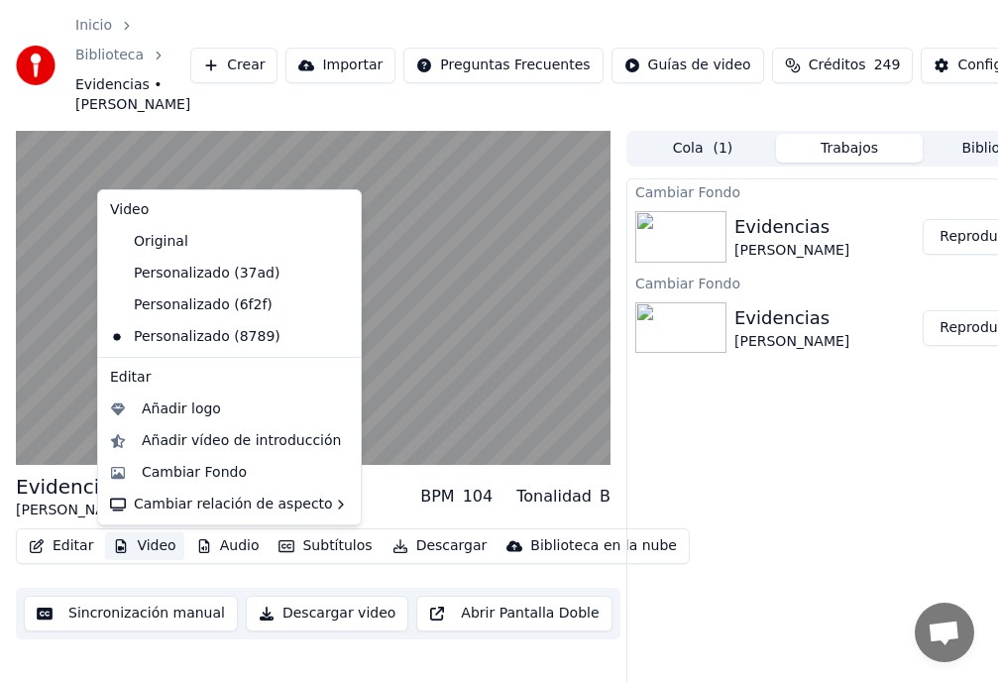
click at [153, 550] on button "Video" at bounding box center [144, 546] width 78 height 28
click at [209, 470] on div "Cambiar Fondo" at bounding box center [194, 473] width 105 height 20
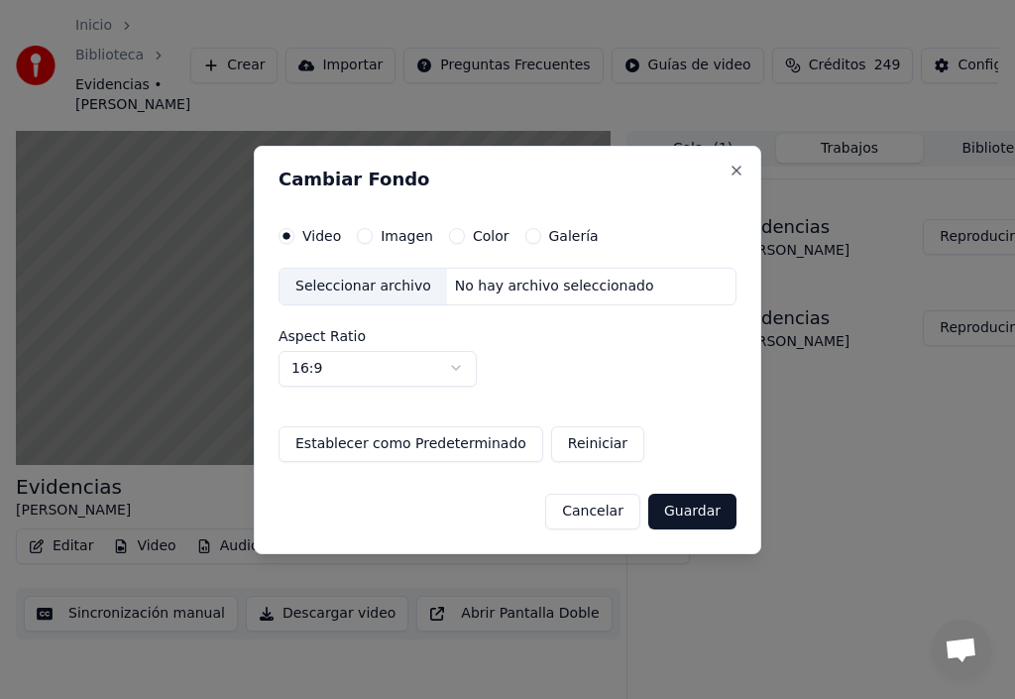
click at [370, 233] on button "Imagen" at bounding box center [365, 236] width 16 height 16
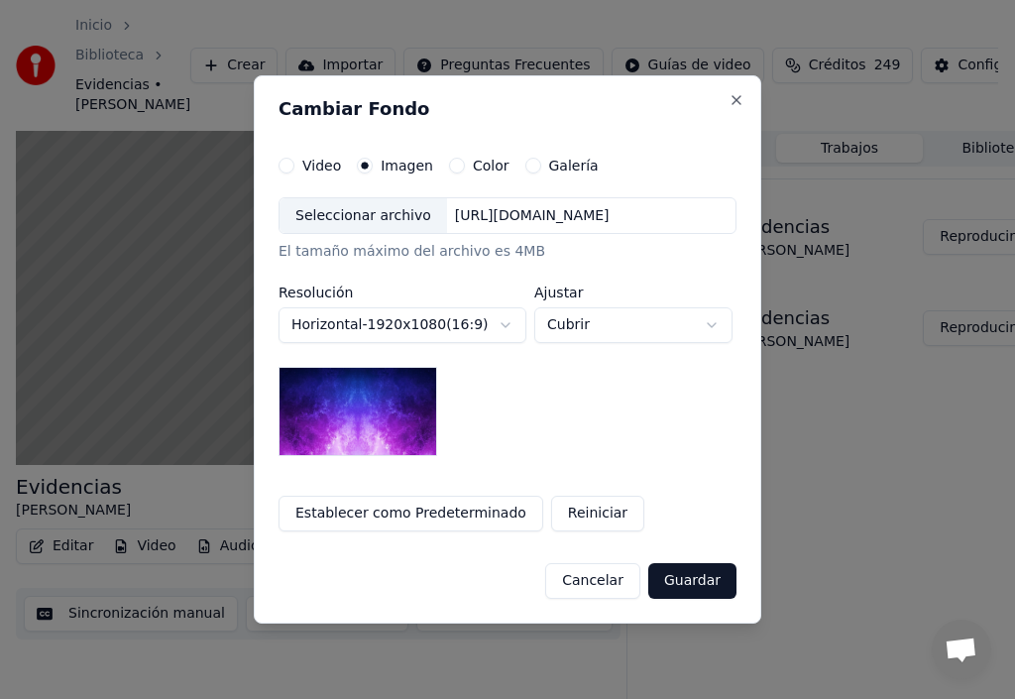
click at [382, 416] on img at bounding box center [358, 411] width 159 height 89
click at [711, 329] on body "**********" at bounding box center [499, 349] width 998 height 699
select select "****"
click at [713, 330] on body "**********" at bounding box center [499, 349] width 998 height 699
click at [371, 220] on body "**********" at bounding box center [499, 349] width 998 height 699
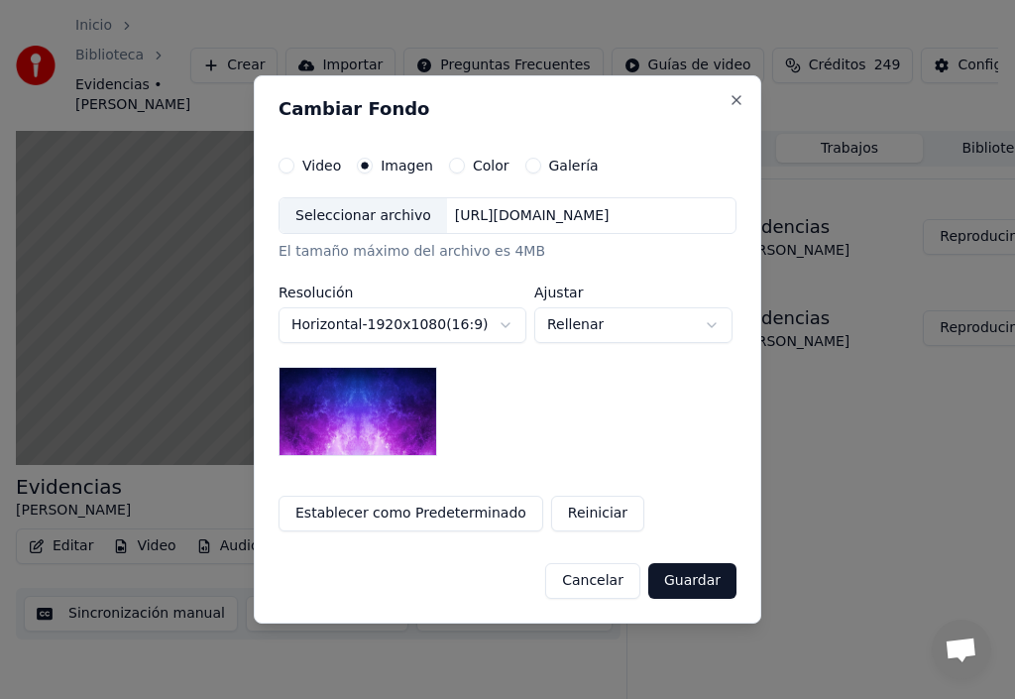
click at [371, 220] on div "Seleccionar archivo" at bounding box center [364, 216] width 168 height 36
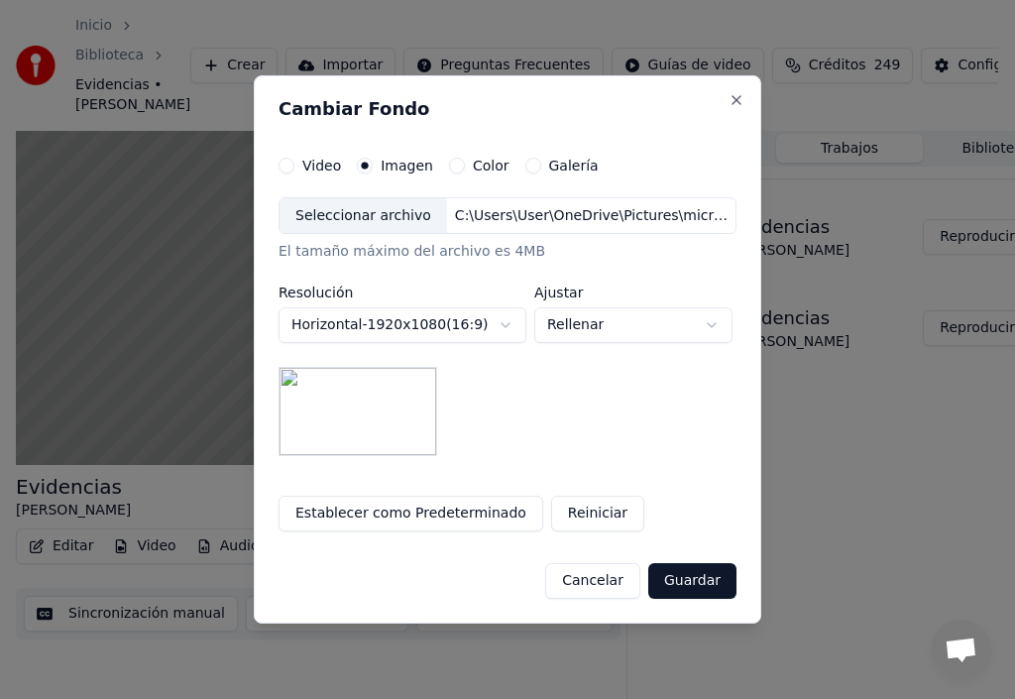
click at [395, 515] on button "Establecer como Predeterminado" at bounding box center [411, 514] width 265 height 36
click at [374, 514] on button "Establecer como Predeterminado" at bounding box center [411, 514] width 265 height 36
click at [689, 587] on button "Guardar" at bounding box center [692, 581] width 88 height 36
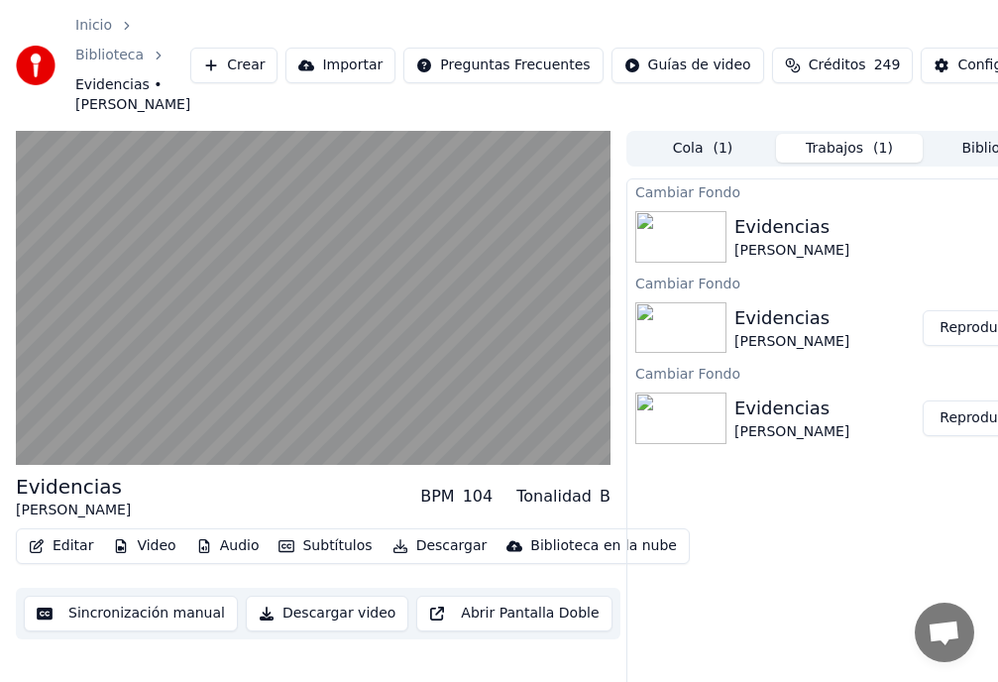
click at [112, 58] on link "Biblioteca" at bounding box center [109, 56] width 68 height 20
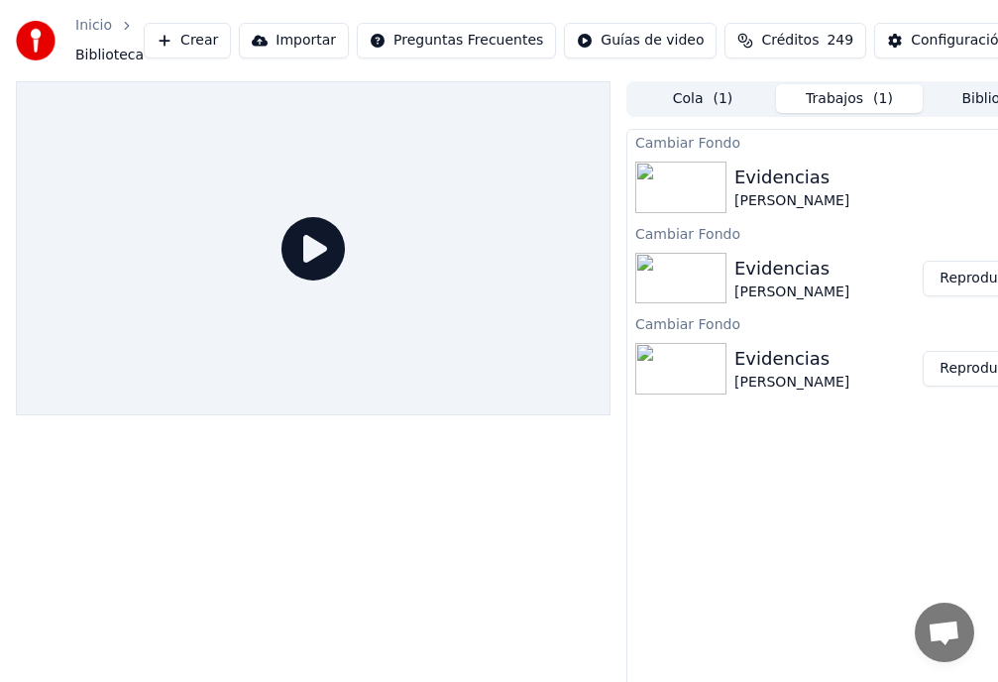
click at [992, 100] on button "Biblioteca" at bounding box center [996, 98] width 147 height 29
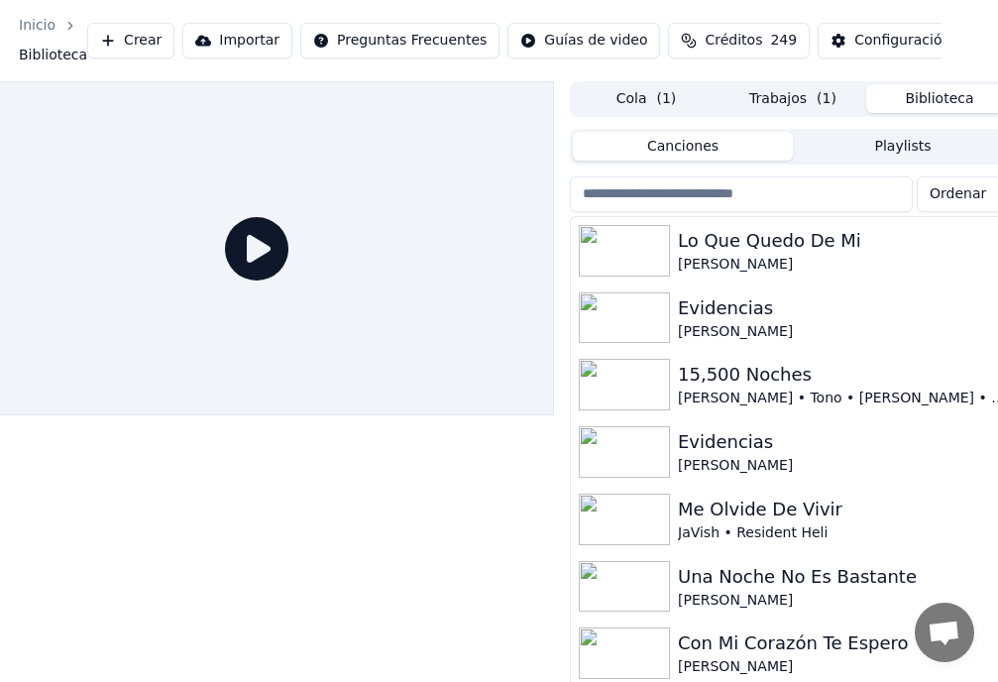
scroll to position [0, 74]
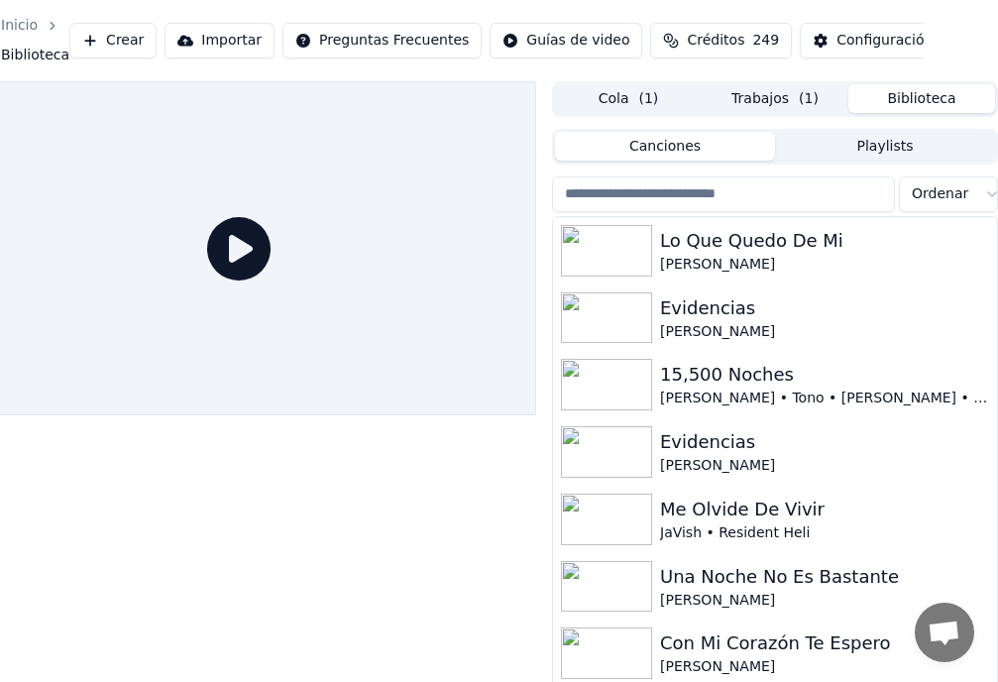
click at [896, 101] on button "Biblioteca" at bounding box center [922, 98] width 147 height 29
click at [900, 156] on button "Playlists" at bounding box center [885, 146] width 220 height 29
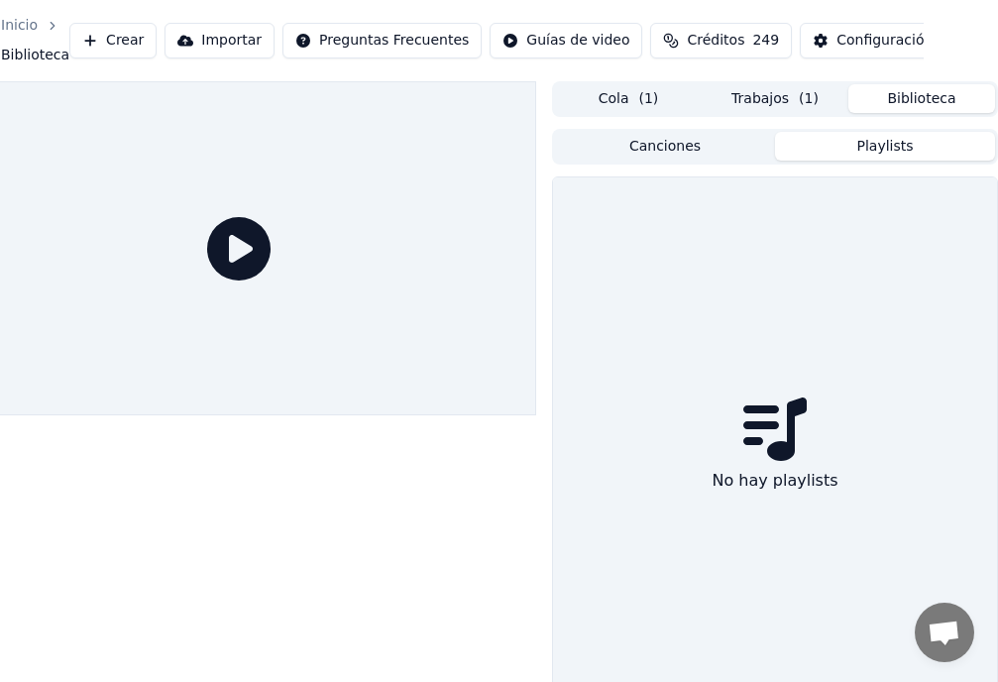
click at [913, 101] on button "Biblioteca" at bounding box center [922, 98] width 147 height 29
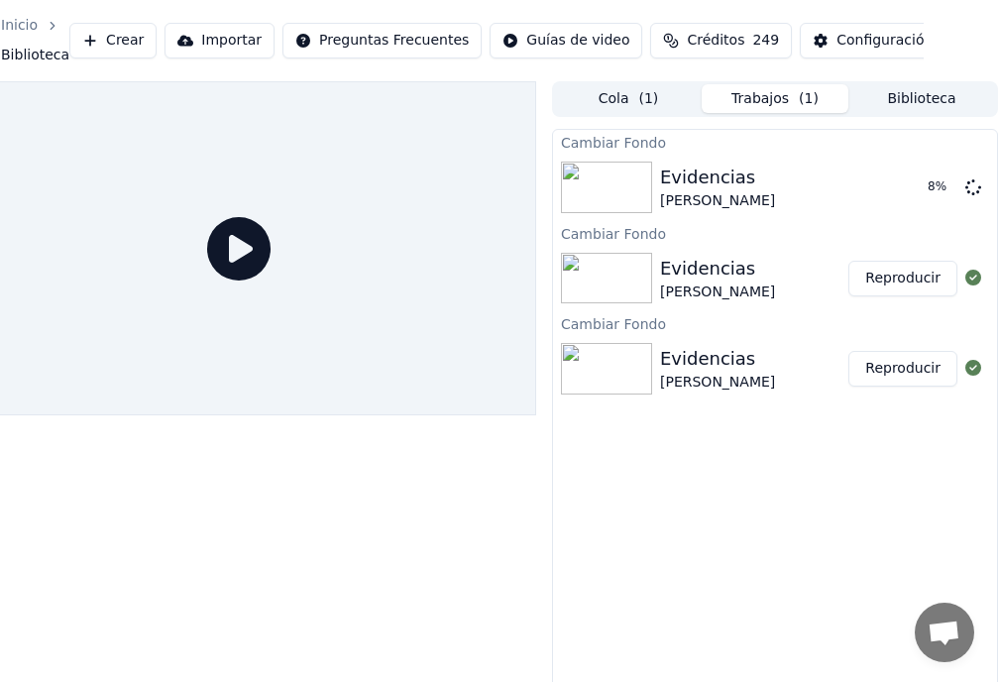
click at [770, 104] on button "Trabajos ( 1 )" at bounding box center [775, 98] width 147 height 29
click at [620, 102] on button "Cola ( 1 )" at bounding box center [628, 98] width 147 height 29
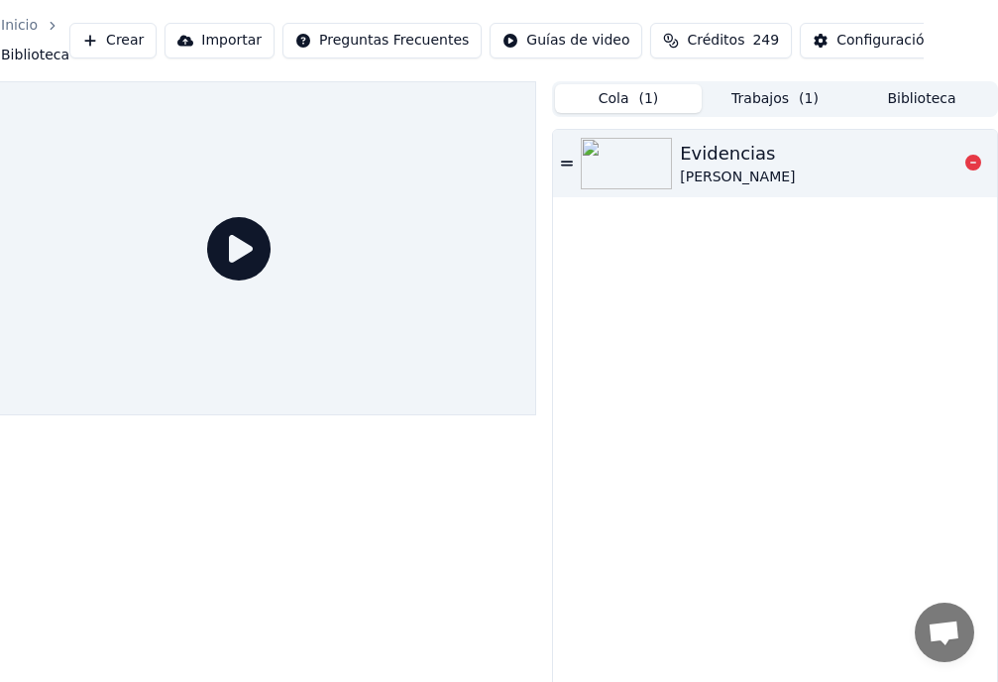
click at [564, 164] on icon at bounding box center [567, 164] width 12 height 14
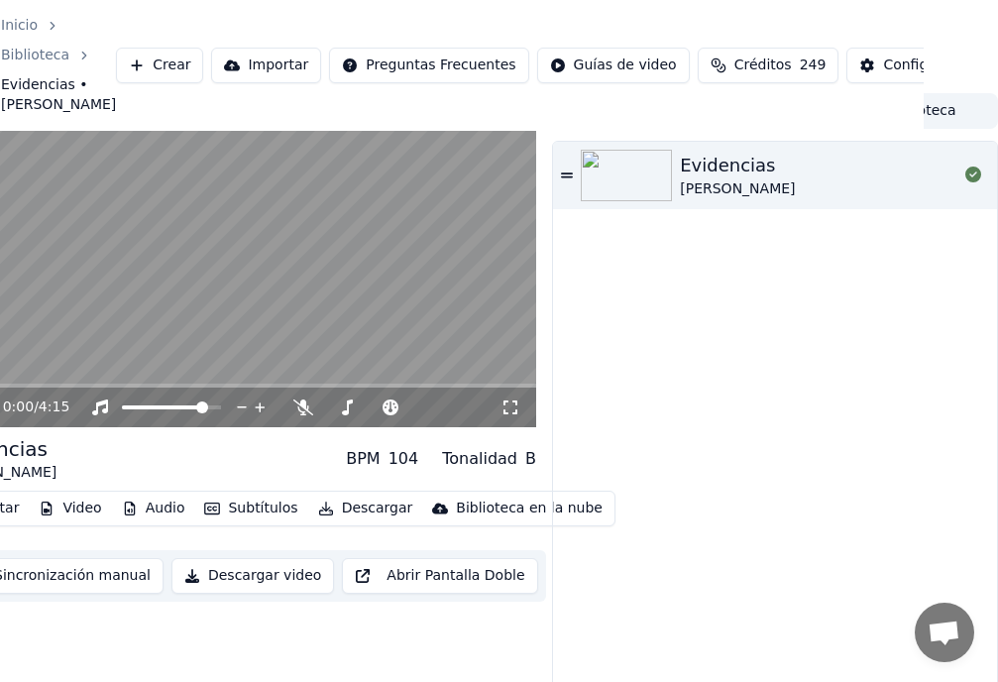
scroll to position [0, 74]
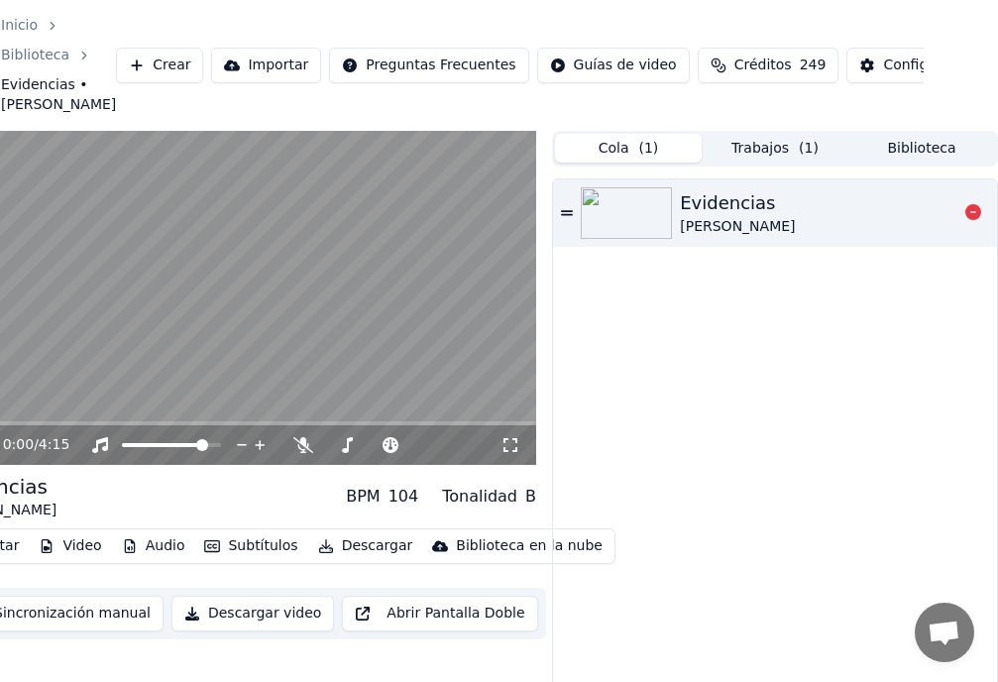
click at [621, 216] on img at bounding box center [626, 213] width 91 height 52
click at [636, 194] on img at bounding box center [626, 213] width 91 height 52
click at [634, 202] on img at bounding box center [626, 213] width 91 height 52
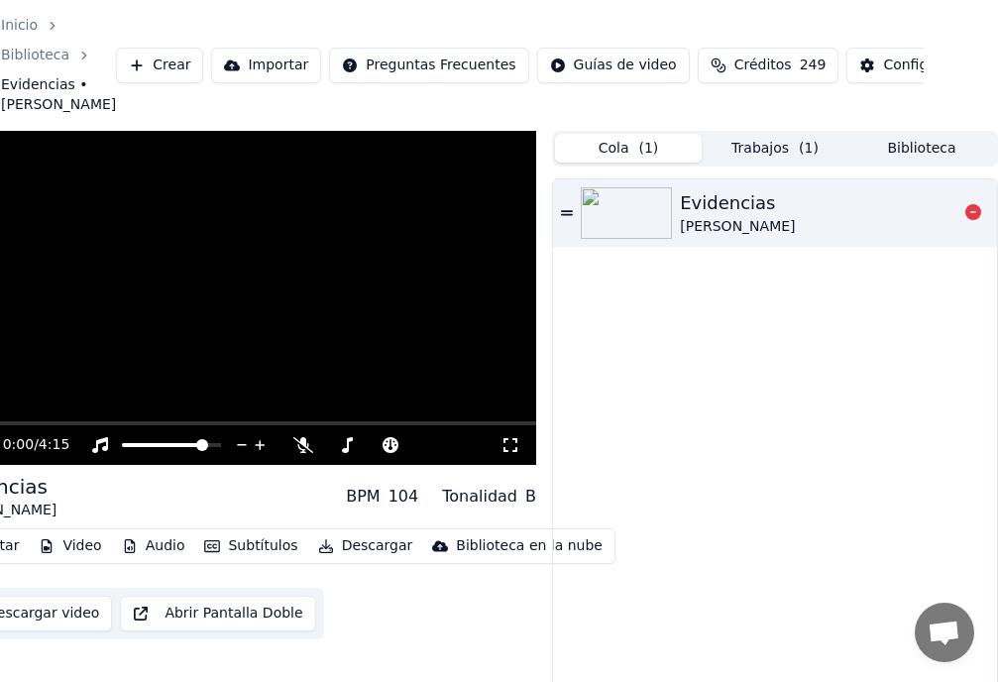
click at [634, 206] on img at bounding box center [626, 213] width 91 height 52
click at [634, 208] on img at bounding box center [626, 213] width 91 height 52
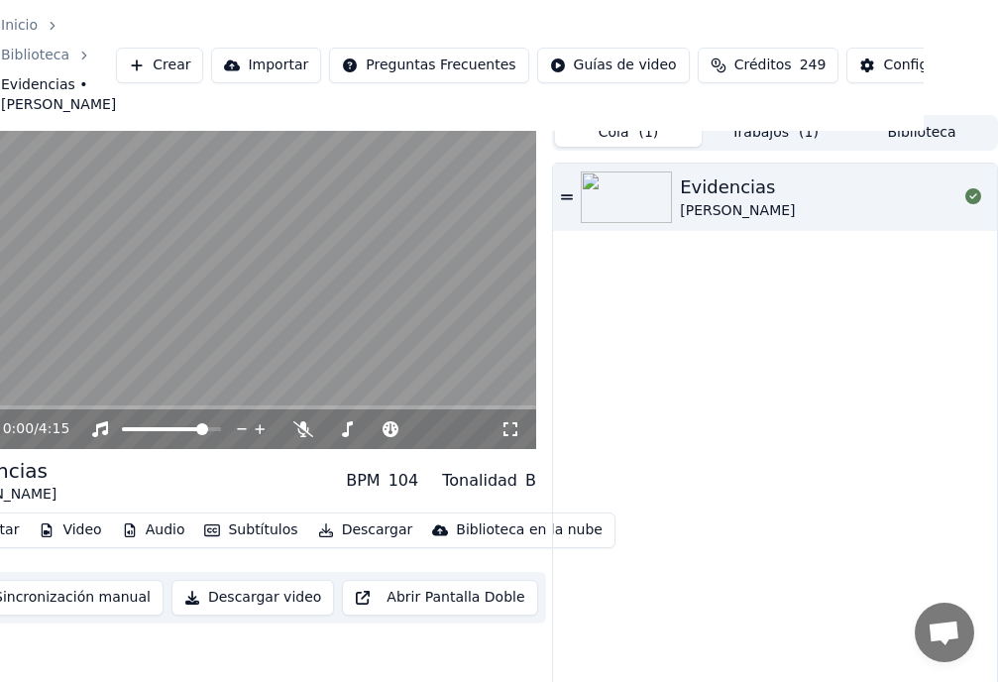
scroll to position [0, 74]
